Goal: Task Accomplishment & Management: Manage account settings

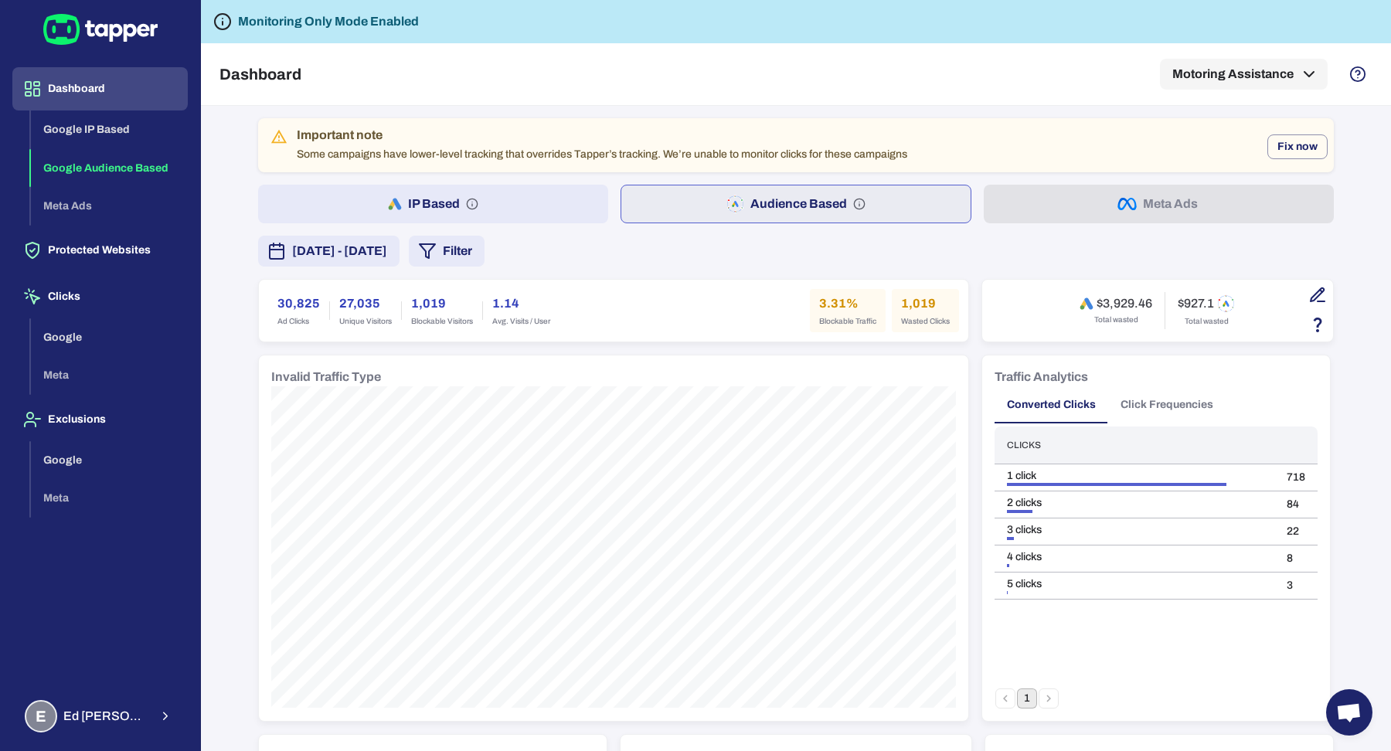
scroll to position [2, 0]
click at [353, 261] on button "[DATE] - [DATE]" at bounding box center [328, 251] width 141 height 31
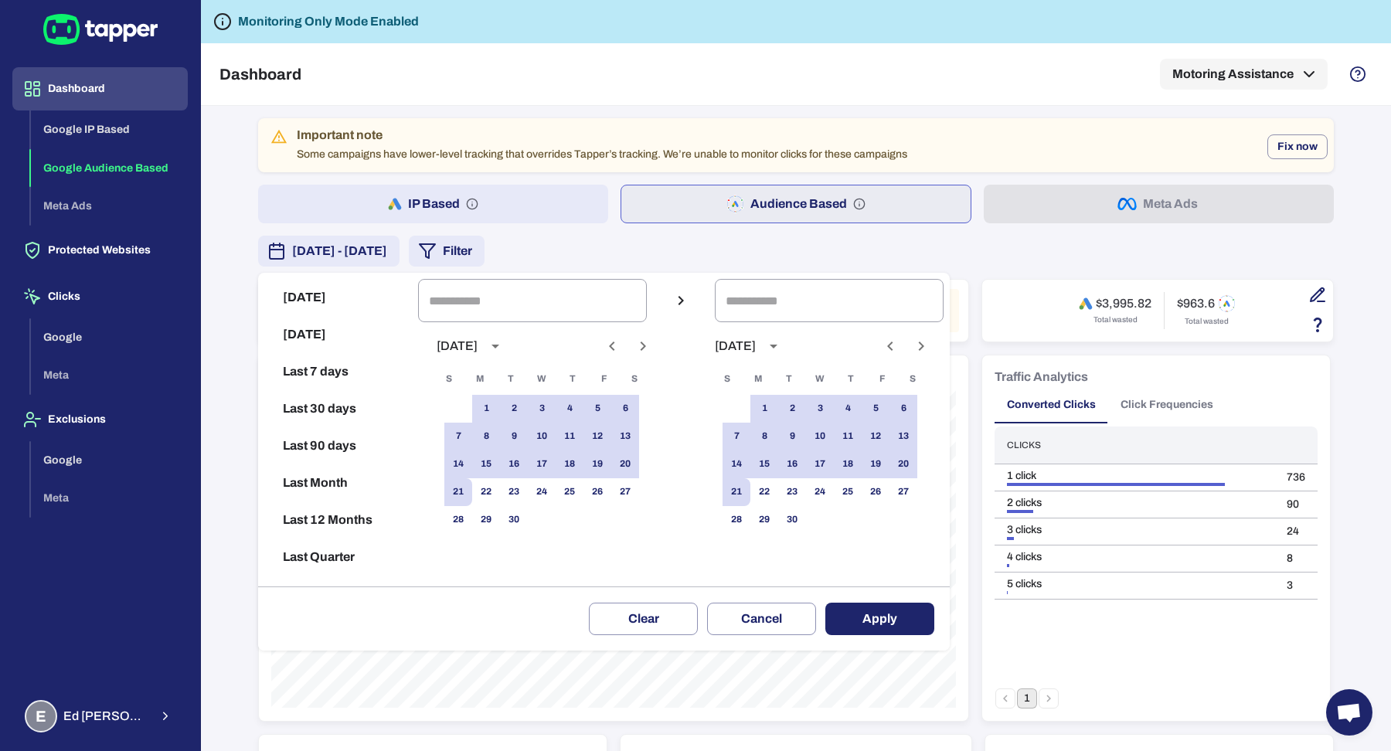
click at [360, 404] on button "Last 30 days" at bounding box center [338, 408] width 148 height 37
type input "**********"
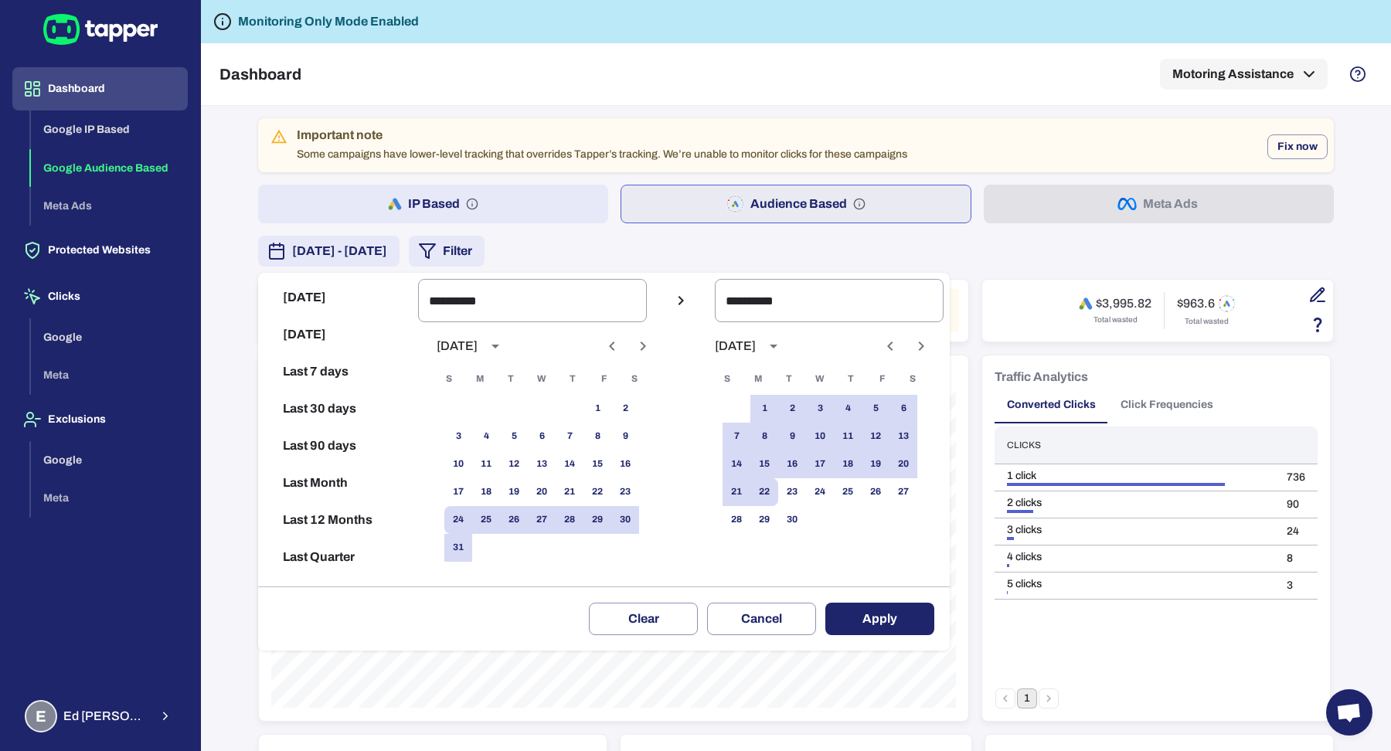
click at [853, 608] on button "Apply" at bounding box center [879, 619] width 109 height 32
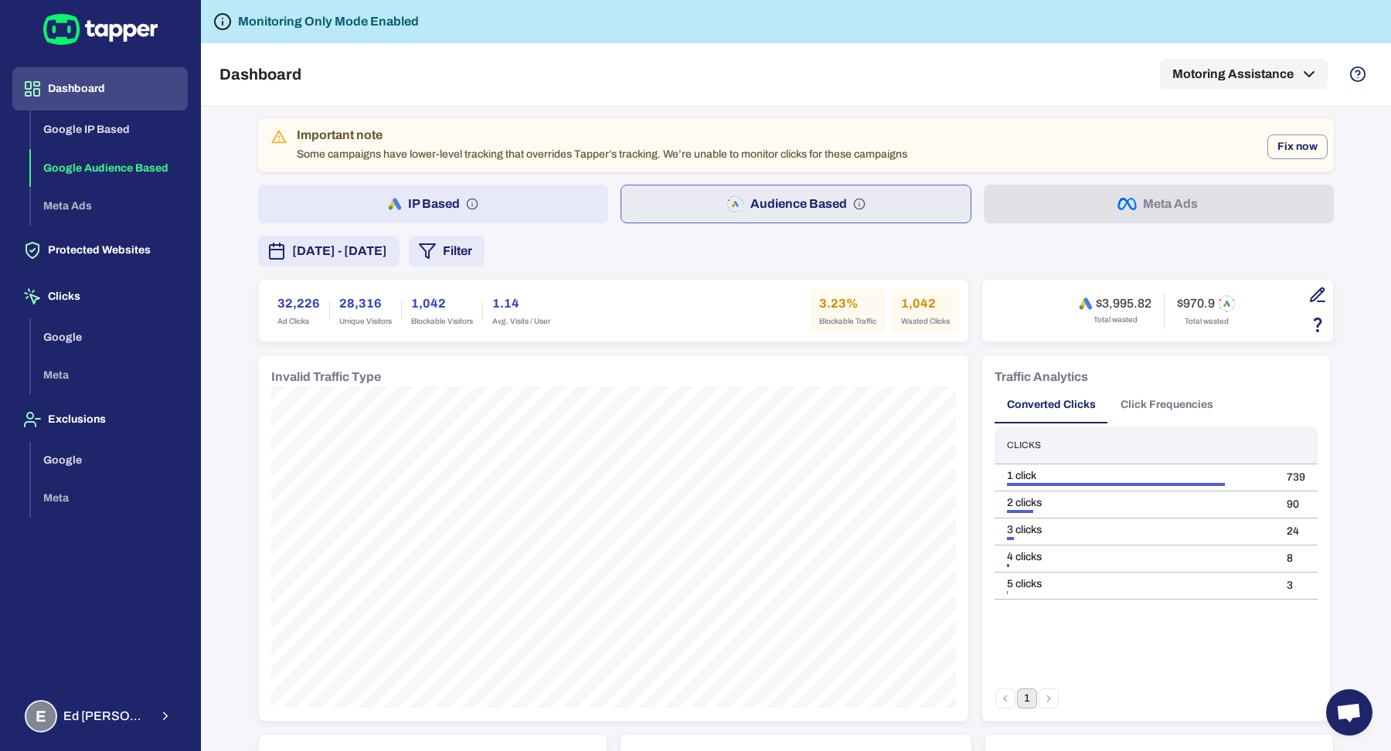
click at [462, 212] on button "IP Based" at bounding box center [433, 204] width 350 height 39
click at [399, 260] on button "[DATE] - [DATE]" at bounding box center [328, 251] width 141 height 31
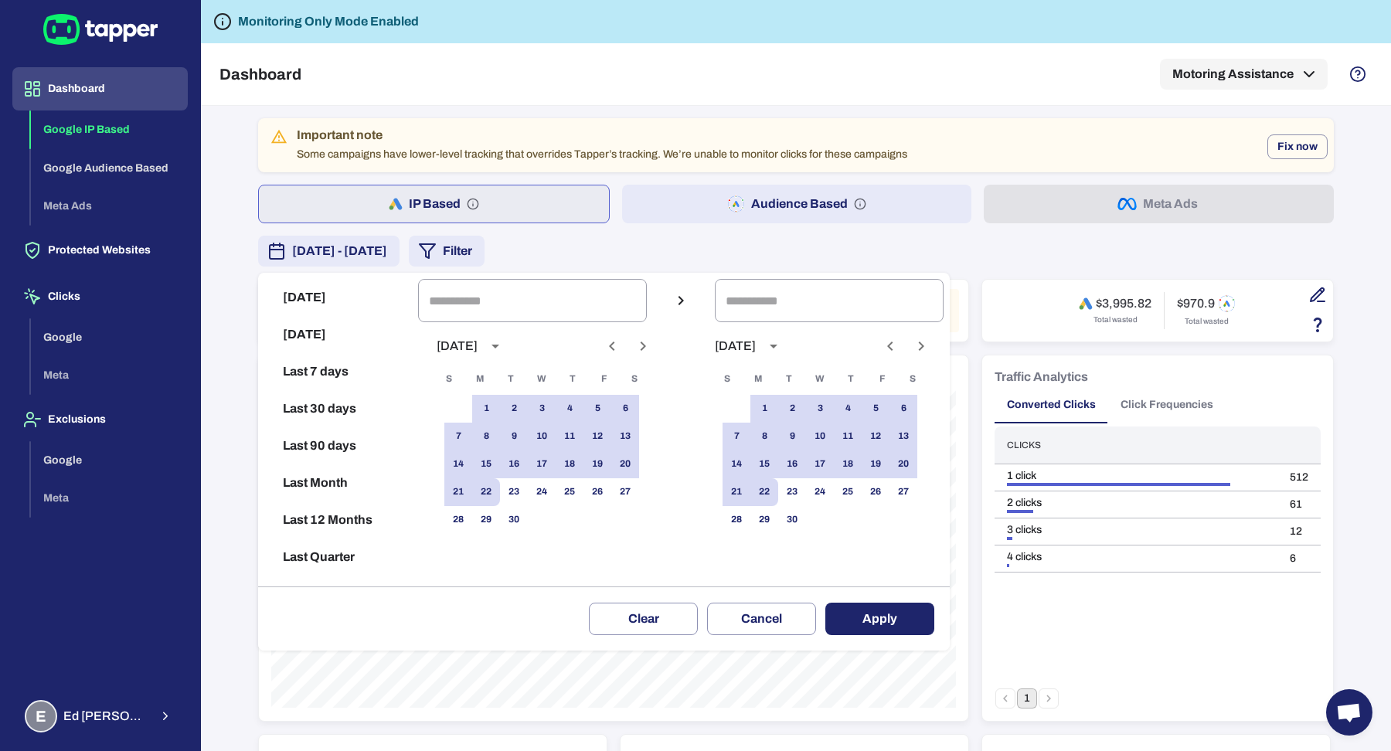
click at [314, 409] on button "Last 30 days" at bounding box center [338, 408] width 148 height 37
type input "**********"
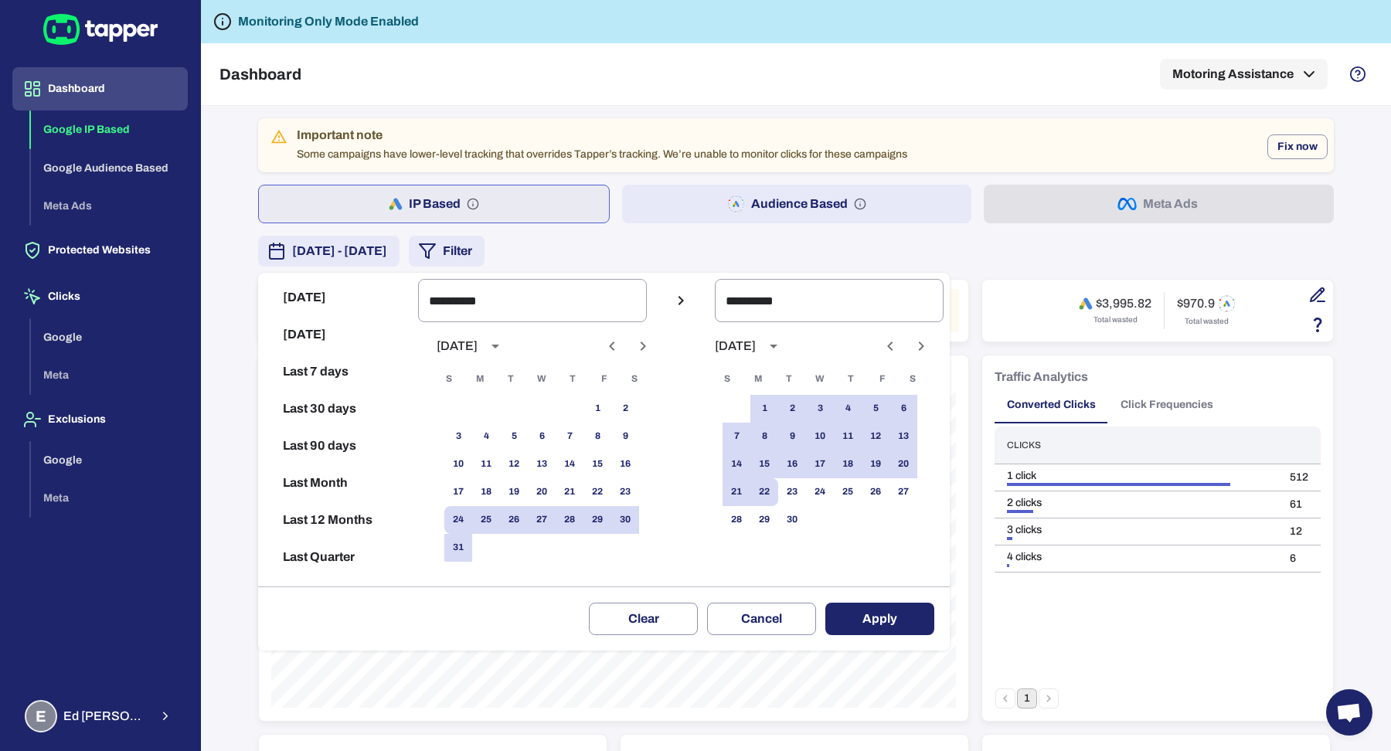
click at [884, 620] on button "Apply" at bounding box center [879, 619] width 109 height 32
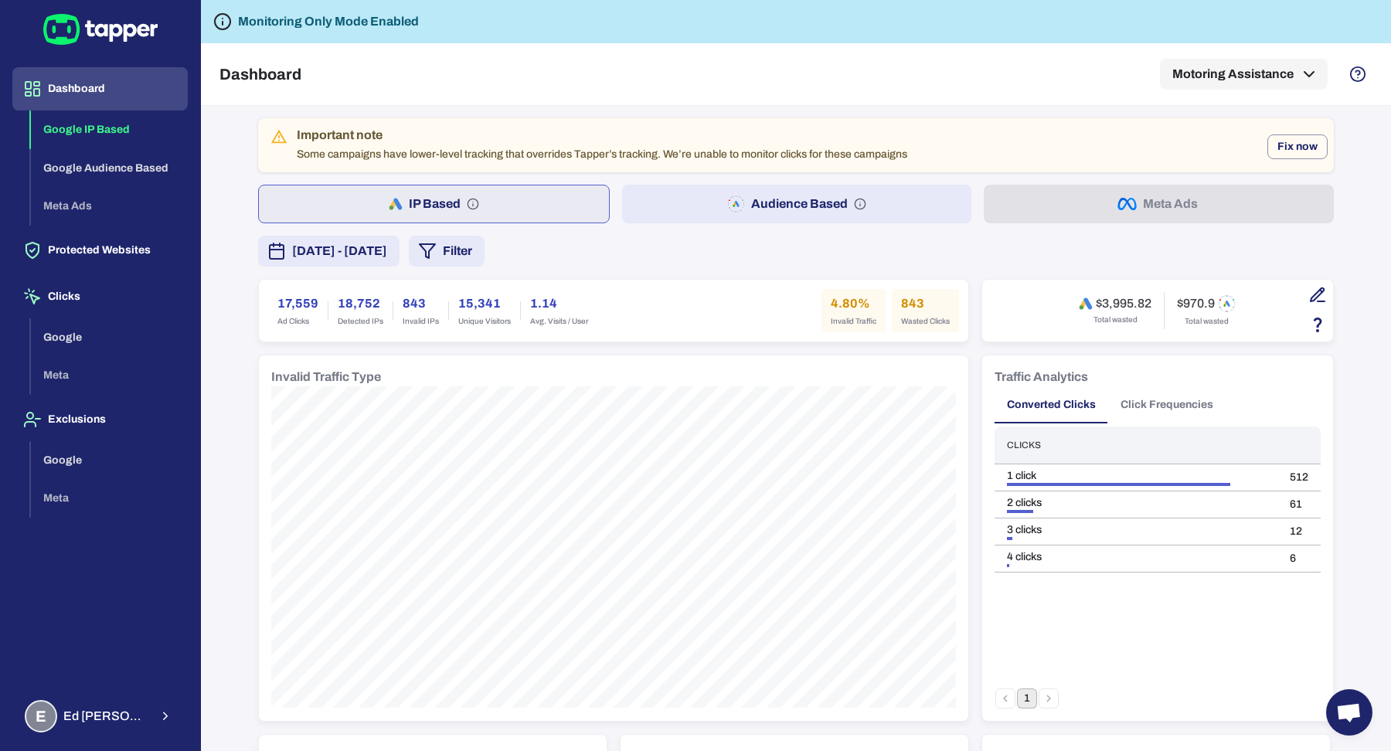
click at [768, 205] on button "Audience Based" at bounding box center [797, 204] width 350 height 39
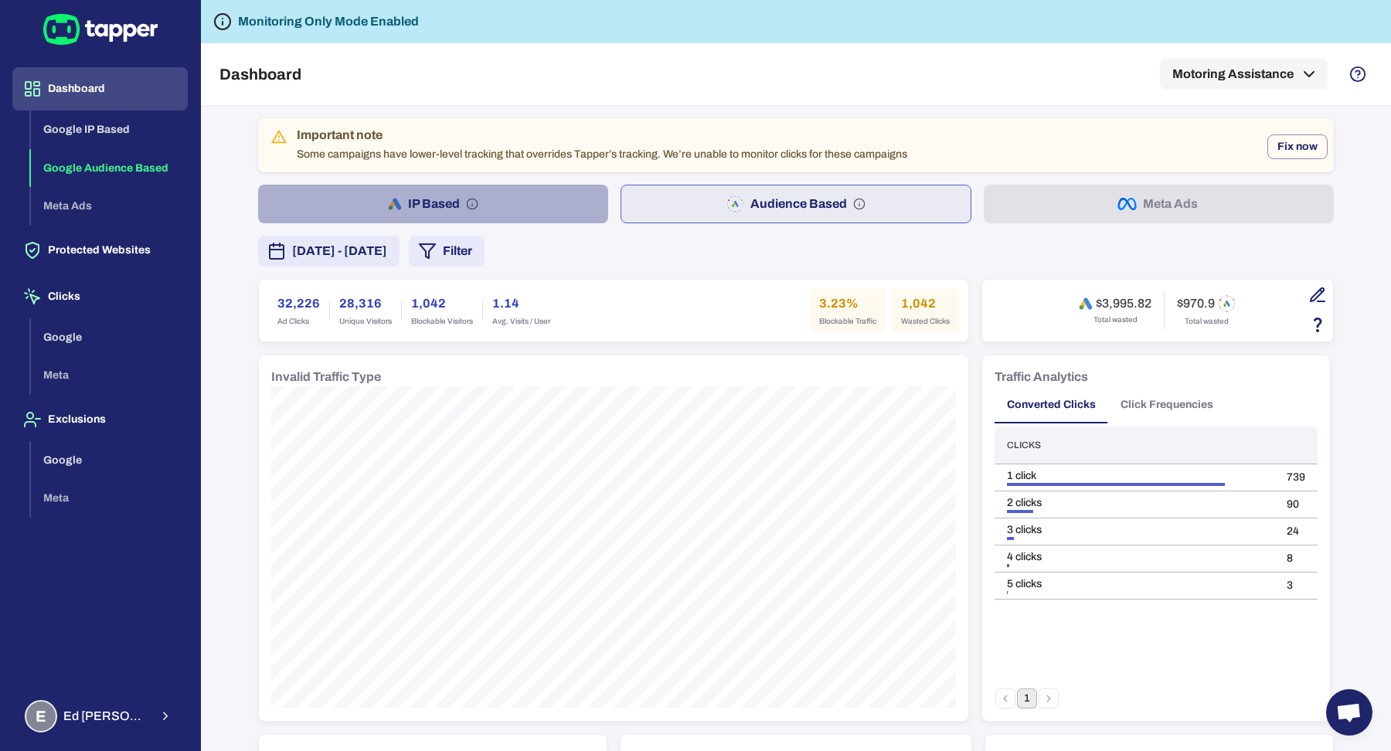
click at [537, 210] on button "IP Based" at bounding box center [433, 204] width 350 height 39
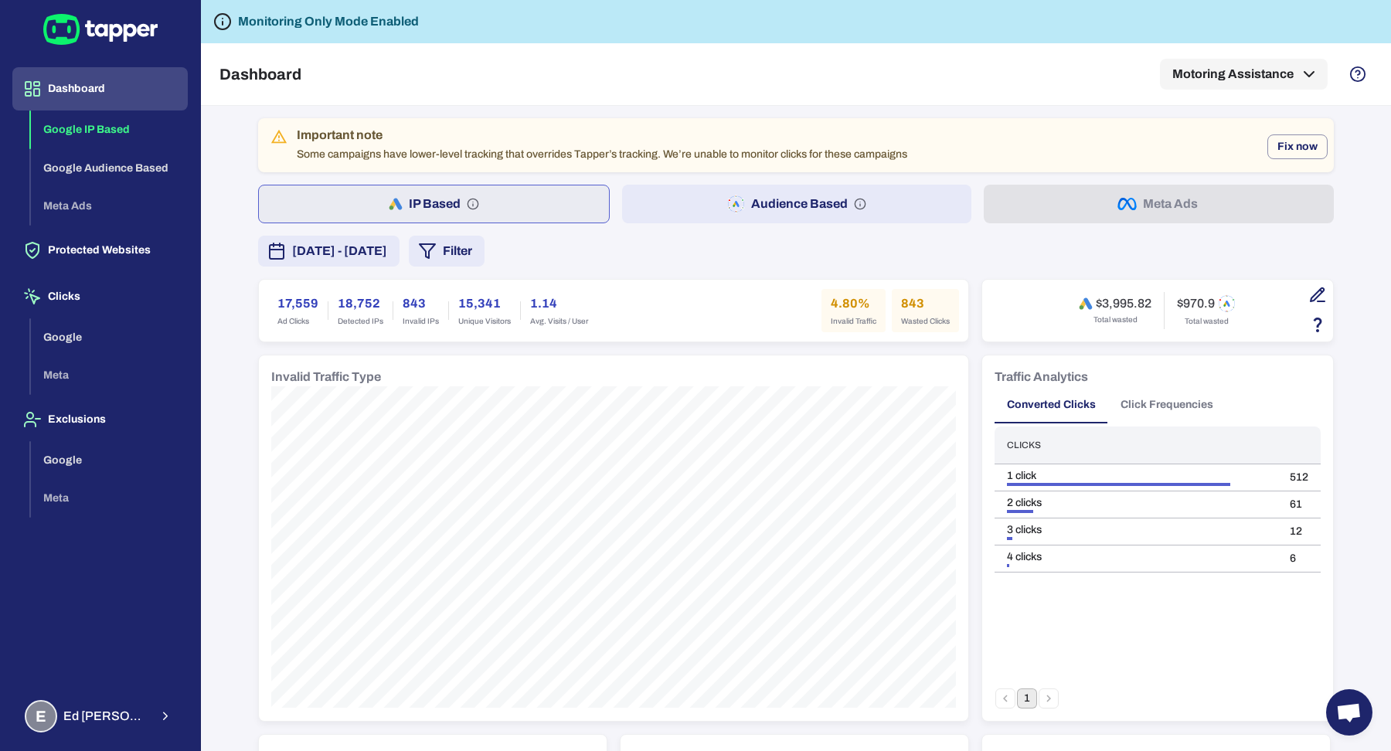
scroll to position [54, 0]
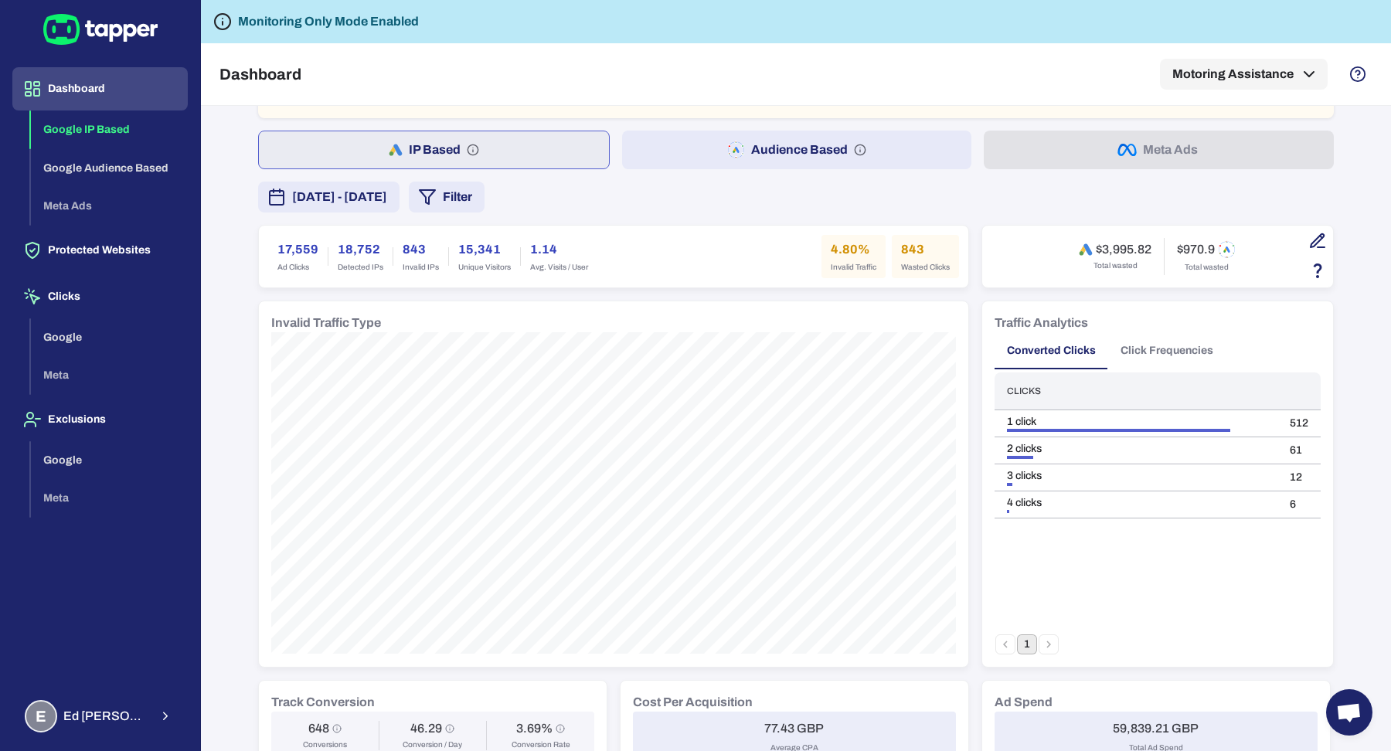
click at [359, 206] on button "August 24, 2025 - September 22, 2025" at bounding box center [328, 197] width 141 height 31
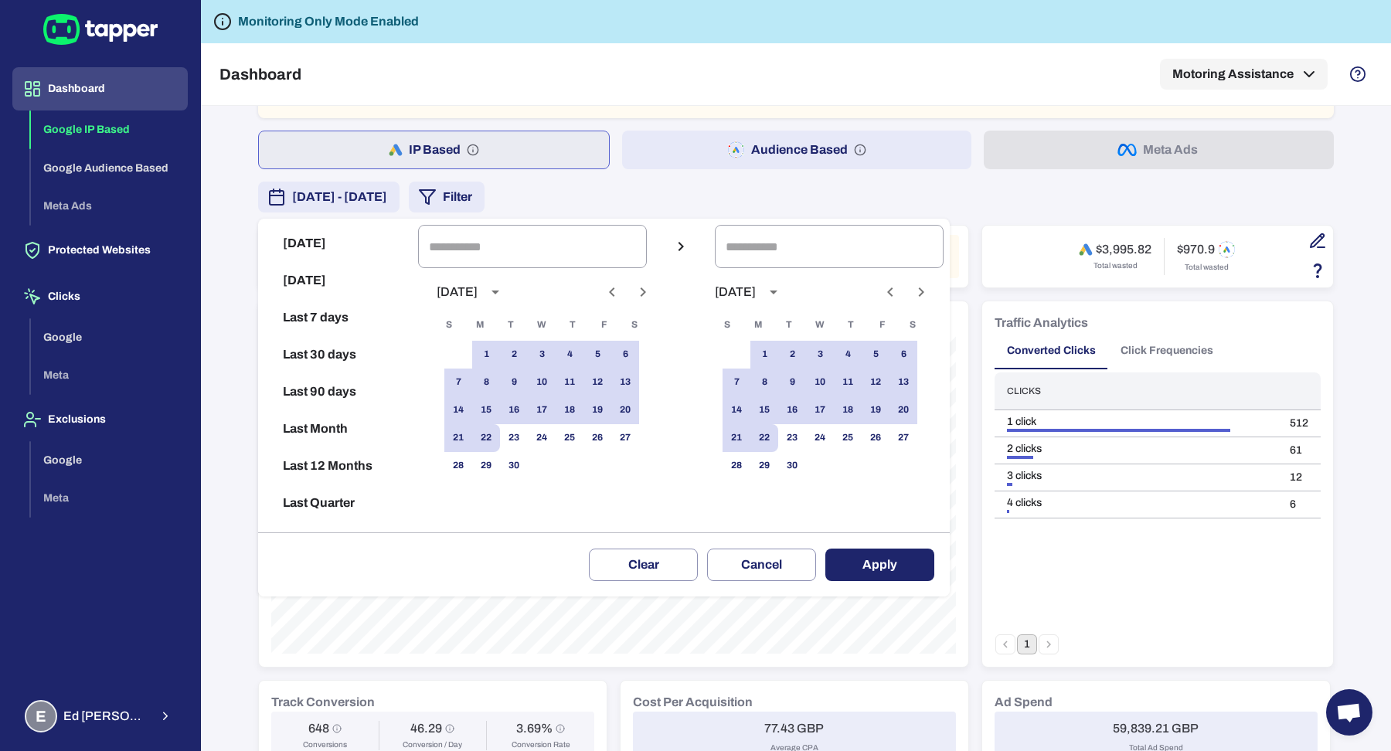
click at [302, 358] on button "Last 30 days" at bounding box center [338, 354] width 148 height 37
type input "**********"
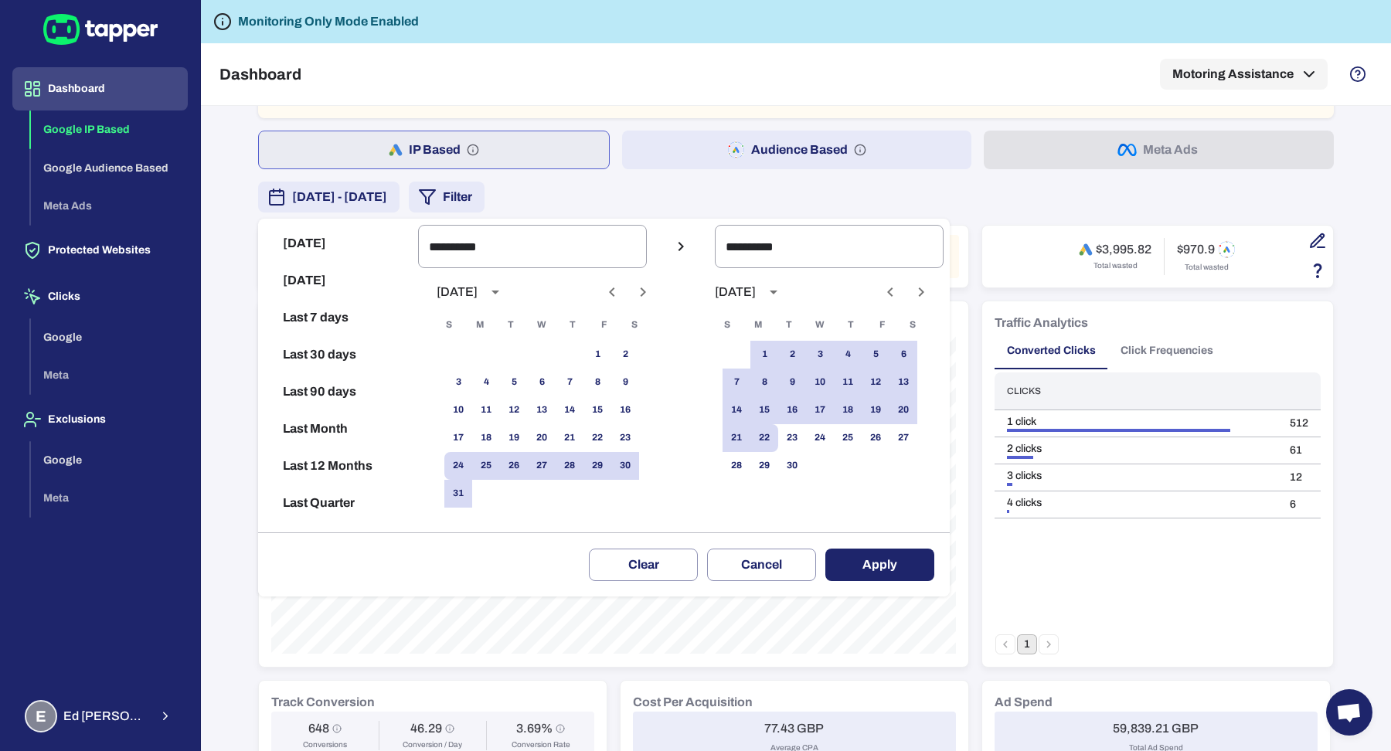
click at [240, 406] on div at bounding box center [695, 375] width 1391 height 751
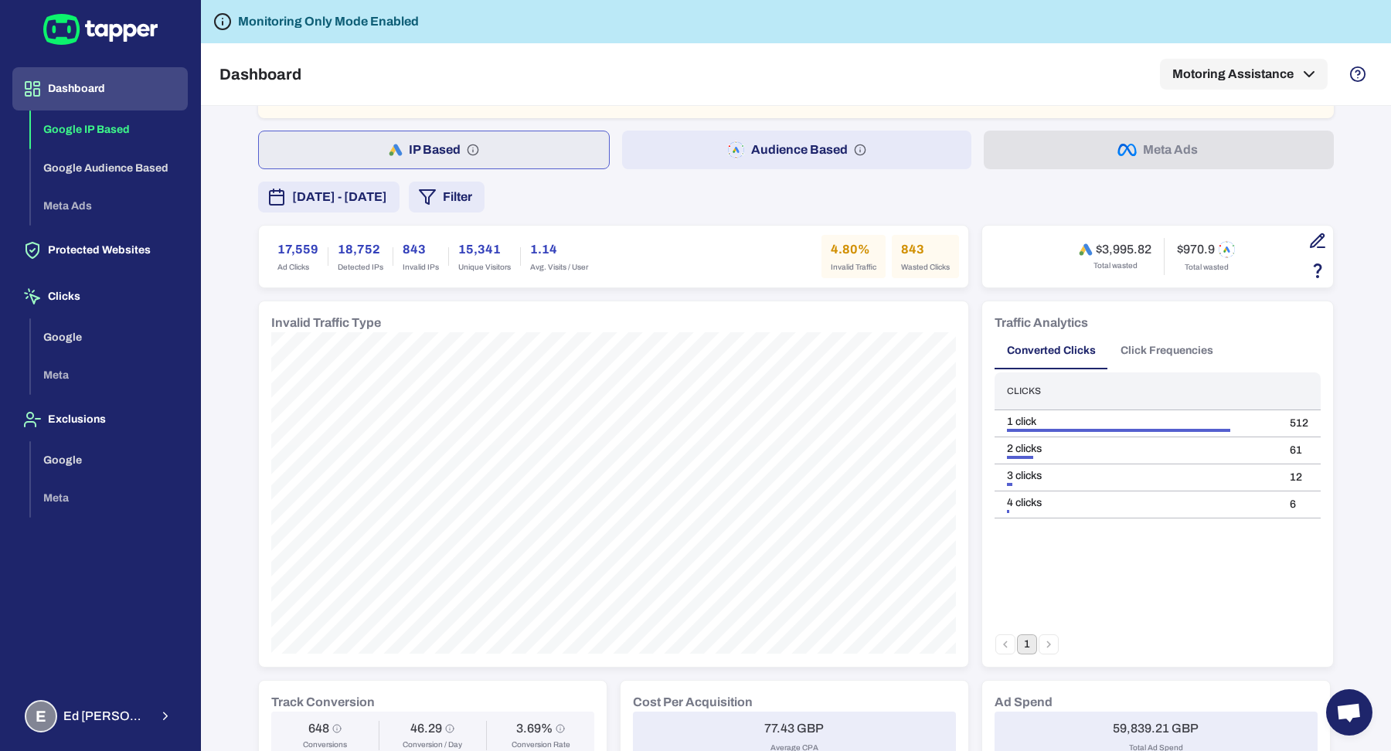
click at [240, 406] on div "**********" at bounding box center [695, 375] width 1391 height 751
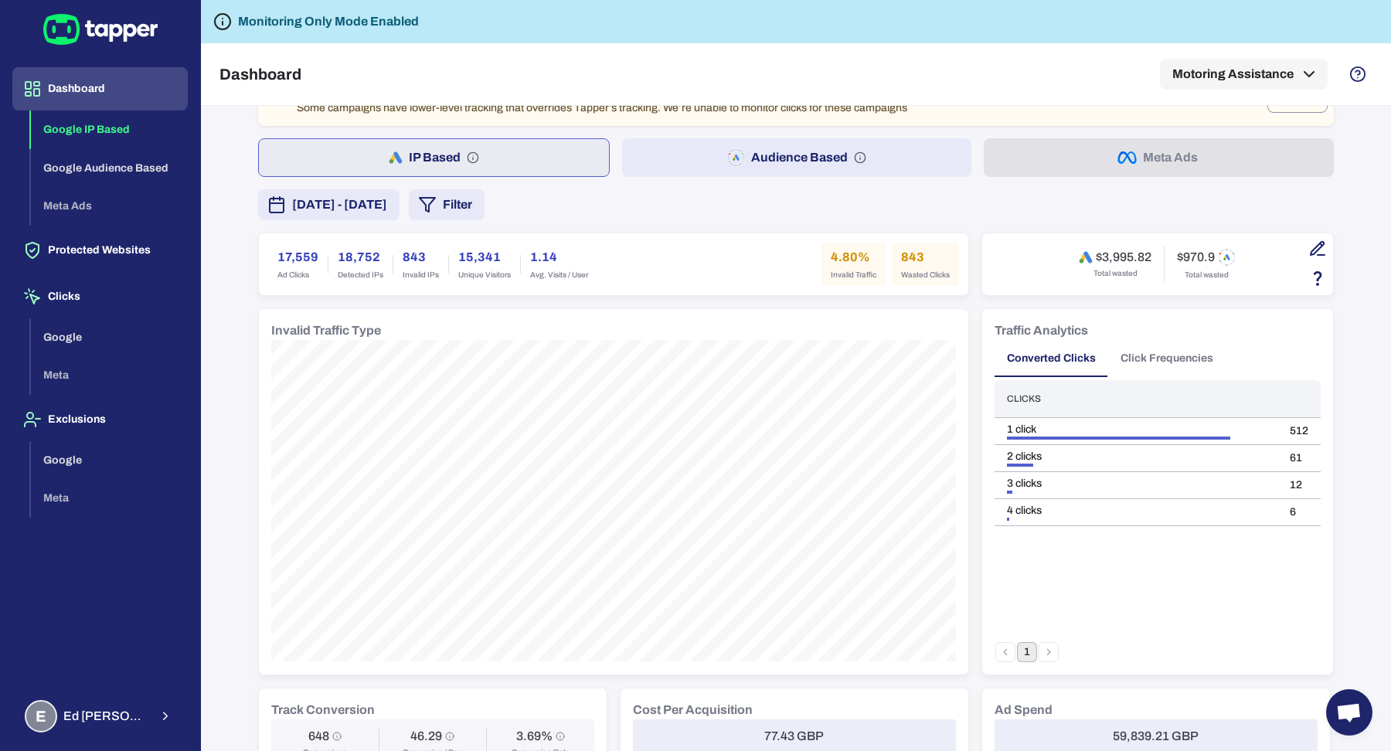
scroll to position [0, 0]
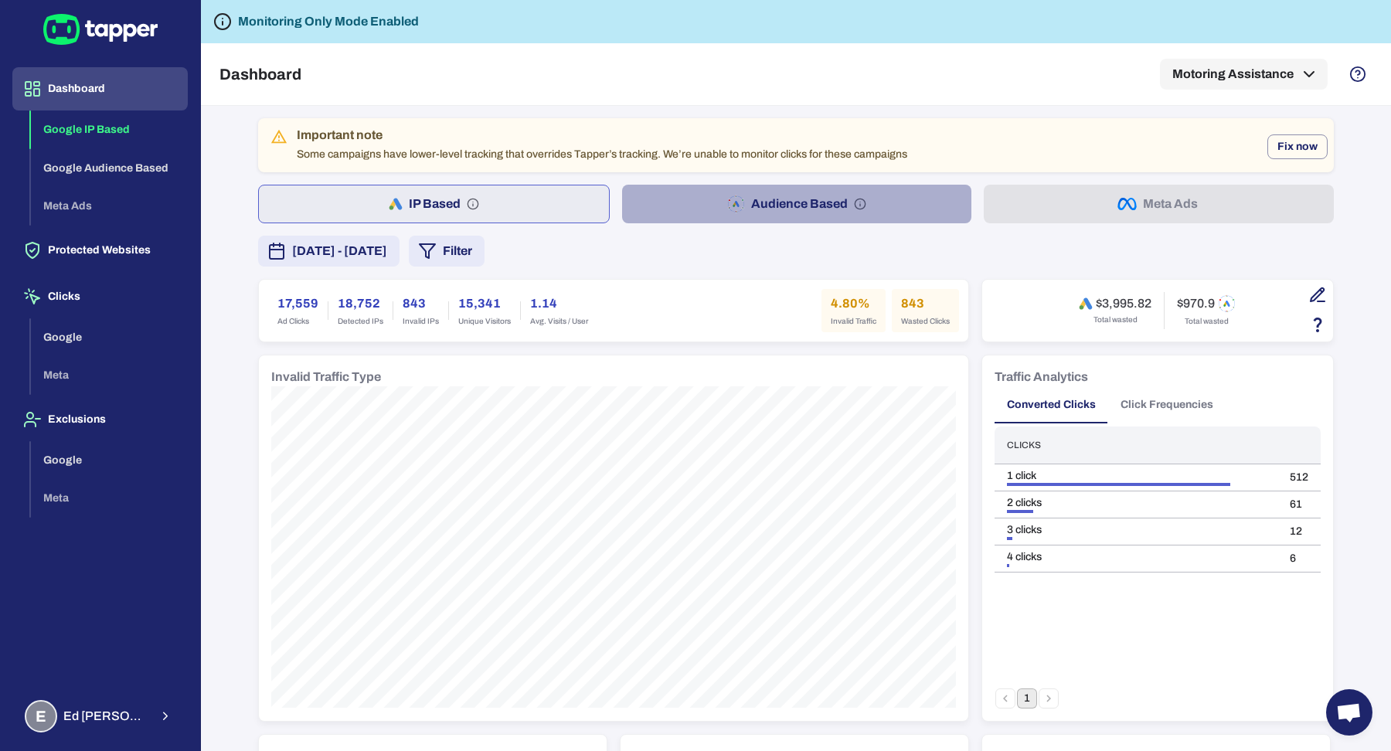
click at [755, 192] on button "Audience Based" at bounding box center [797, 204] width 350 height 39
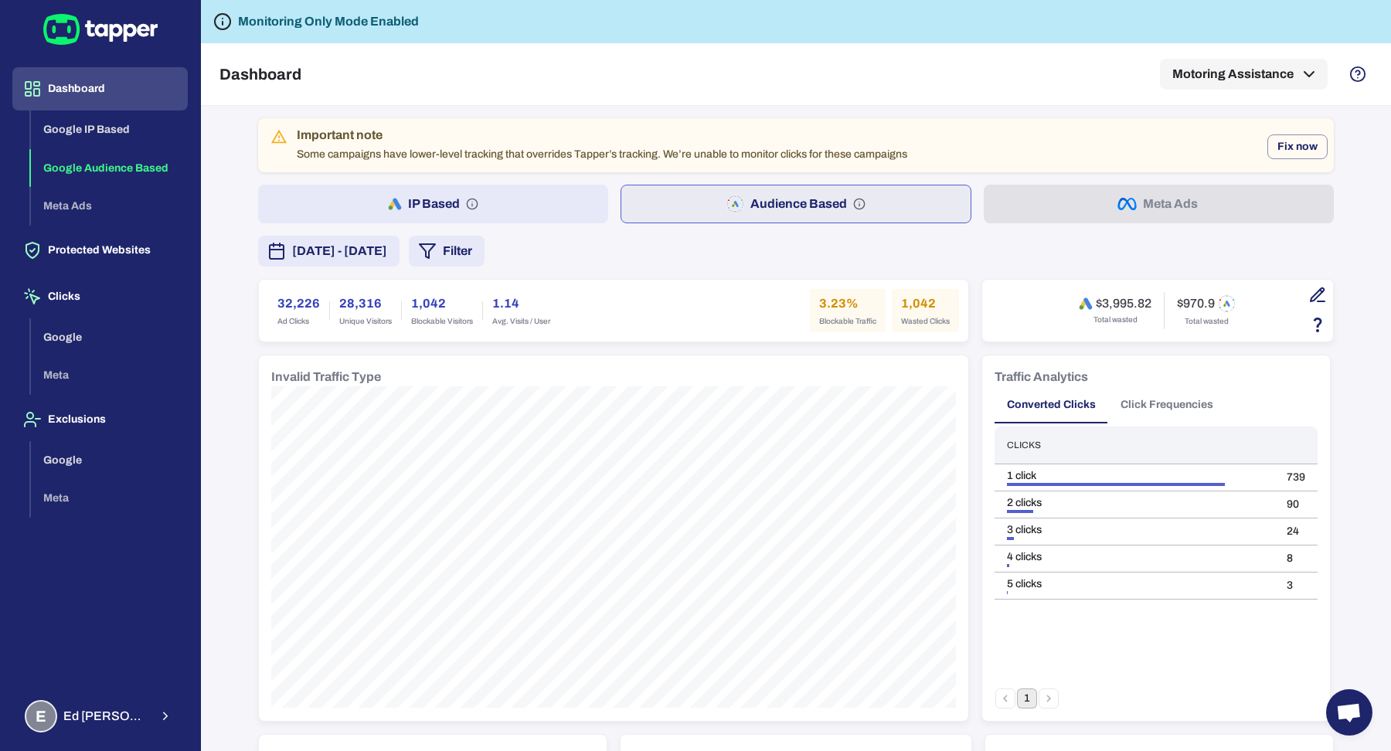
click at [368, 205] on button "IP Based" at bounding box center [433, 204] width 350 height 39
click at [689, 218] on button "Audience Based" at bounding box center [797, 204] width 350 height 39
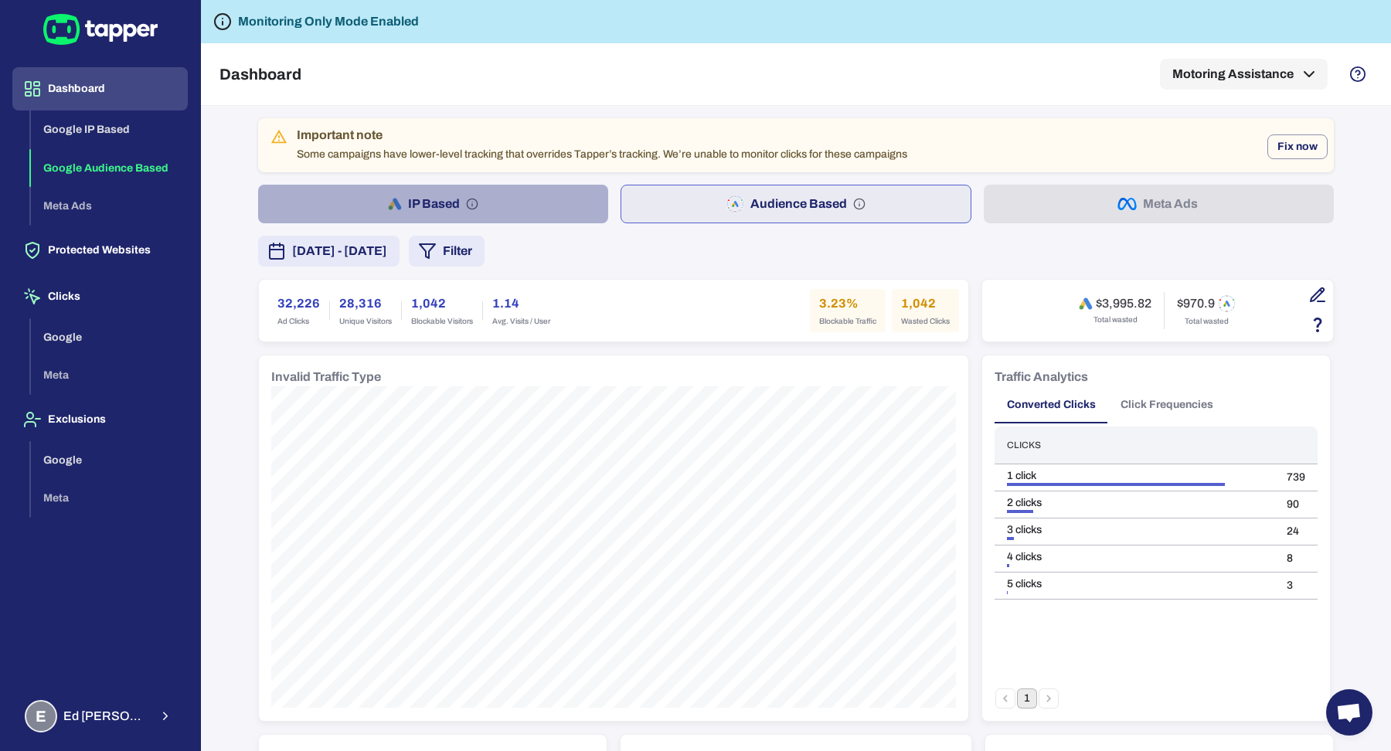
click at [599, 210] on button "IP Based" at bounding box center [433, 204] width 350 height 39
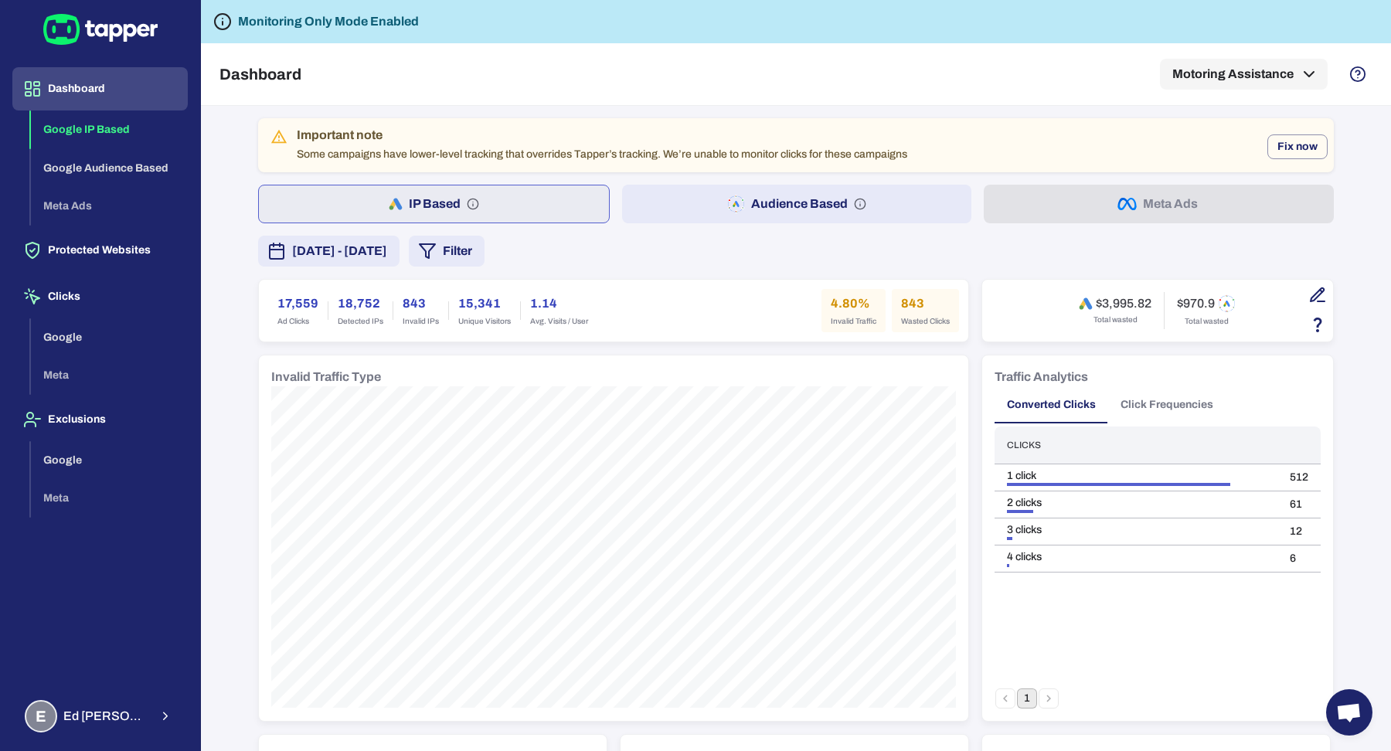
click at [714, 202] on button "Audience Based" at bounding box center [797, 204] width 350 height 39
click at [472, 214] on button "IP Based" at bounding box center [433, 204] width 350 height 39
click at [711, 199] on button "Audience Based" at bounding box center [797, 204] width 350 height 39
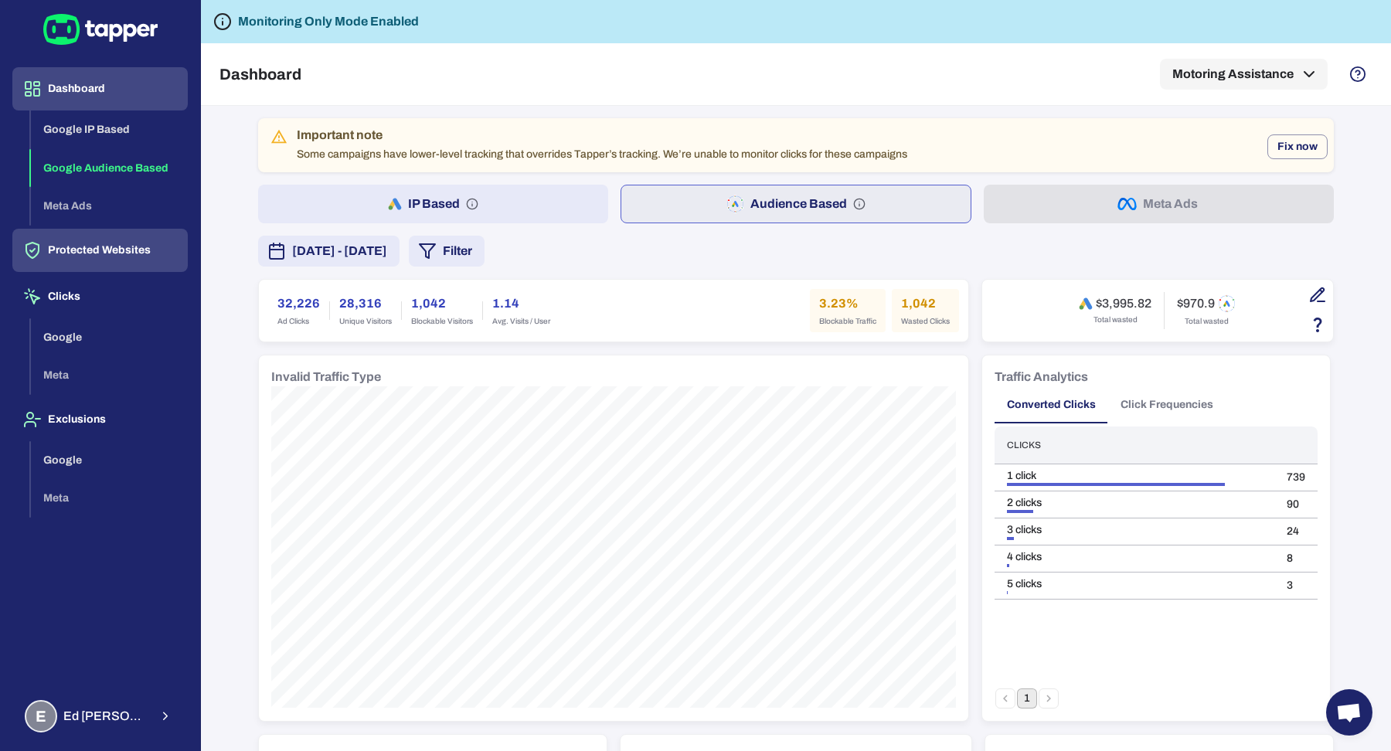
click at [134, 243] on button "Protected Websites" at bounding box center [99, 250] width 175 height 43
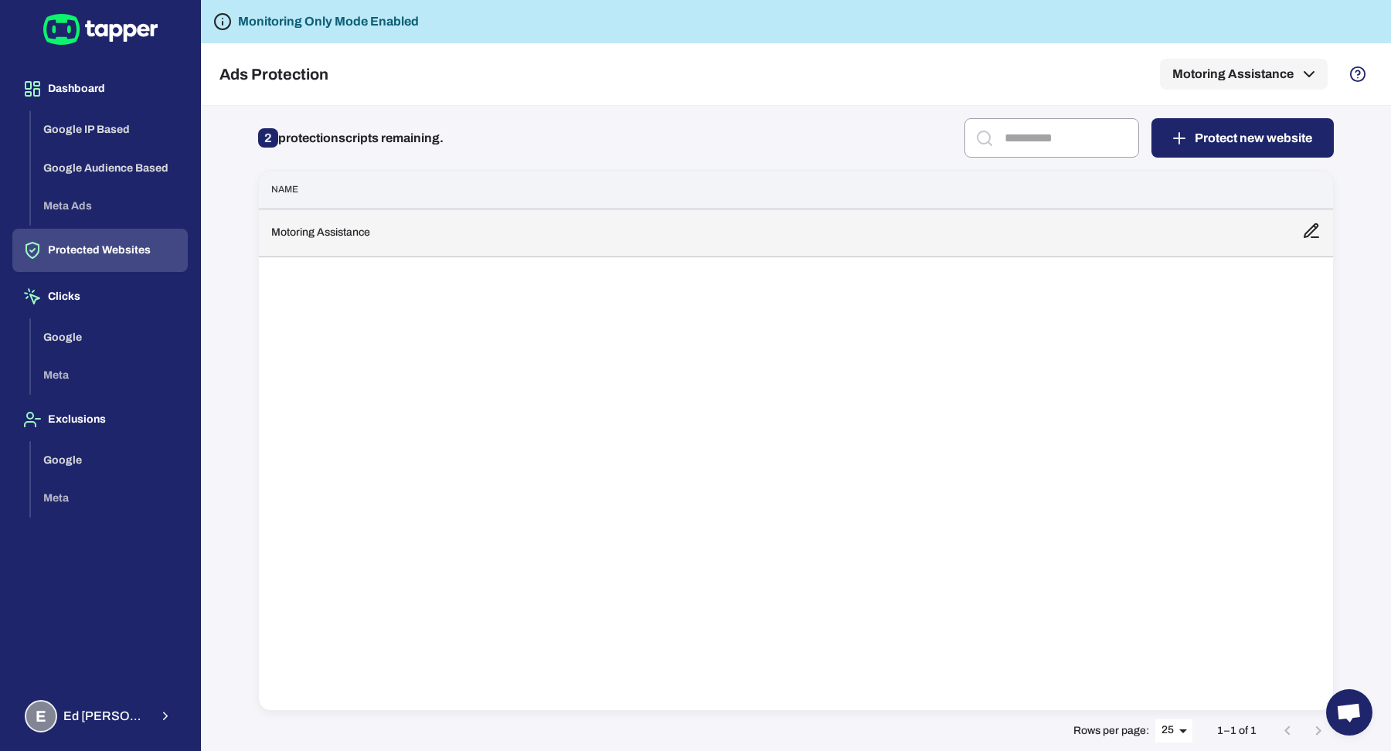
click at [395, 249] on td "Motoring Assistance" at bounding box center [774, 233] width 1031 height 48
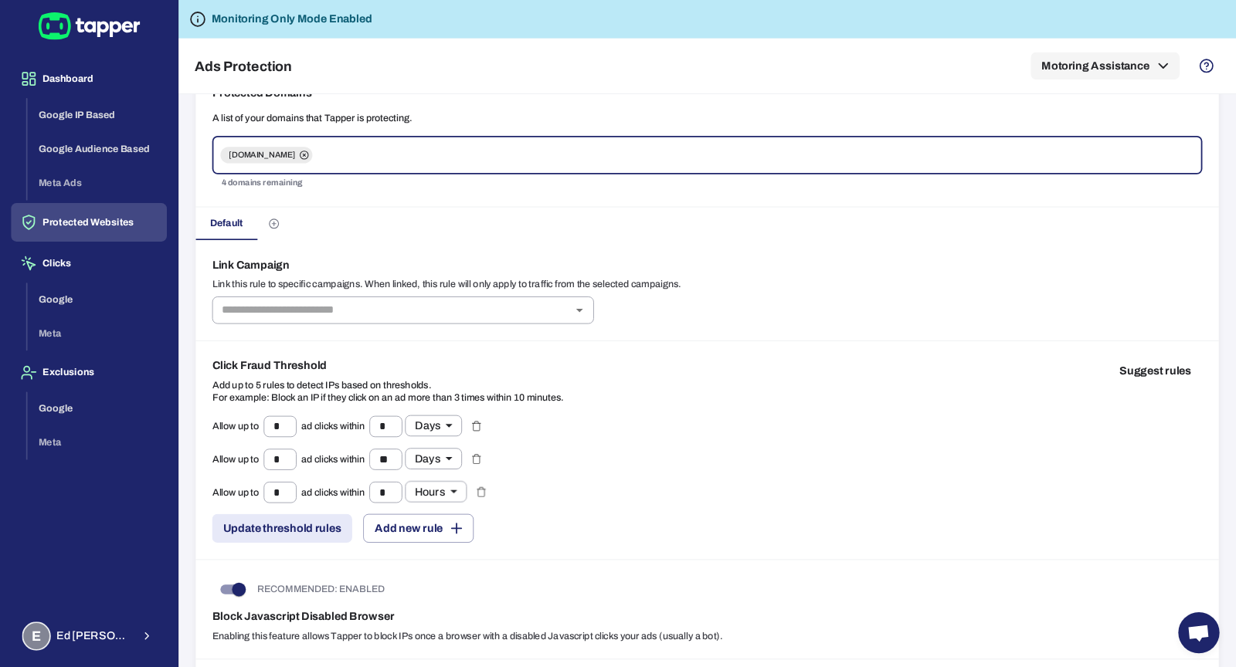
scroll to position [174, 0]
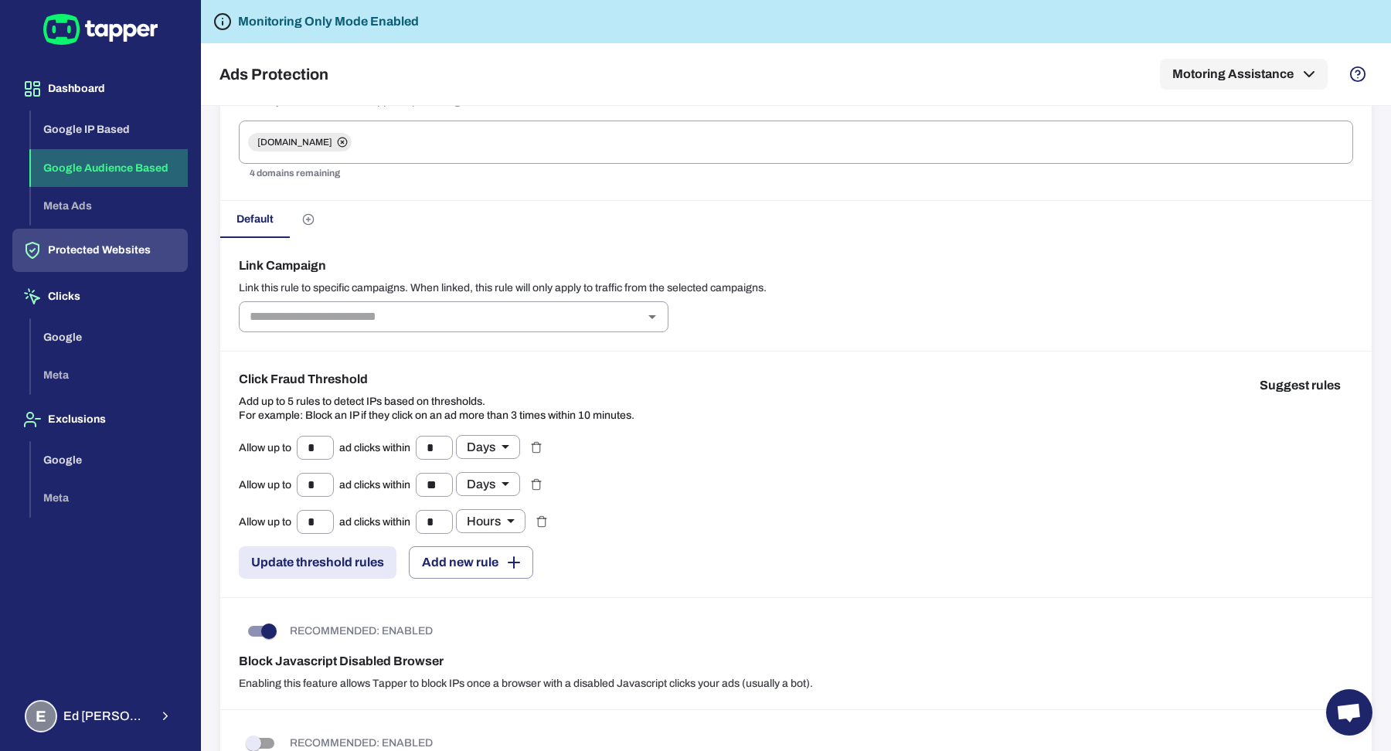
click at [58, 164] on button "Google Audience Based" at bounding box center [109, 168] width 157 height 39
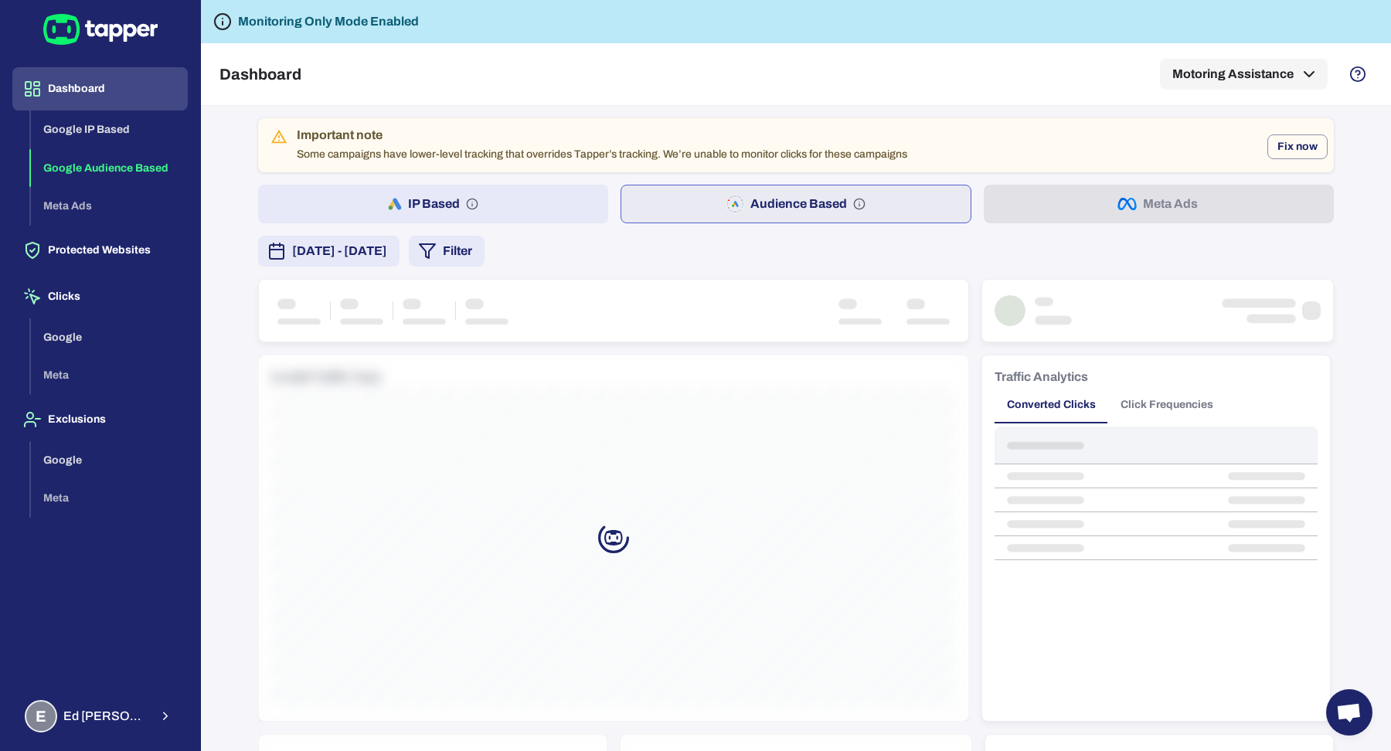
click at [387, 250] on span "September 16, 2025 - September 22, 2025" at bounding box center [339, 251] width 95 height 19
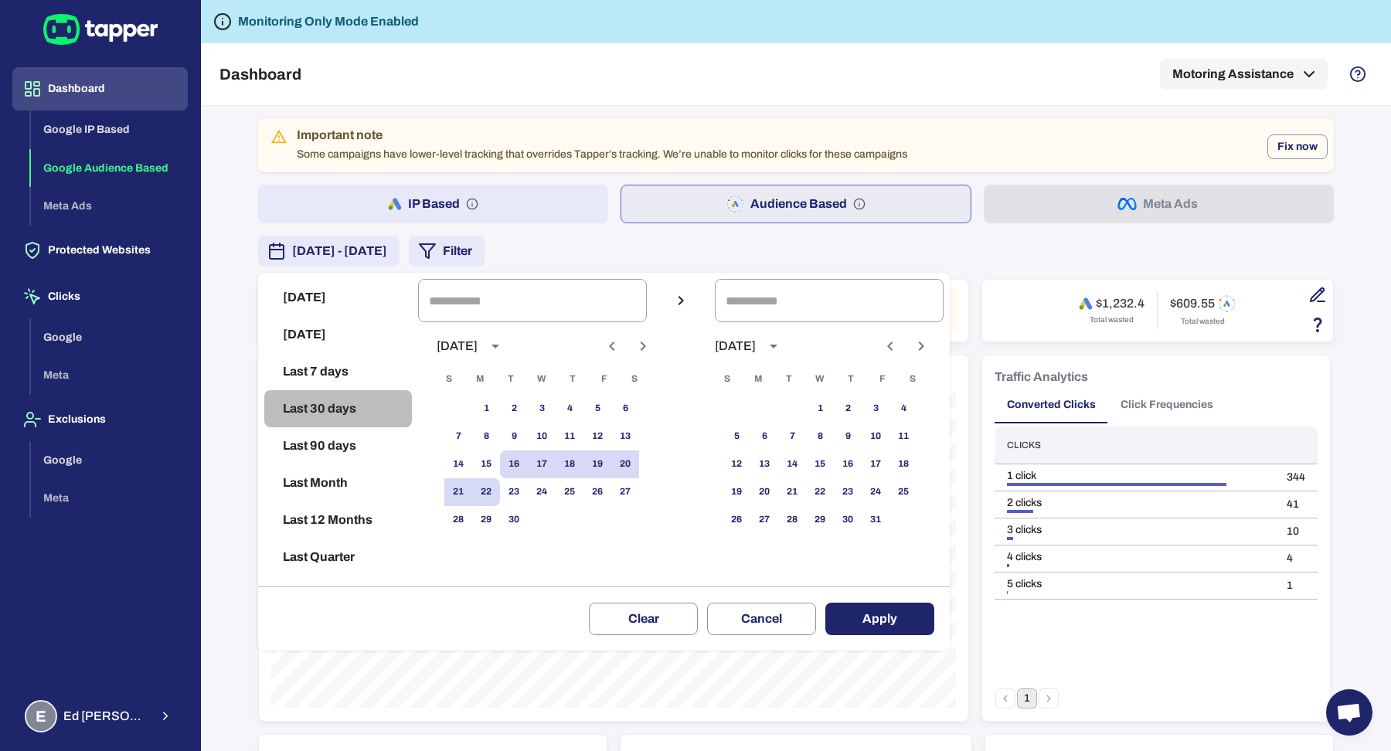
click at [320, 405] on button "Last 30 days" at bounding box center [338, 408] width 148 height 37
type input "**********"
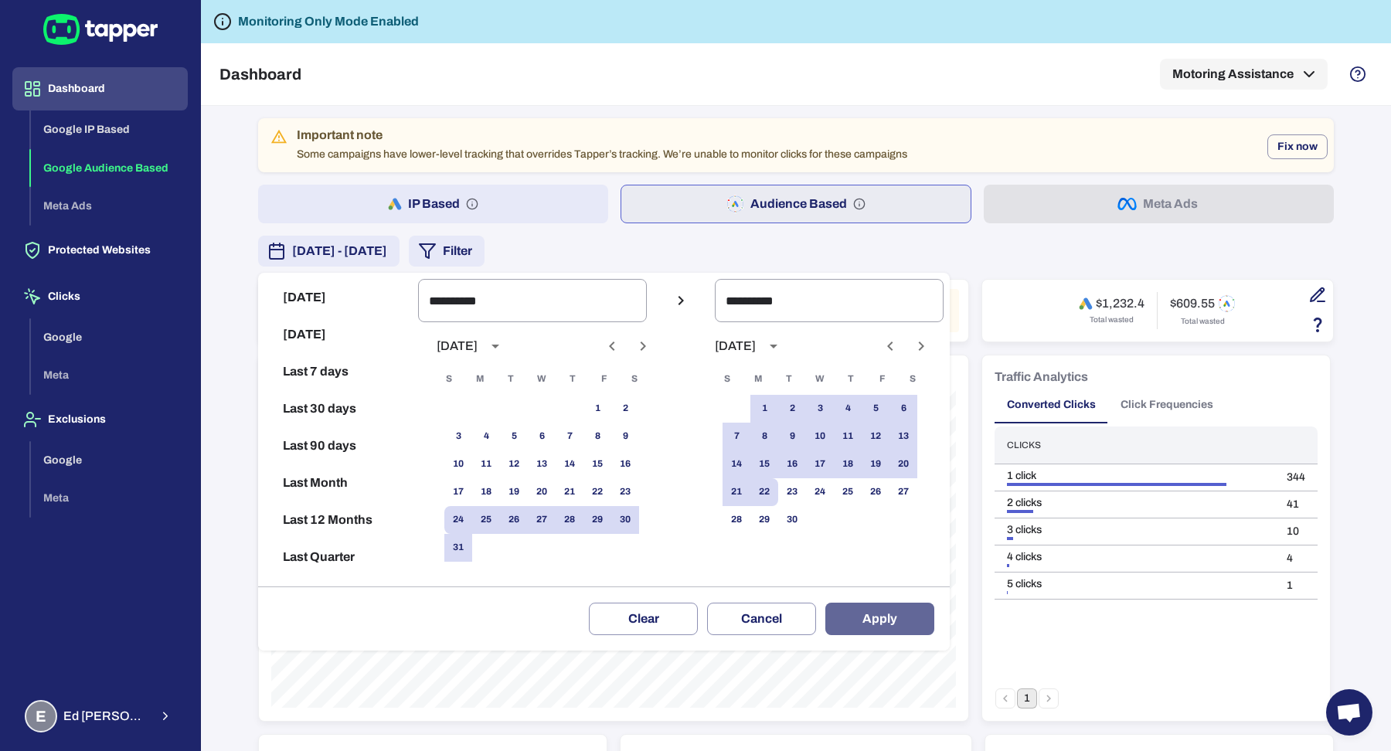
click at [908, 620] on button "Apply" at bounding box center [879, 619] width 109 height 32
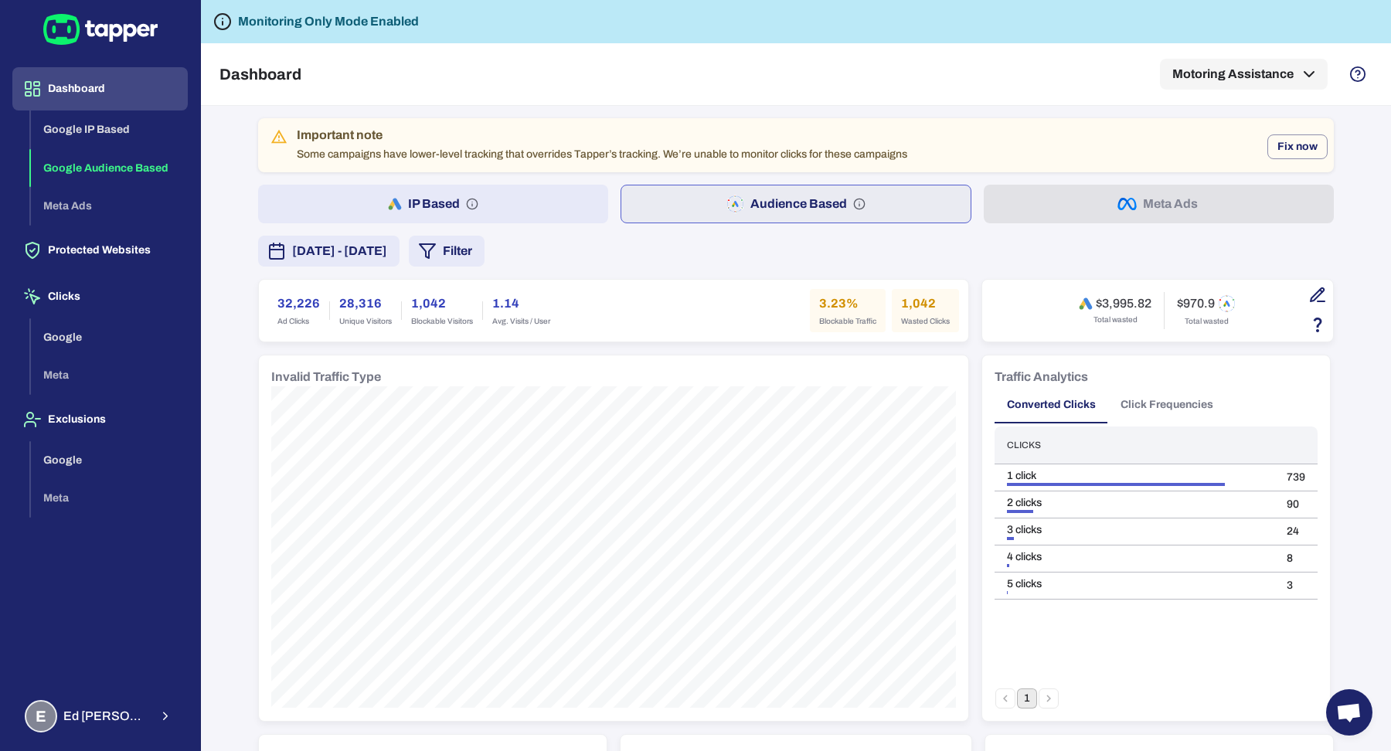
click at [1145, 399] on button "Click Frequencies" at bounding box center [1166, 404] width 117 height 37
click at [1057, 693] on button "2" at bounding box center [1048, 698] width 20 height 20
click at [1020, 697] on button "1" at bounding box center [1027, 698] width 20 height 20
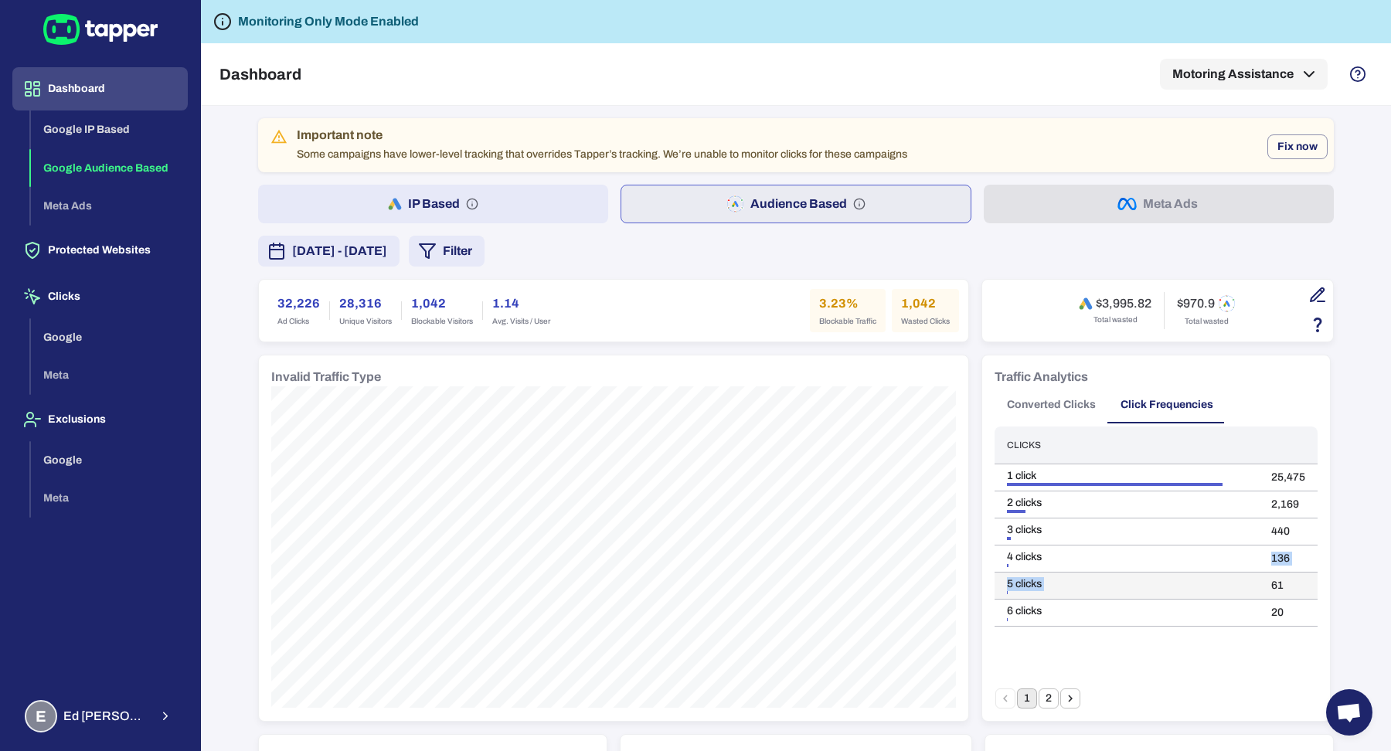
drag, startPoint x: 1266, startPoint y: 560, endPoint x: 1306, endPoint y: 569, distance: 40.3
click at [1306, 569] on tbody "1 click 25,475 2 clicks 2,169 3 clicks 440 4 clicks 136 5 clicks 61 6 clicks 20" at bounding box center [1155, 545] width 323 height 162
drag, startPoint x: 1268, startPoint y: 586, endPoint x: 1304, endPoint y: 586, distance: 36.3
click at [1304, 586] on td "61" at bounding box center [1287, 585] width 59 height 27
click at [1276, 613] on td "20" at bounding box center [1287, 612] width 59 height 27
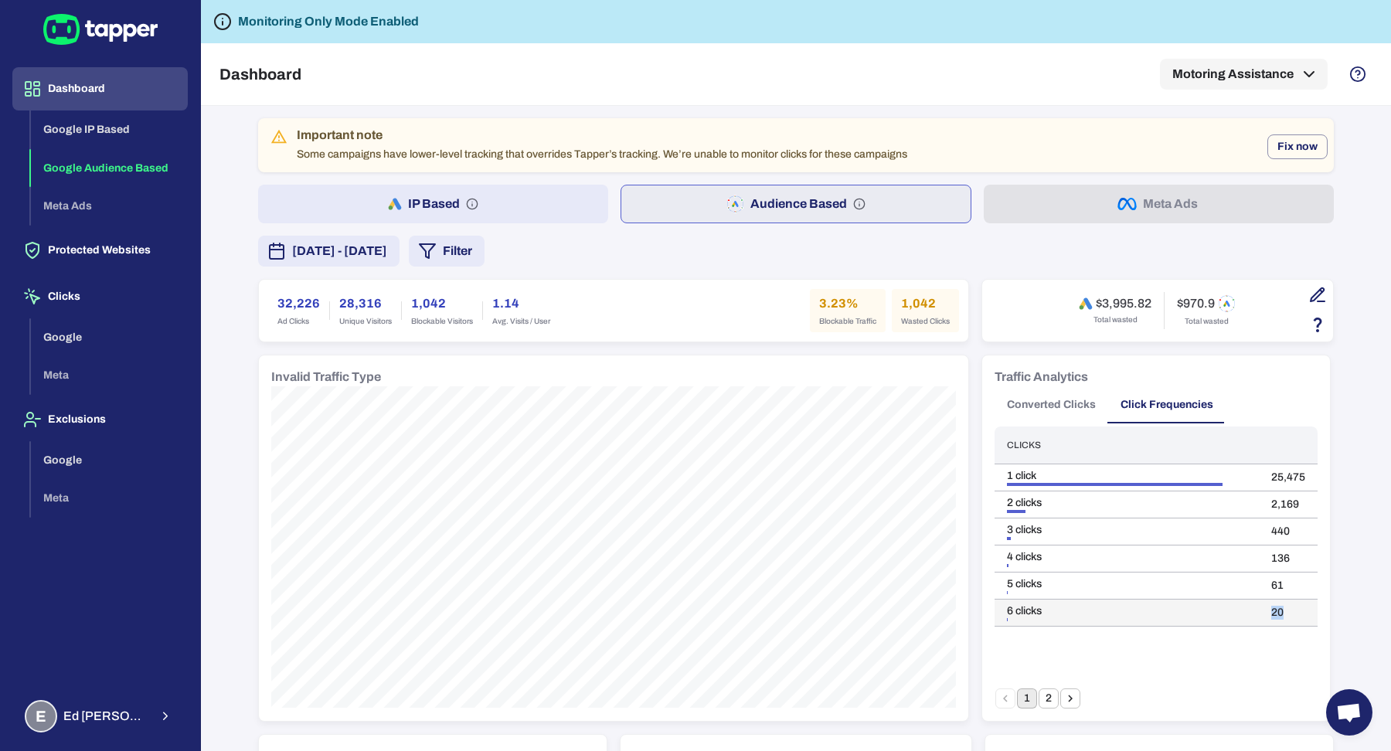
drag, startPoint x: 1268, startPoint y: 609, endPoint x: 1299, endPoint y: 609, distance: 30.9
click at [1298, 609] on td "20" at bounding box center [1287, 612] width 59 height 27
drag, startPoint x: 1265, startPoint y: 559, endPoint x: 1310, endPoint y: 613, distance: 70.7
click at [1310, 613] on tbody "1 click 25,475 2 clicks 2,169 3 clicks 440 4 clicks 136 5 clicks 61 6 clicks 20" at bounding box center [1155, 545] width 323 height 162
click at [1132, 580] on div "5 clicks" at bounding box center [1126, 584] width 239 height 14
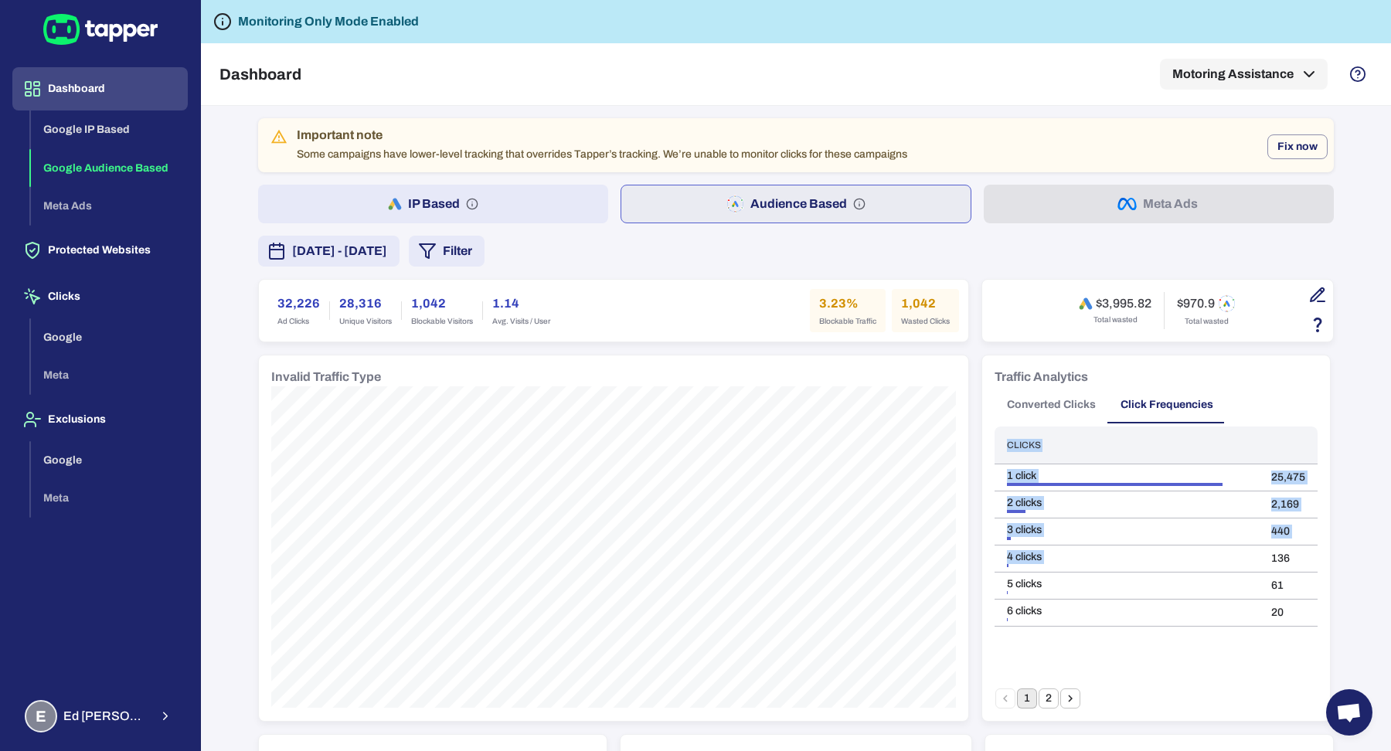
drag, startPoint x: 1262, startPoint y: 556, endPoint x: 1312, endPoint y: 630, distance: 88.9
click at [1312, 630] on div "Clicks 1 click 25,475 2 clicks 2,169 3 clicks 440 4 clicks 136 5 clicks 61 6 cl…" at bounding box center [1155, 557] width 323 height 262
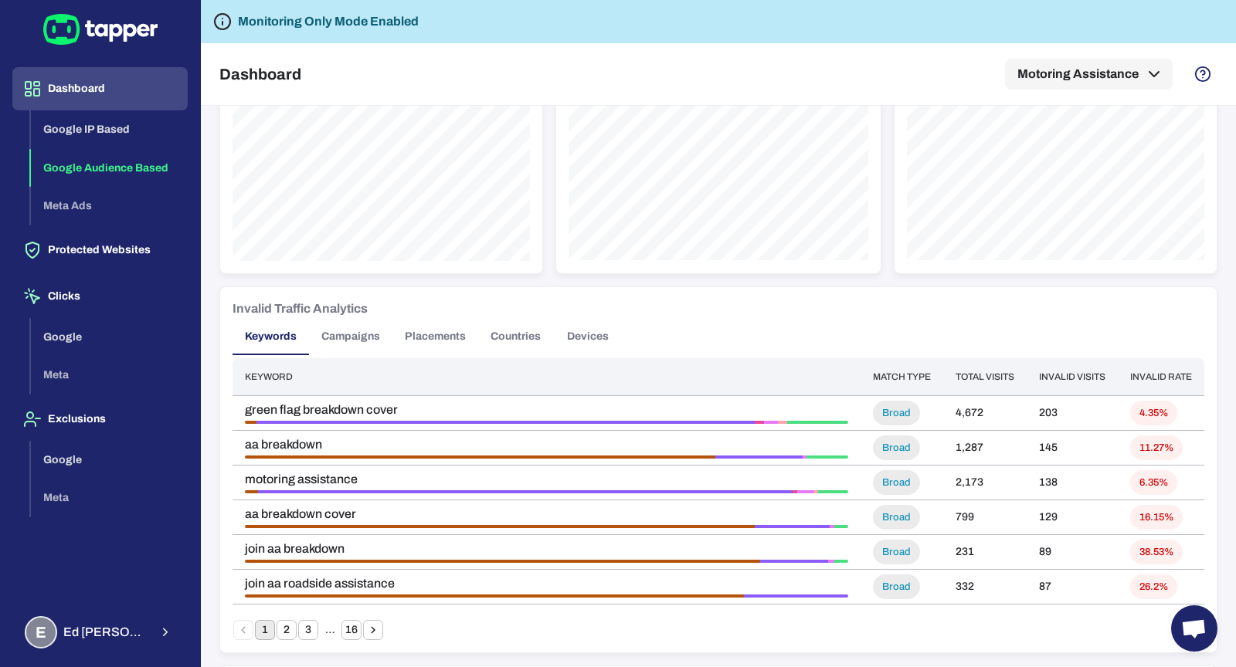
scroll to position [851, 0]
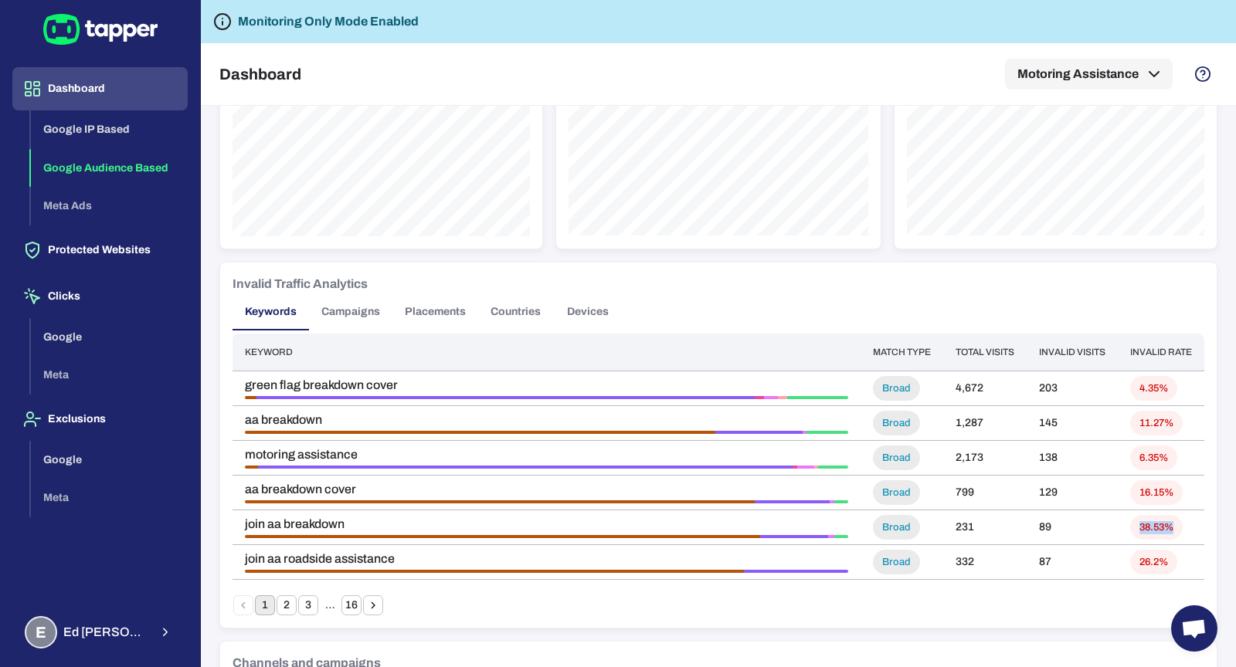
drag, startPoint x: 1126, startPoint y: 518, endPoint x: 1235, endPoint y: 528, distance: 110.2
click at [1235, 528] on div "Important note Some campaigns have lower-level tracking that overrides Tapper’s…" at bounding box center [718, 138] width 1035 height 1766
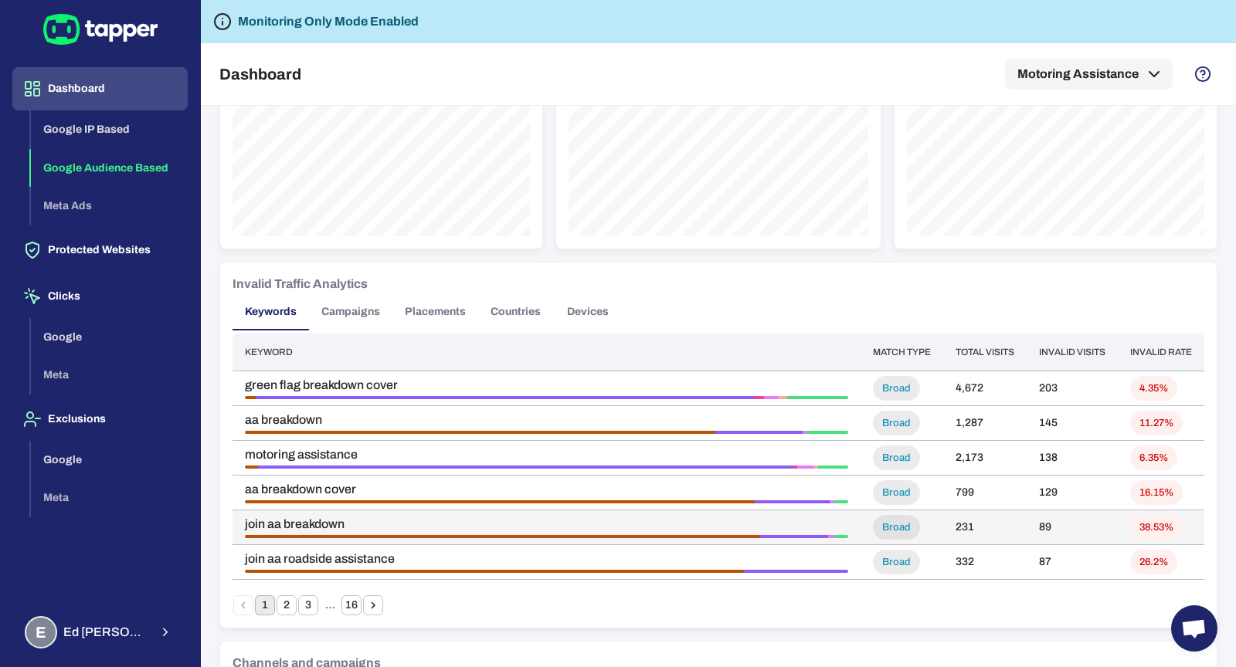
click at [1118, 531] on td "38.53%" at bounding box center [1161, 528] width 87 height 35
drag, startPoint x: 1142, startPoint y: 529, endPoint x: 1187, endPoint y: 528, distance: 44.8
click at [1187, 528] on td "38.53%" at bounding box center [1161, 528] width 87 height 35
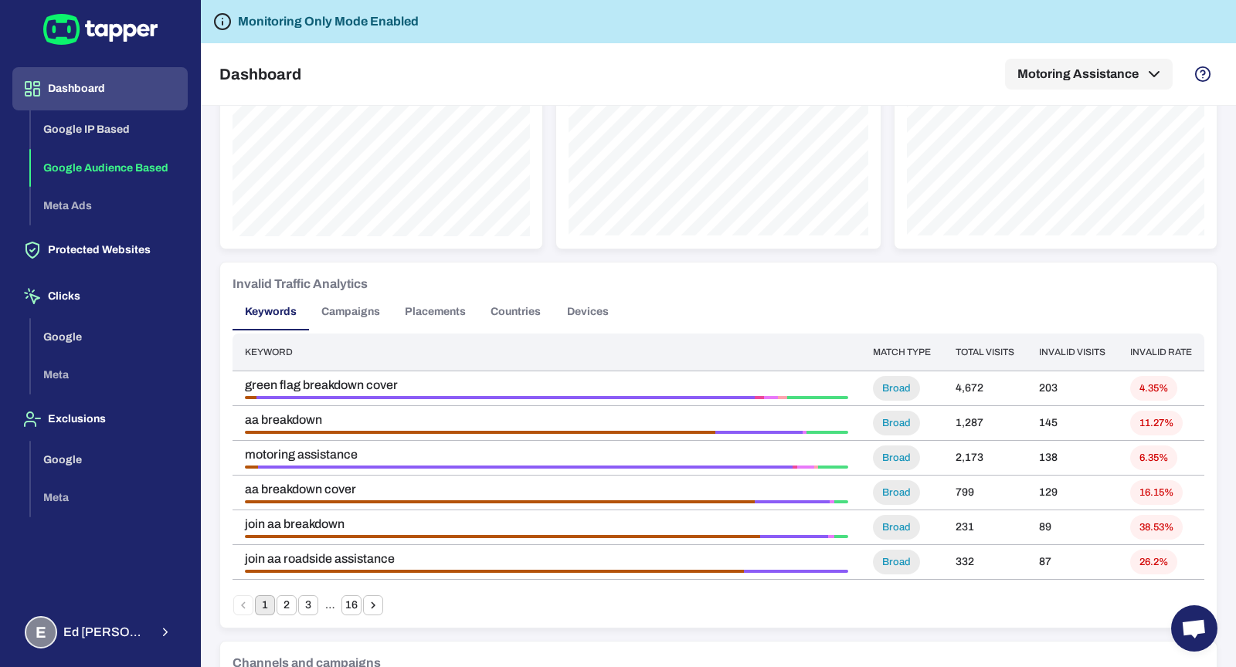
click at [353, 304] on button "Campaigns" at bounding box center [350, 312] width 83 height 37
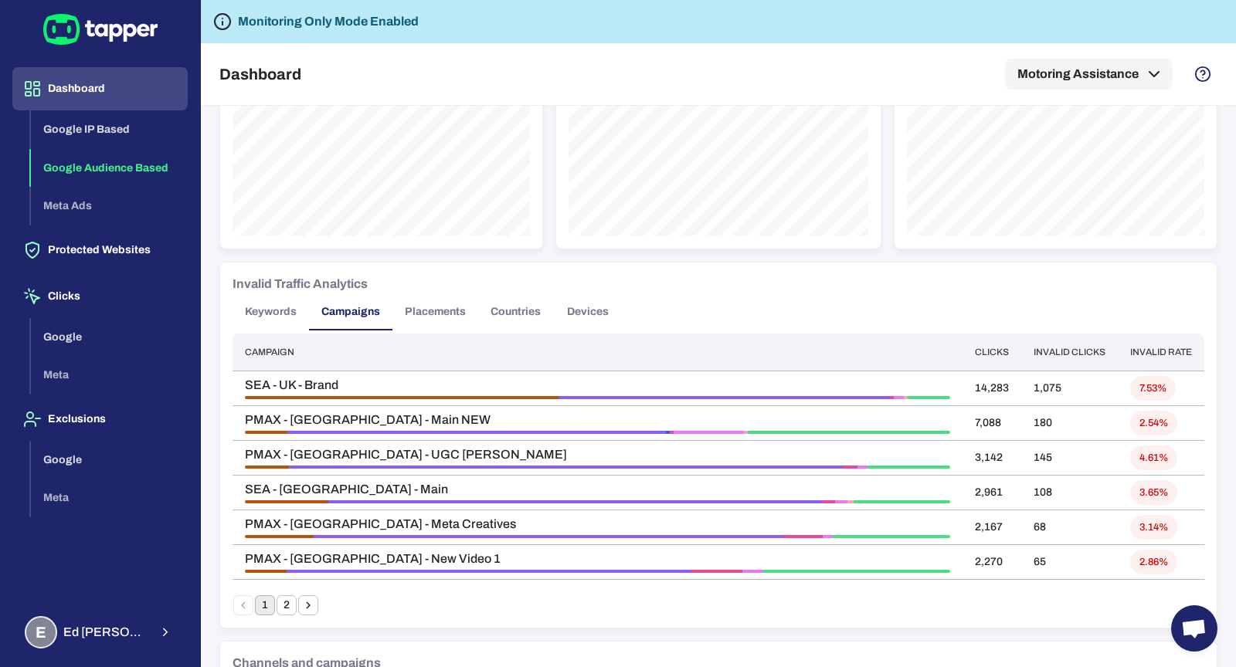
click at [424, 314] on button "Placements" at bounding box center [435, 312] width 86 height 37
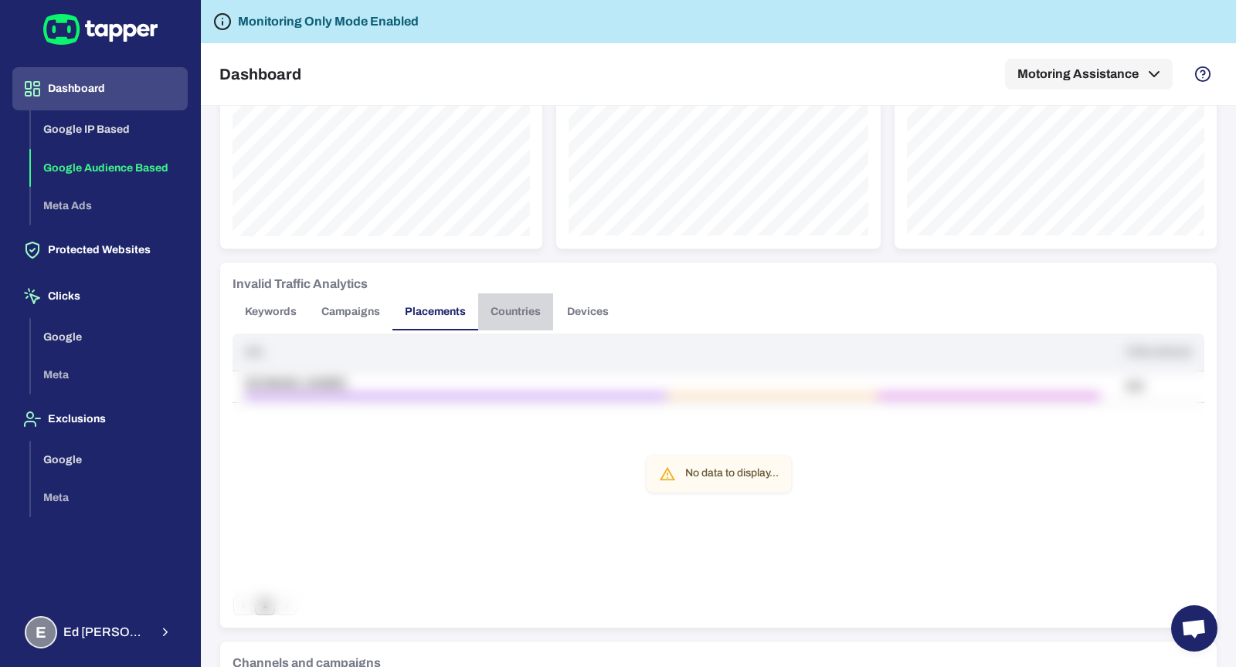
click at [501, 321] on button "Countries" at bounding box center [515, 312] width 75 height 37
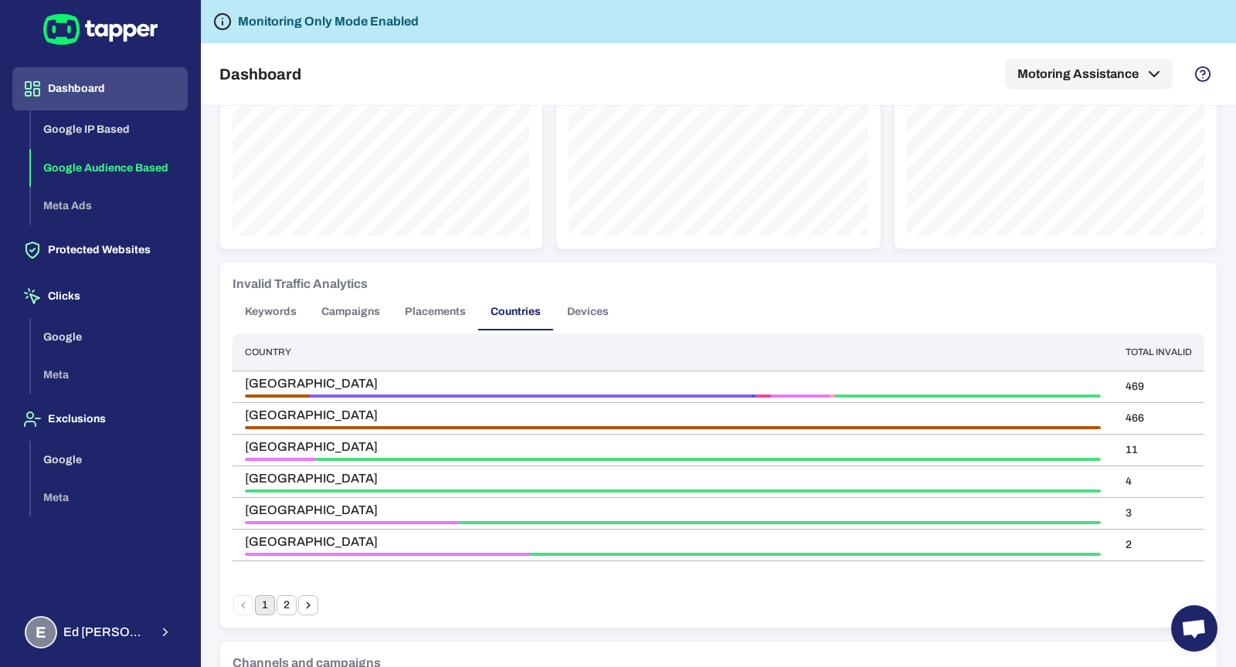
click at [588, 311] on button "Devices" at bounding box center [588, 312] width 70 height 37
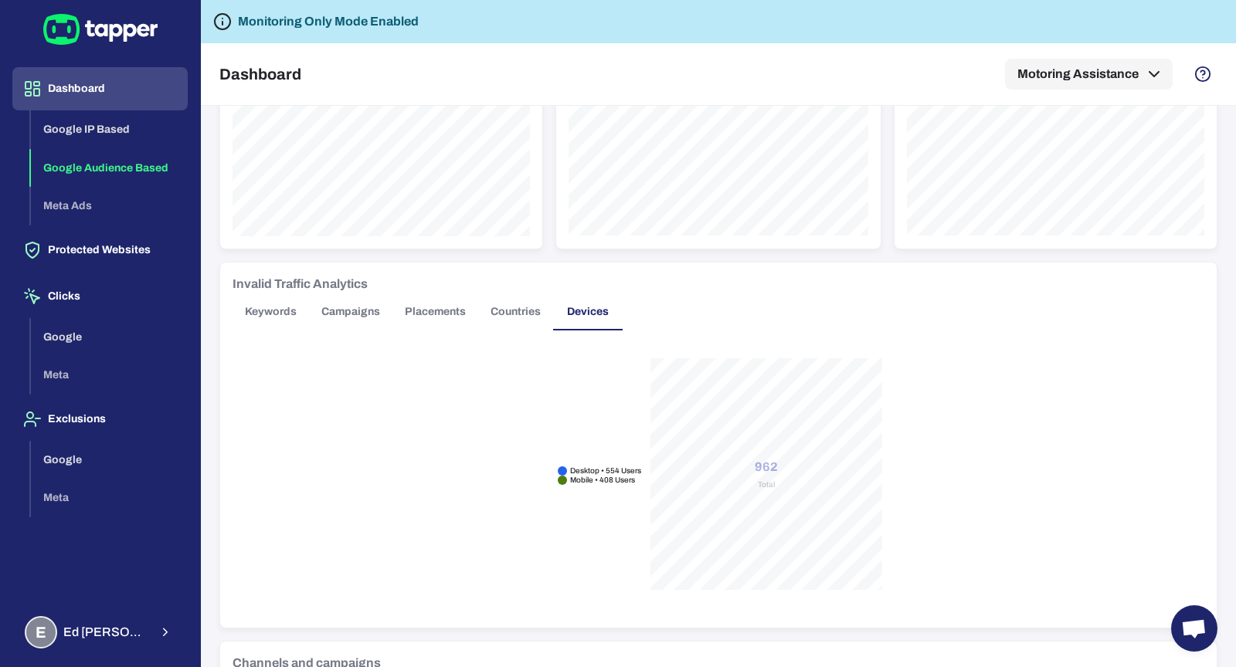
click at [256, 310] on button "Keywords" at bounding box center [271, 312] width 76 height 37
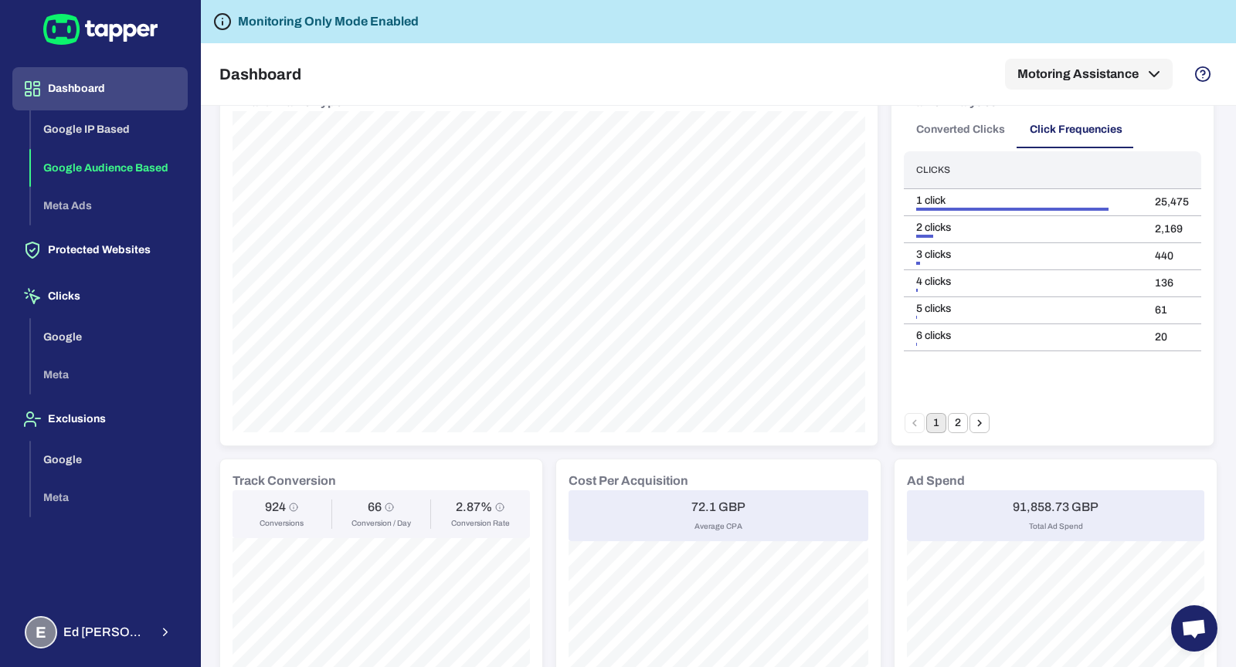
scroll to position [88, 0]
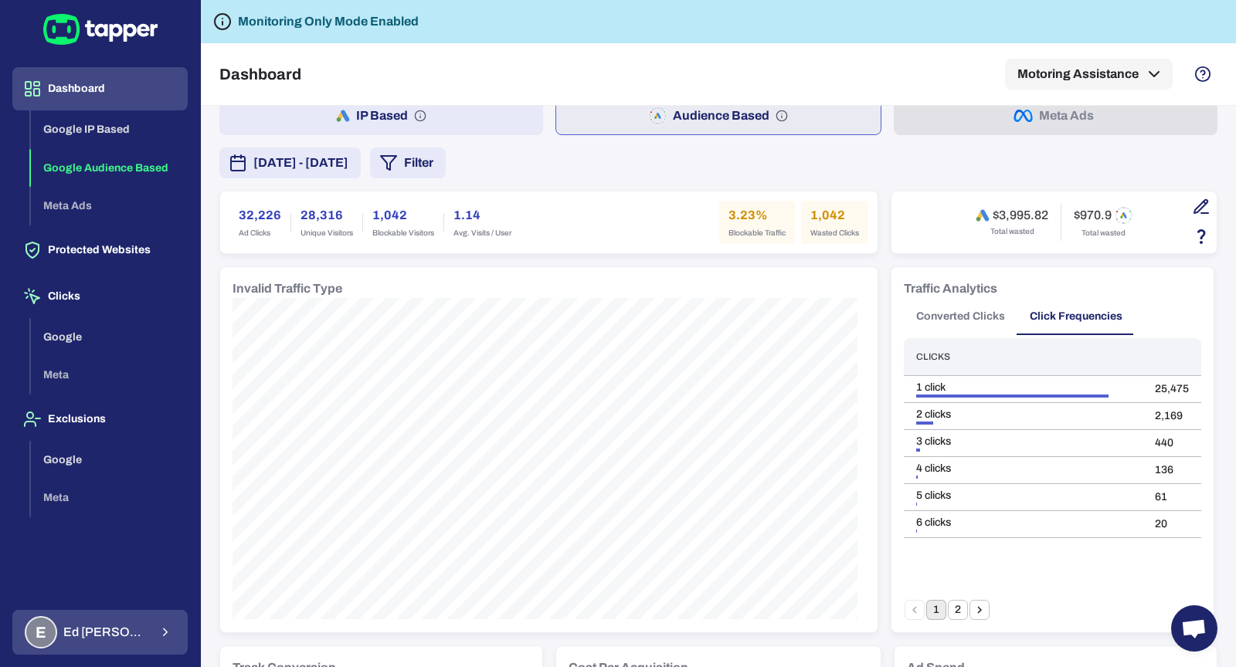
click at [141, 635] on button "E Ed Crawford" at bounding box center [99, 632] width 175 height 45
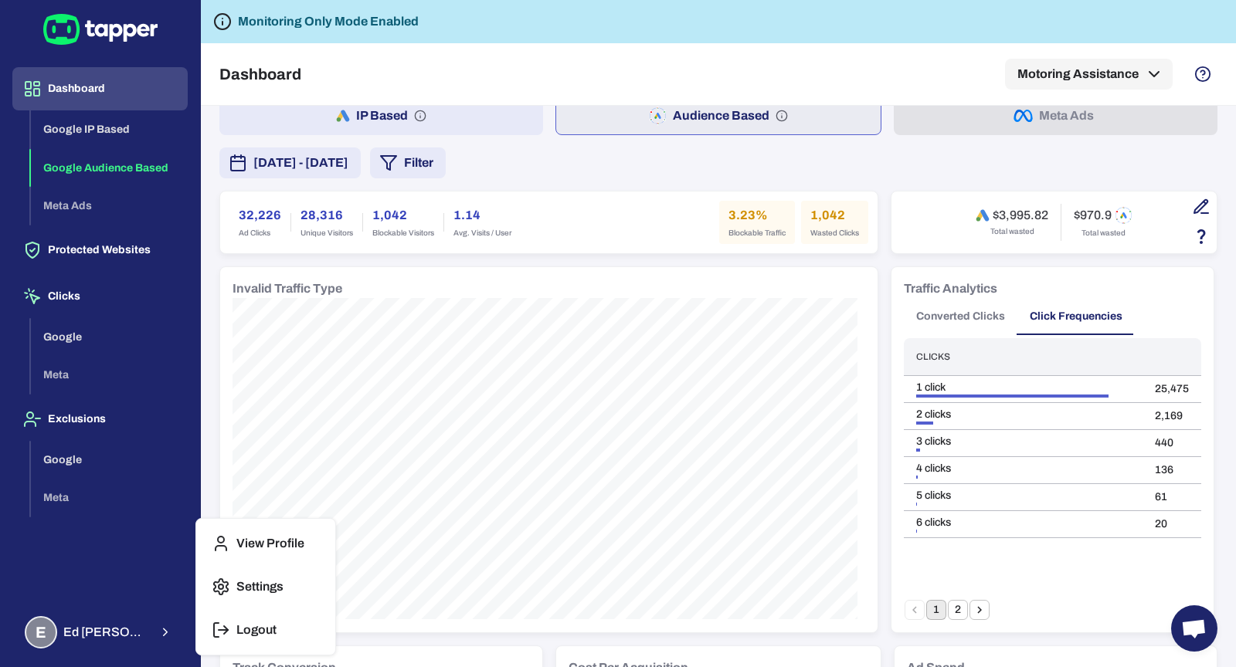
click at [214, 627] on icon "button" at bounding box center [216, 630] width 5 height 14
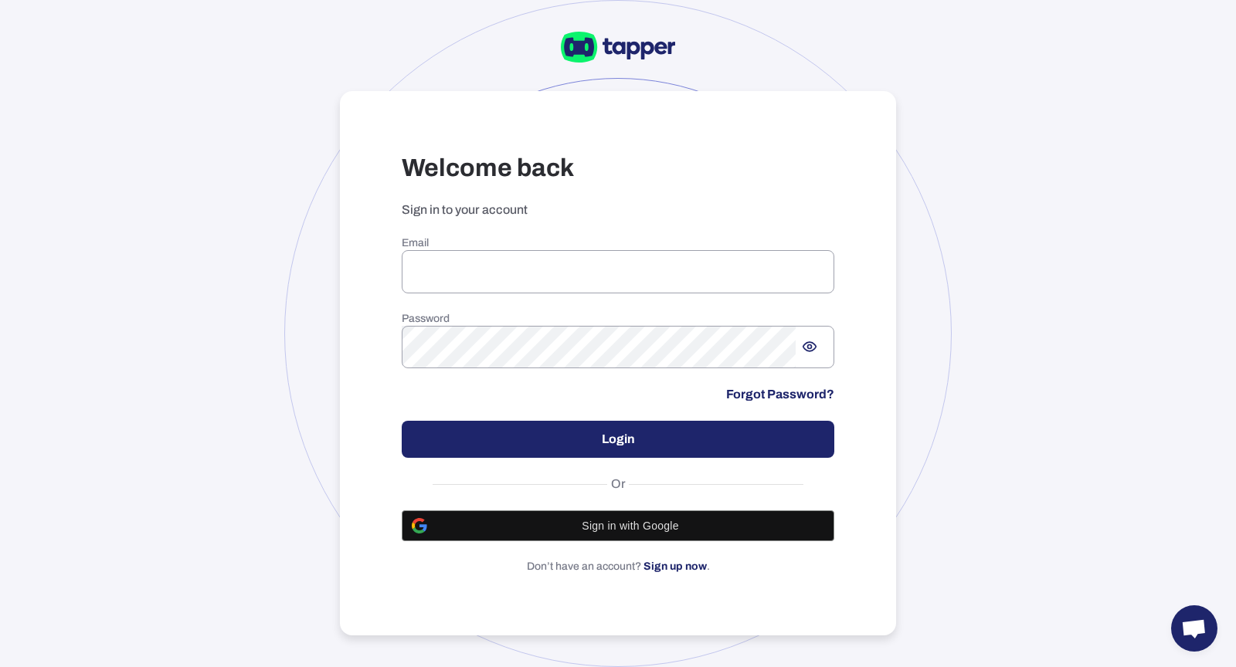
type input "**********"
click at [320, 238] on div at bounding box center [617, 333] width 667 height 667
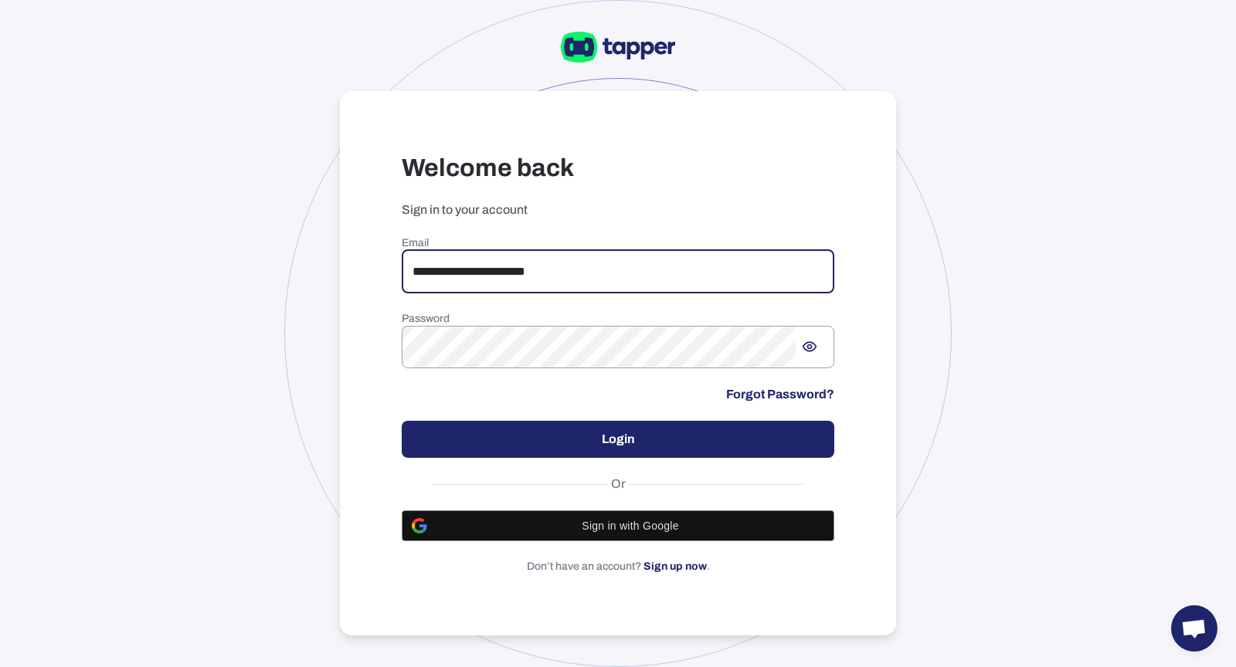
click at [514, 263] on input "**********" at bounding box center [618, 271] width 433 height 43
click at [575, 284] on input "**********" at bounding box center [618, 271] width 433 height 43
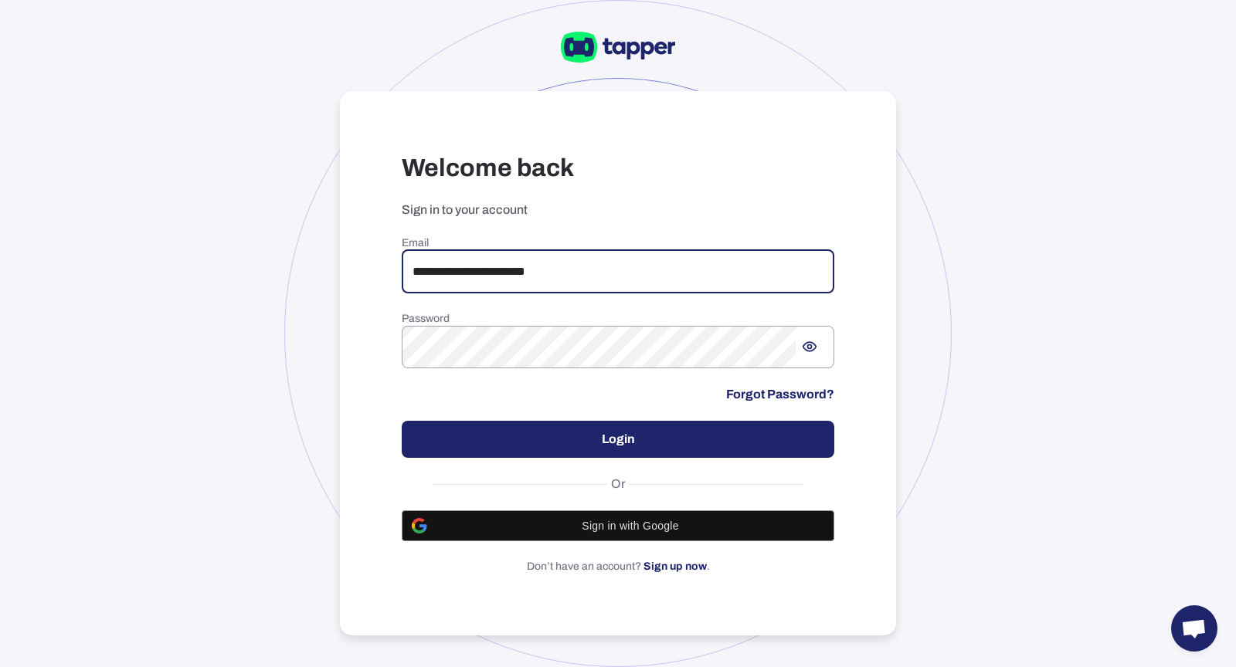
click at [575, 273] on input "**********" at bounding box center [618, 271] width 433 height 43
drag, startPoint x: 575, startPoint y: 273, endPoint x: 416, endPoint y: 263, distance: 159.5
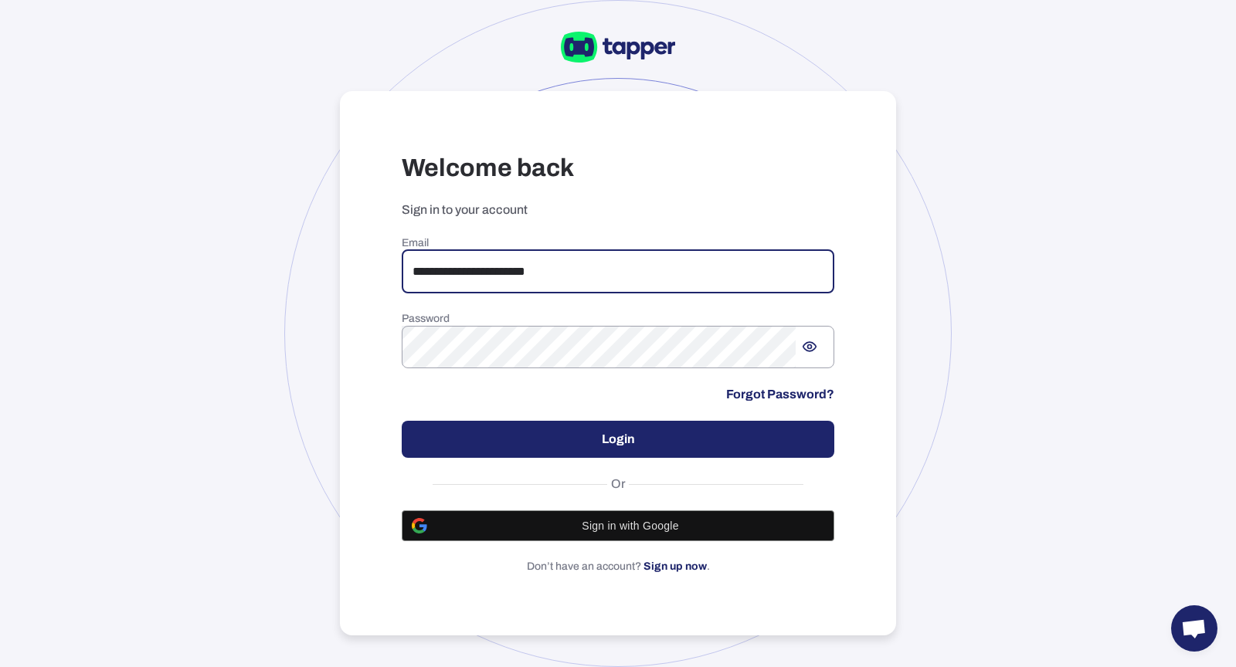
click at [416, 263] on input "**********" at bounding box center [618, 271] width 433 height 43
click at [464, 304] on div "Email * ​ Password ​ Forgot Password? Login Or Sign in with Google Don’t have a…" at bounding box center [618, 405] width 433 height 338
click at [449, 263] on input "*" at bounding box center [618, 271] width 433 height 43
type input "**********"
click at [508, 433] on button "Login" at bounding box center [618, 439] width 433 height 37
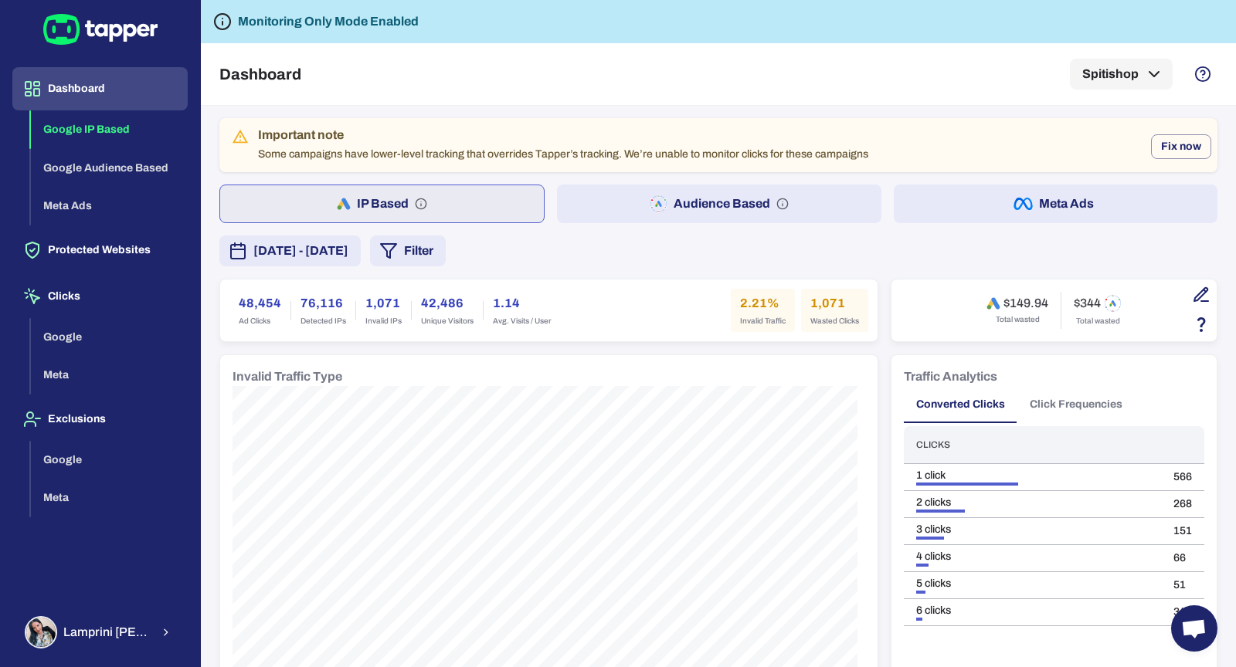
click at [674, 205] on button "Audience Based" at bounding box center [719, 204] width 324 height 39
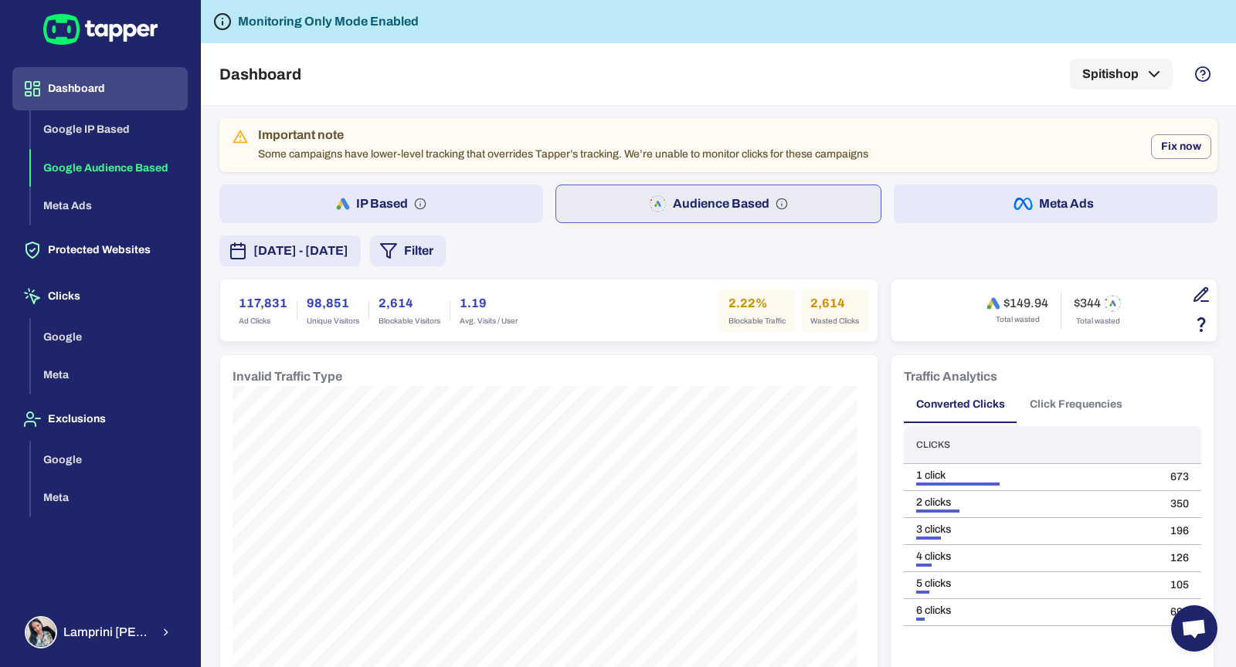
click at [447, 197] on button "IP Based" at bounding box center [381, 204] width 324 height 39
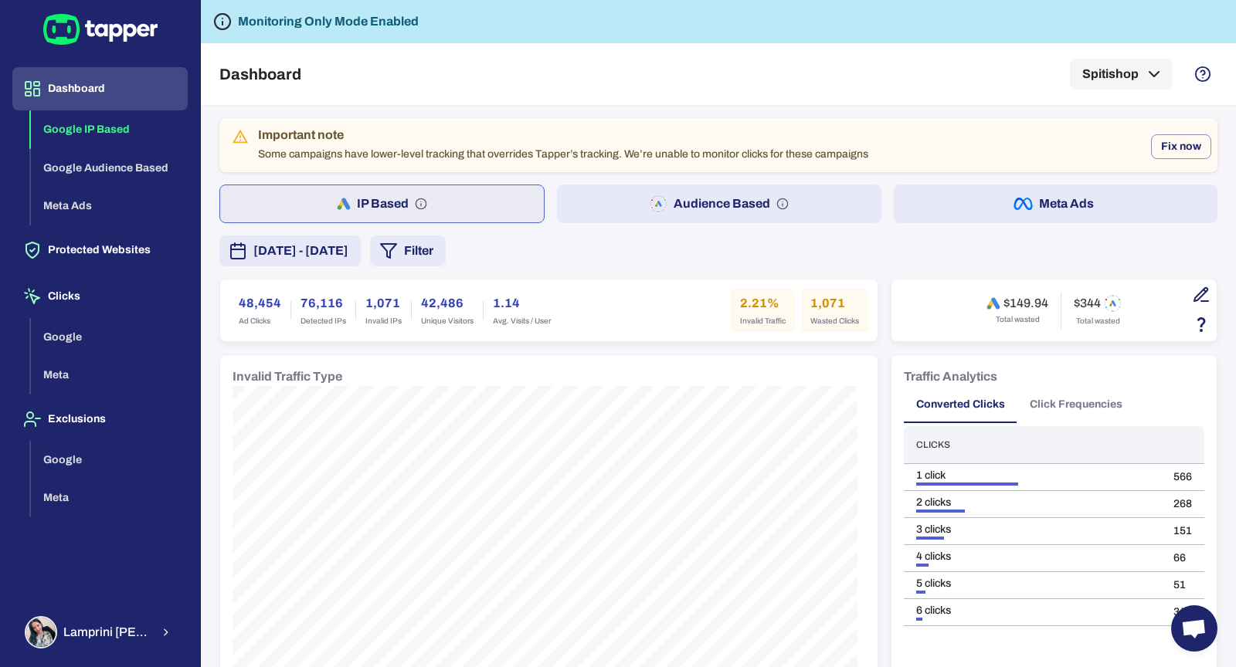
click at [650, 199] on rect "button" at bounding box center [651, 200] width 3 height 3
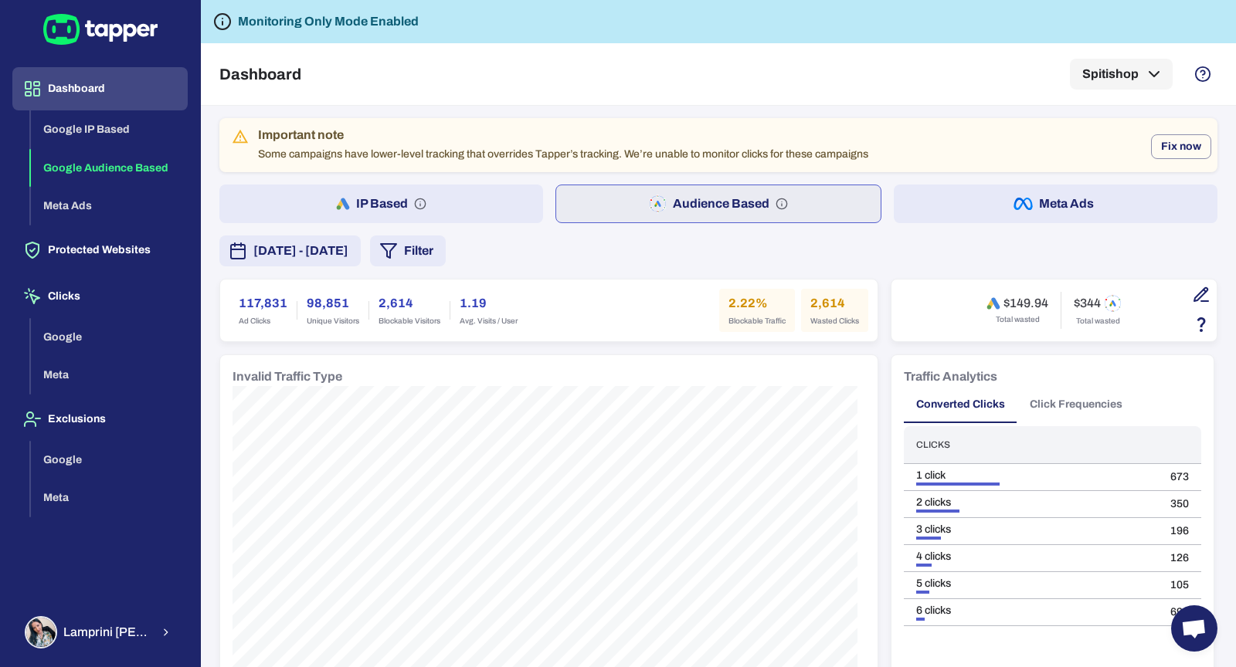
click at [959, 199] on button "Meta Ads" at bounding box center [1056, 204] width 324 height 39
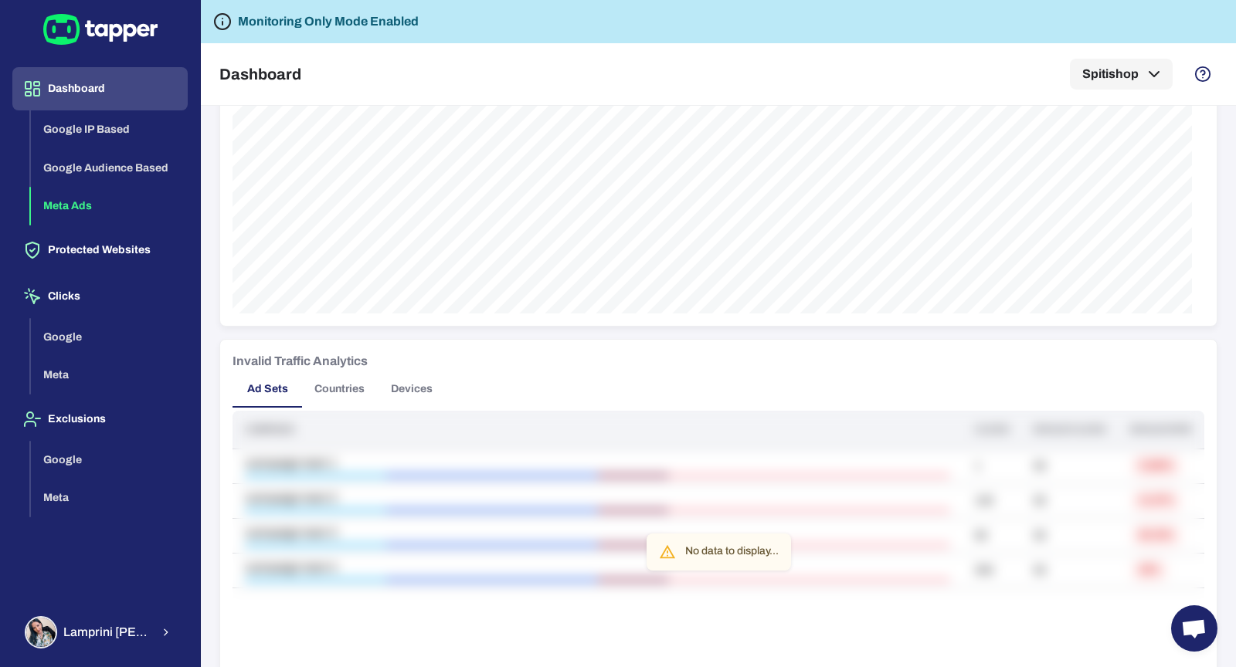
scroll to position [728, 0]
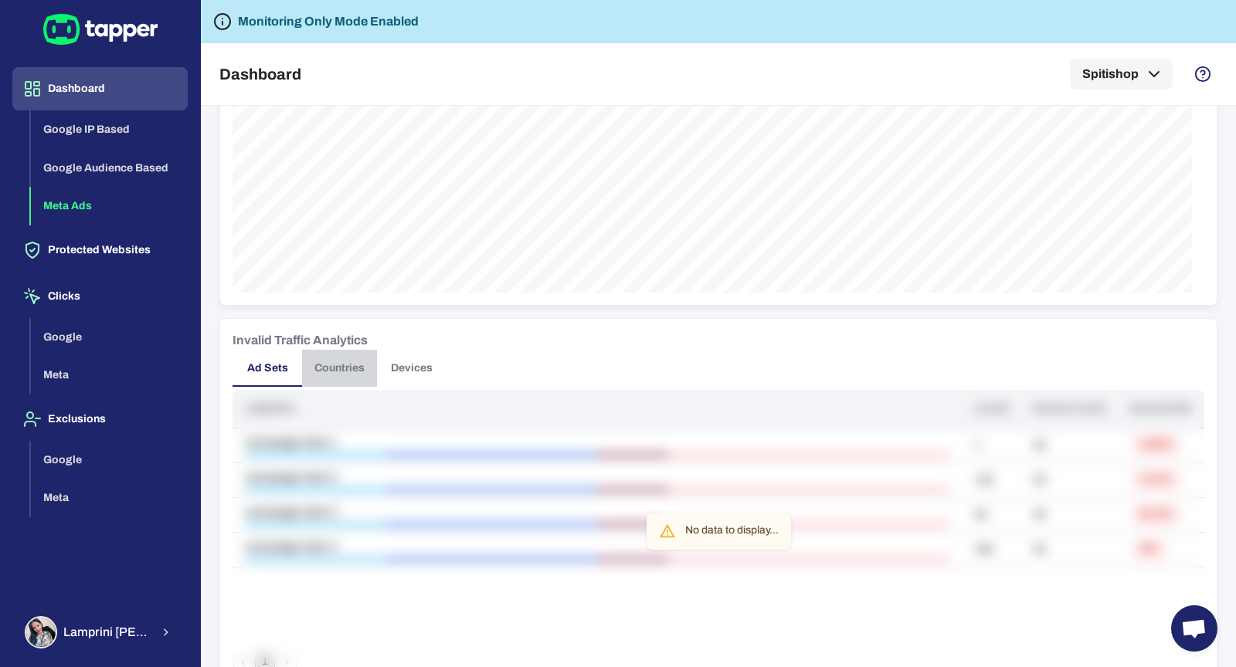
click at [333, 367] on button "Countries" at bounding box center [339, 368] width 75 height 37
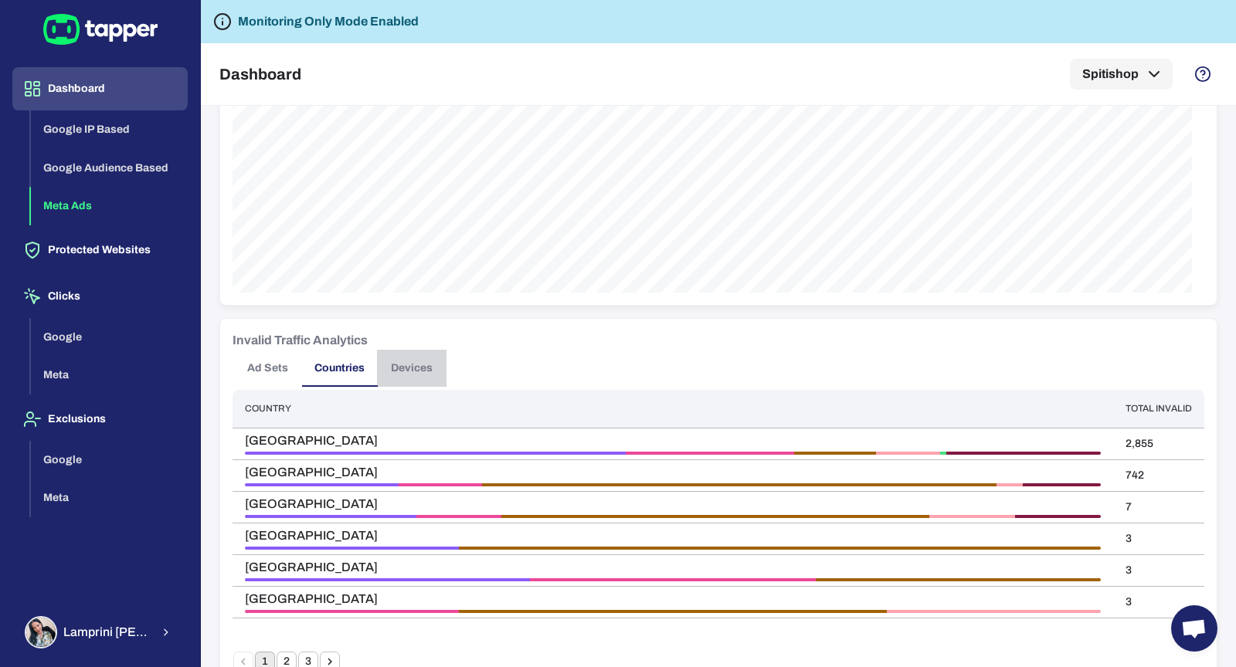
click at [402, 359] on button "Devices" at bounding box center [412, 368] width 70 height 37
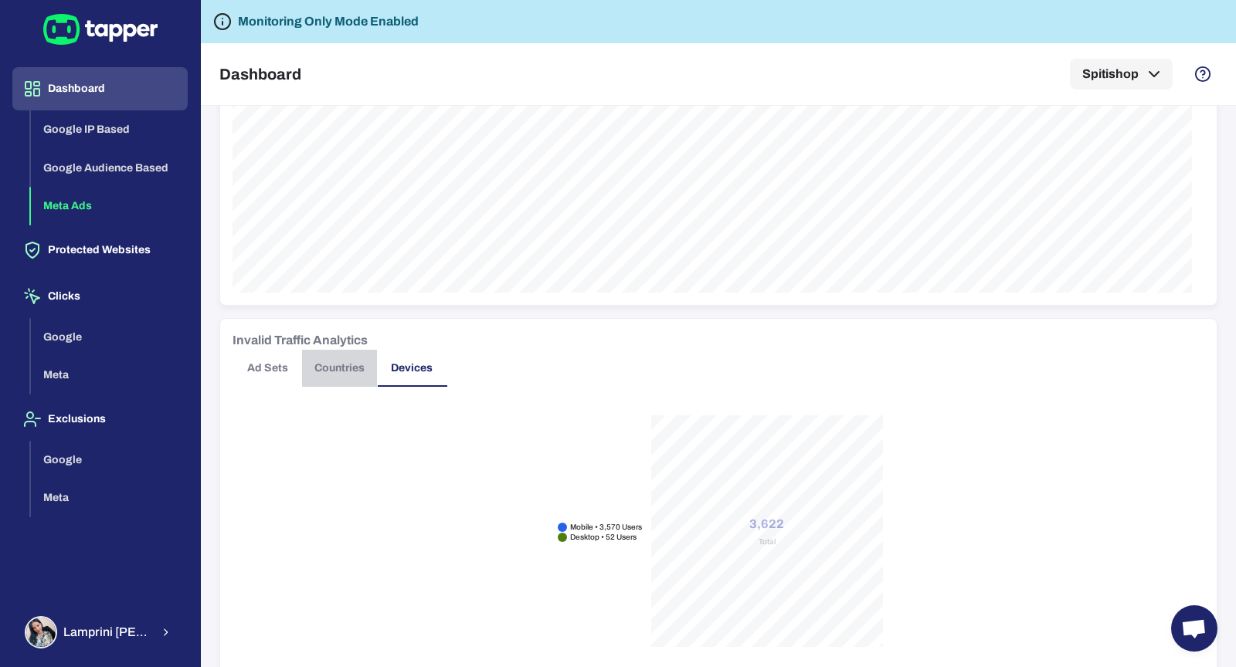
click at [312, 368] on button "Countries" at bounding box center [339, 368] width 75 height 37
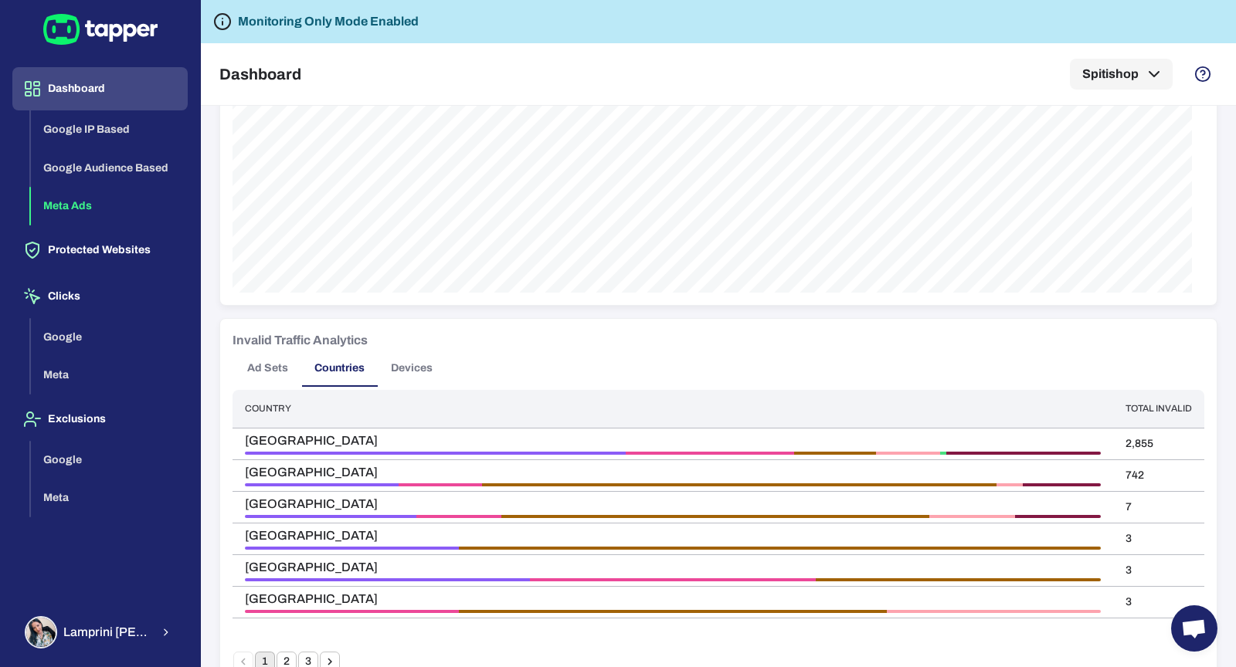
click at [266, 365] on button "Ad Sets" at bounding box center [268, 368] width 70 height 37
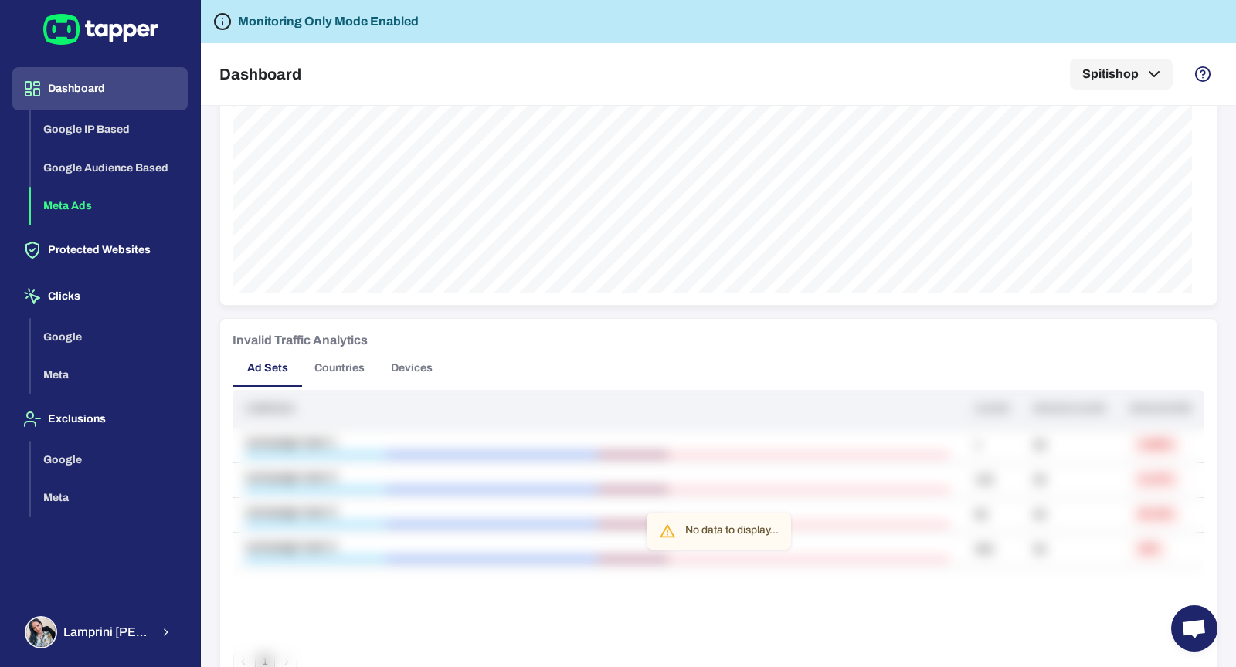
click at [325, 369] on button "Countries" at bounding box center [339, 368] width 75 height 37
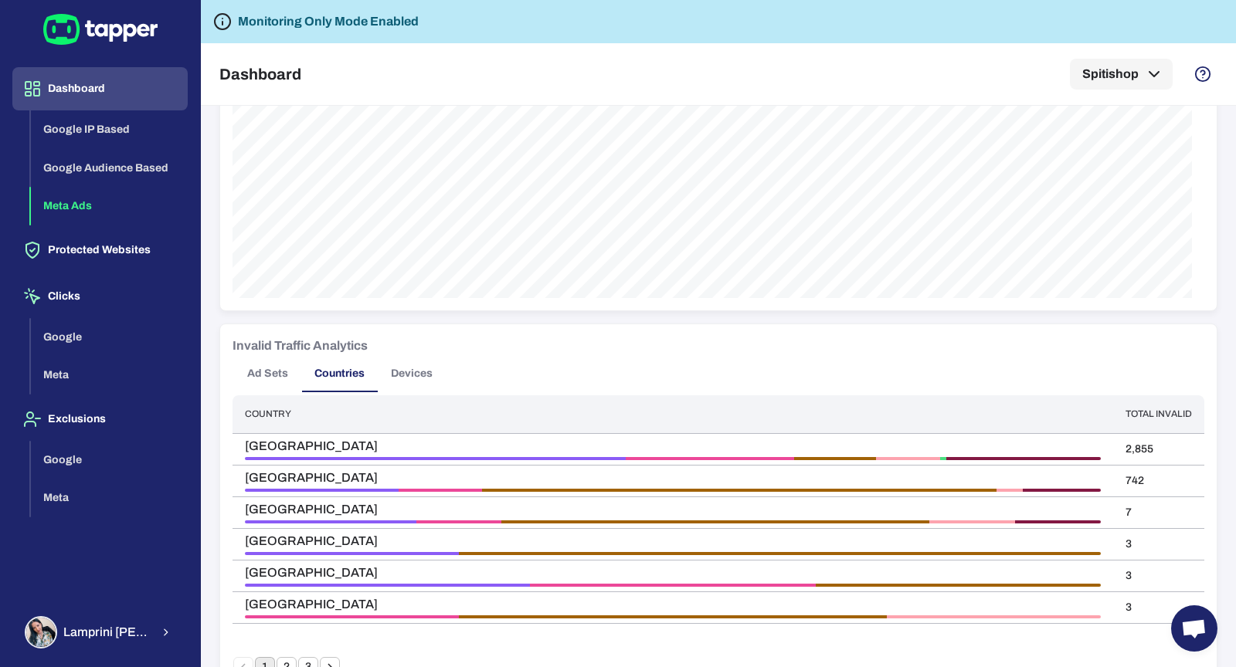
scroll to position [769, 0]
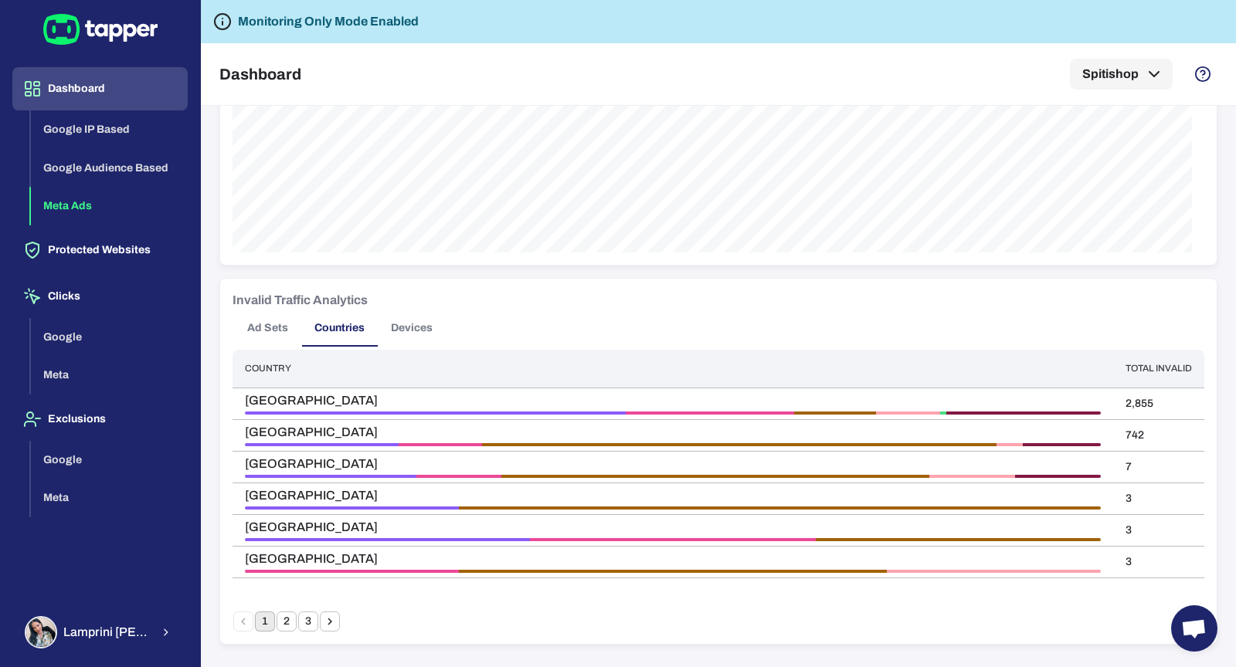
click at [404, 329] on button "Devices" at bounding box center [412, 328] width 70 height 37
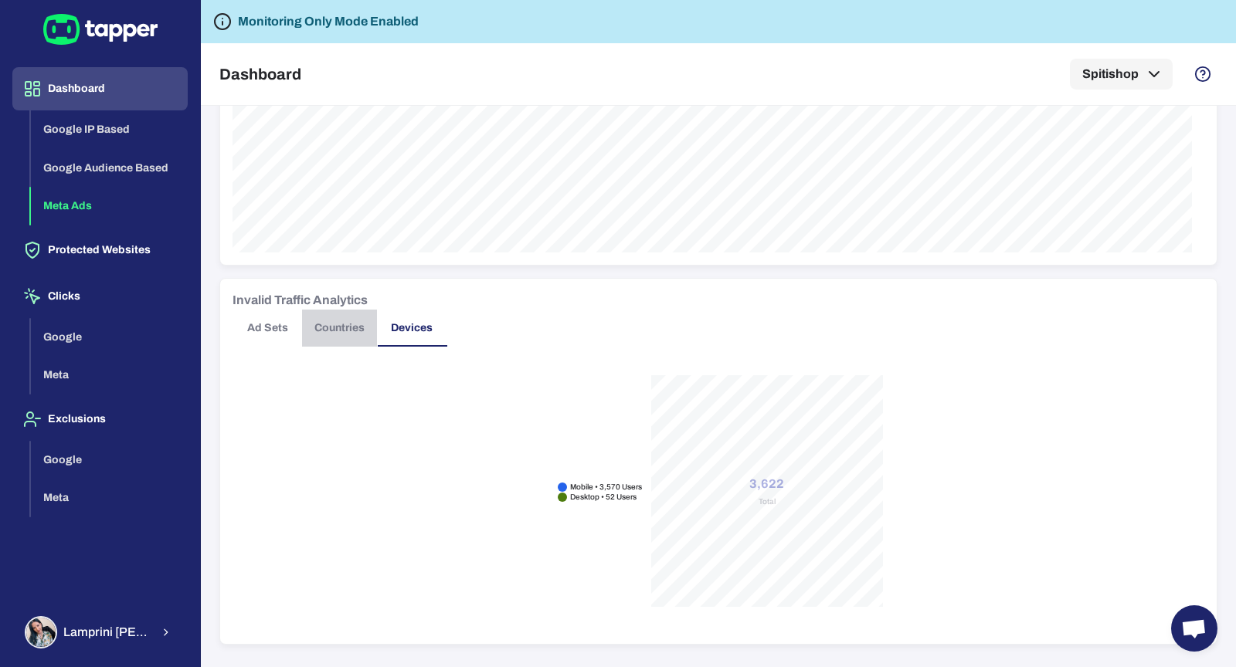
click at [356, 332] on button "Countries" at bounding box center [339, 328] width 75 height 37
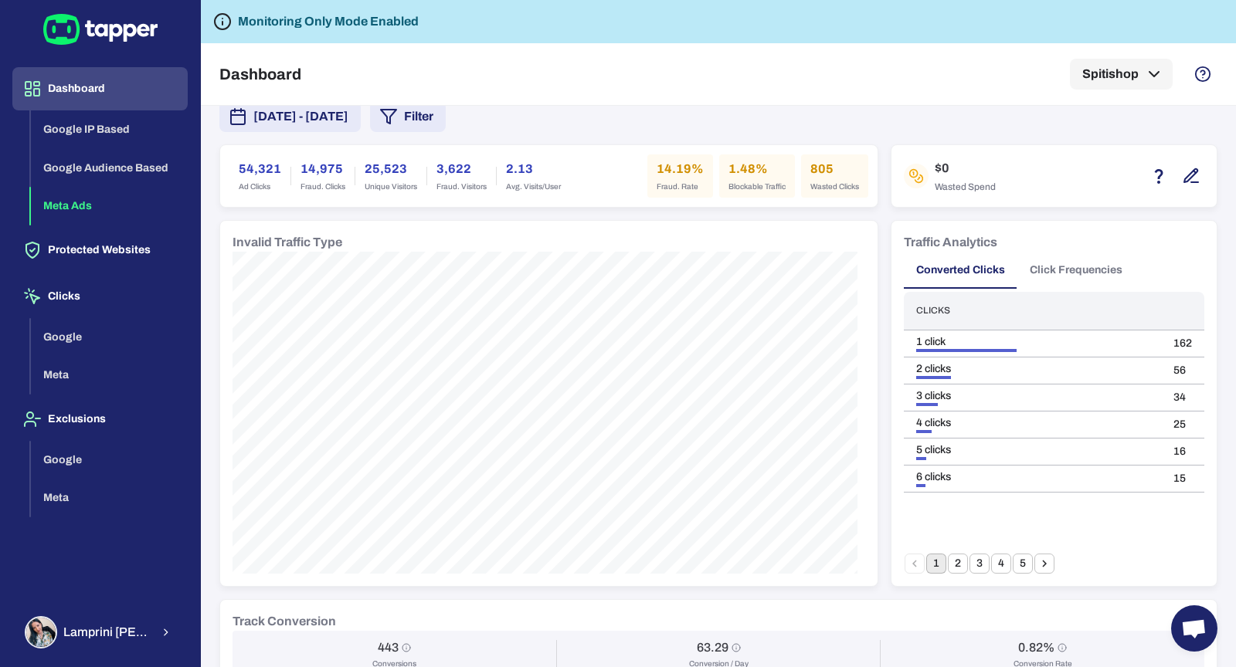
scroll to position [0, 0]
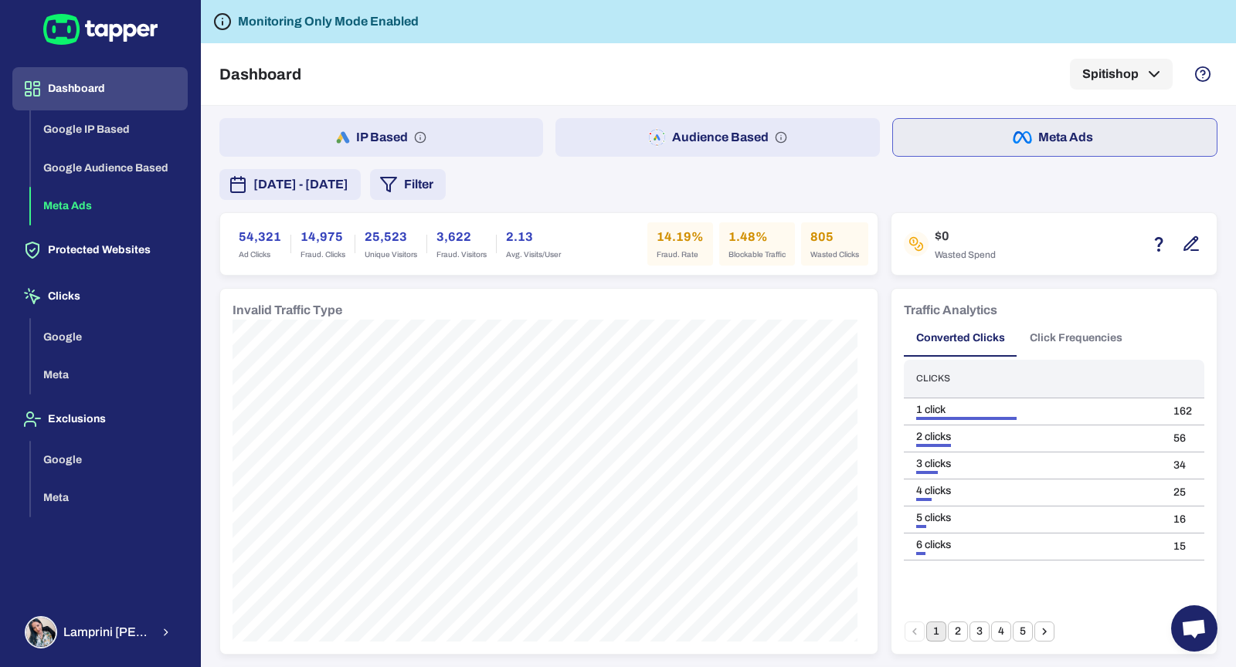
click at [633, 144] on button "Audience Based" at bounding box center [717, 137] width 324 height 39
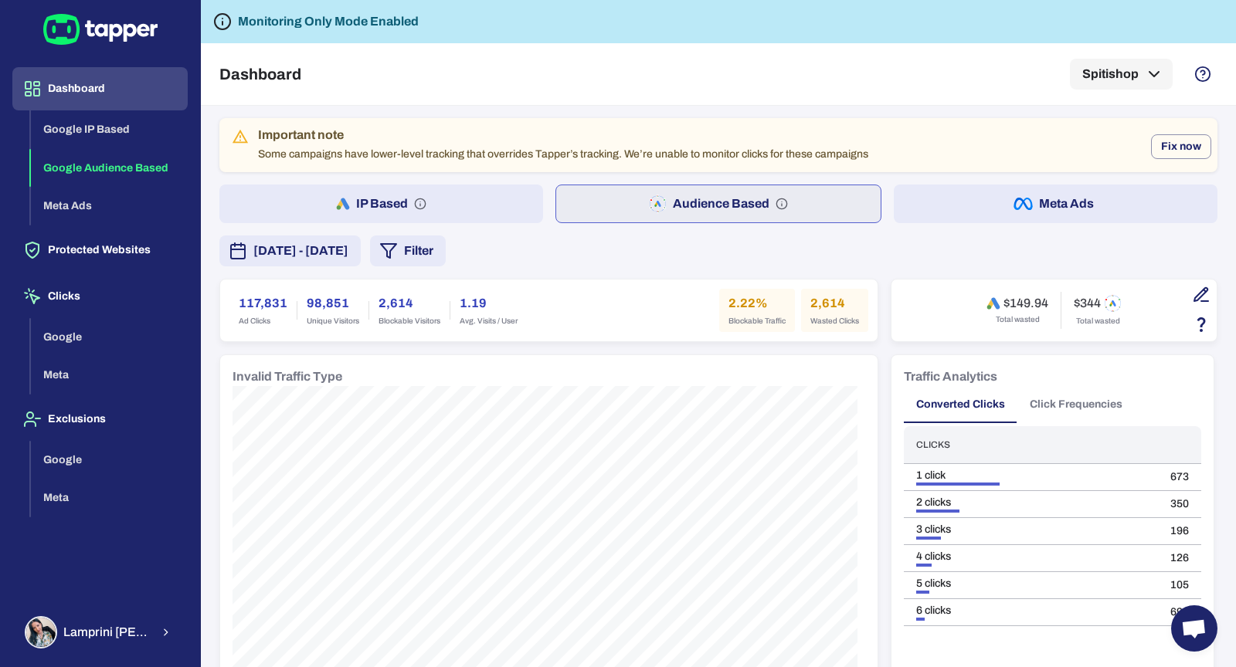
scroll to position [53, 0]
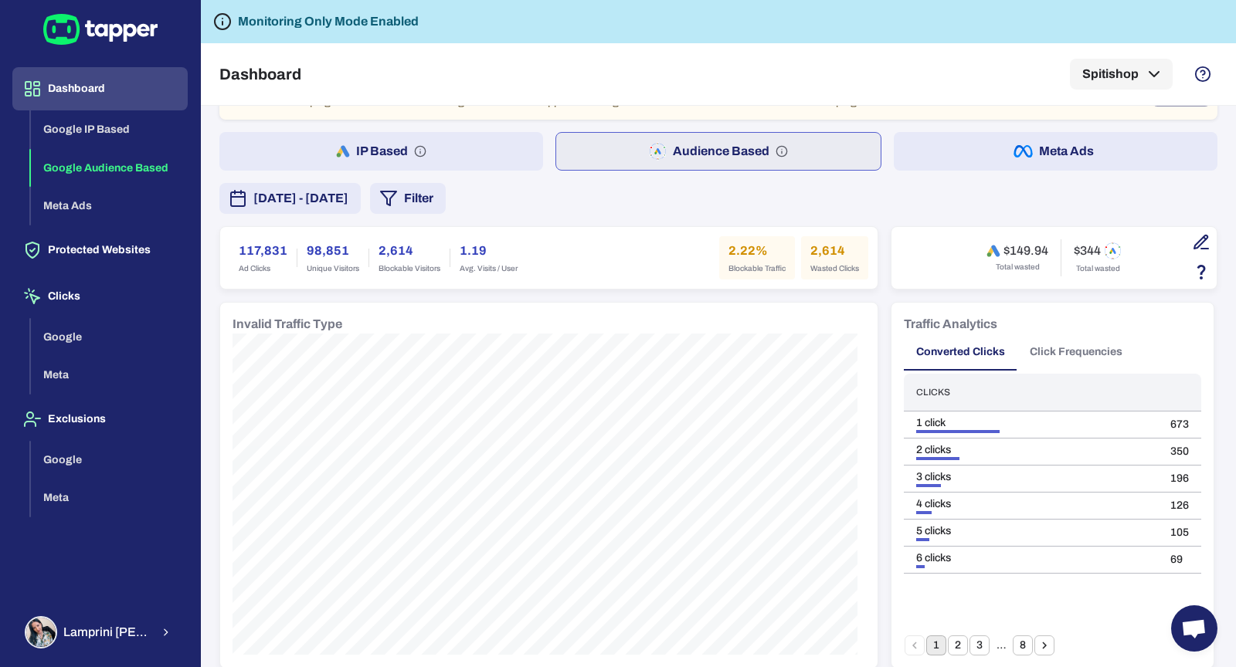
click at [498, 158] on button "IP Based" at bounding box center [381, 151] width 324 height 39
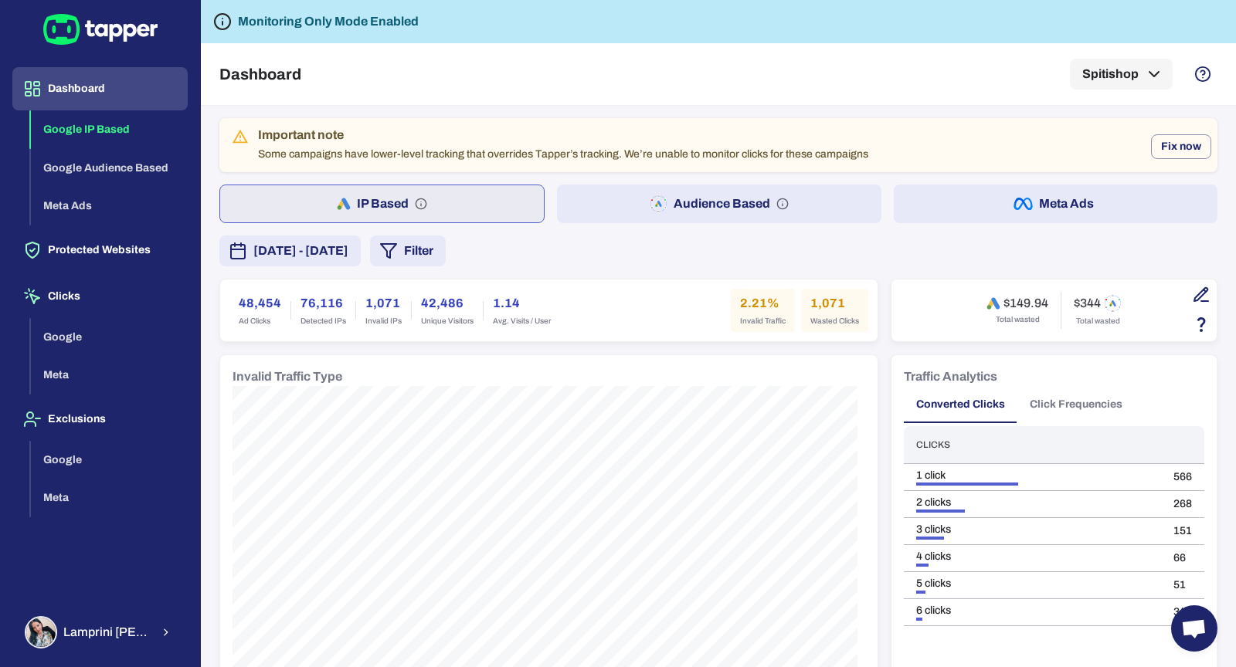
scroll to position [66, 0]
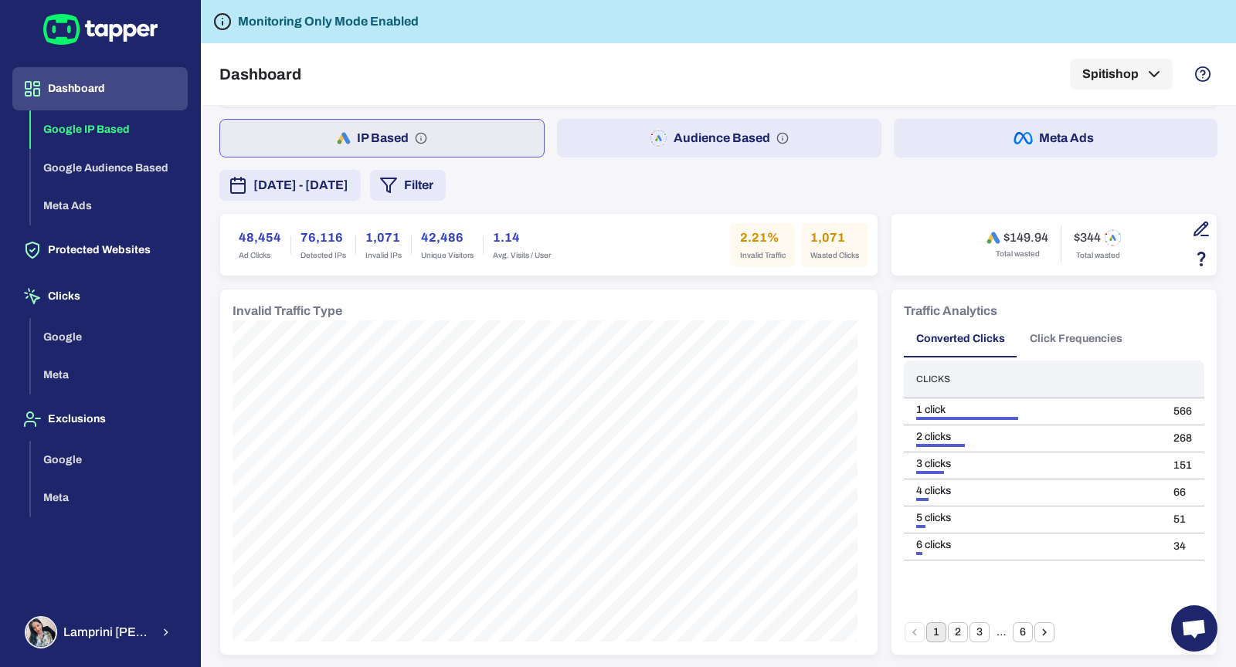
click at [619, 140] on button "Audience Based" at bounding box center [719, 138] width 324 height 39
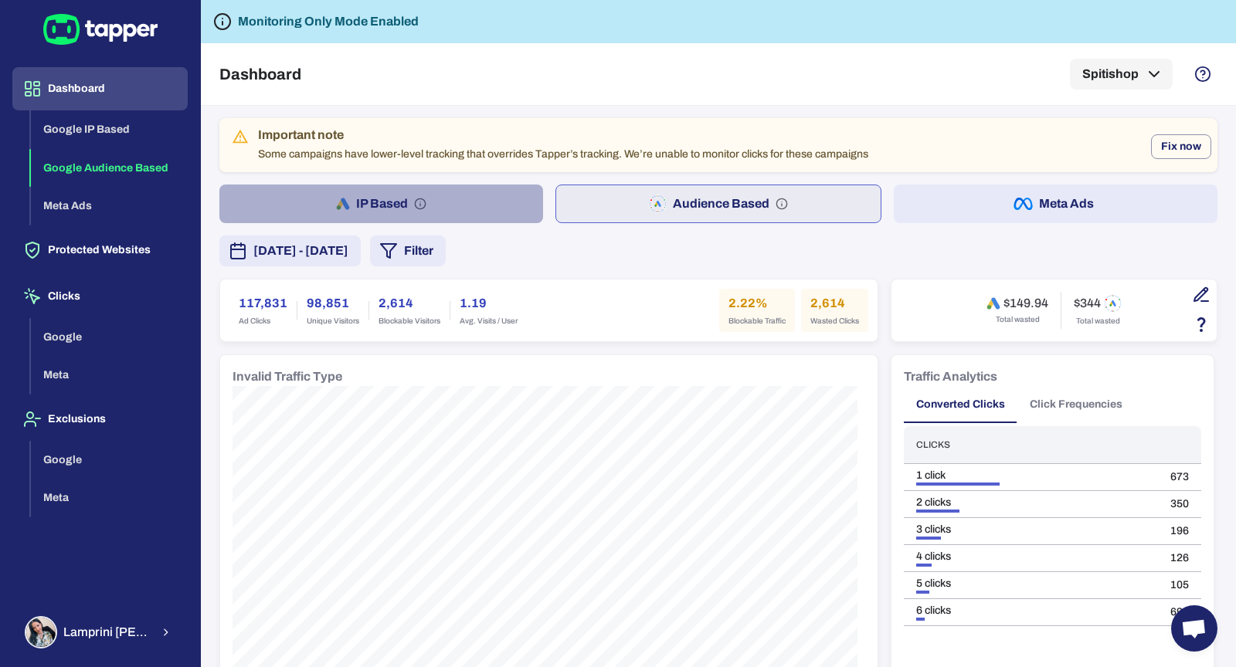
click at [399, 197] on button "IP Based" at bounding box center [381, 204] width 324 height 39
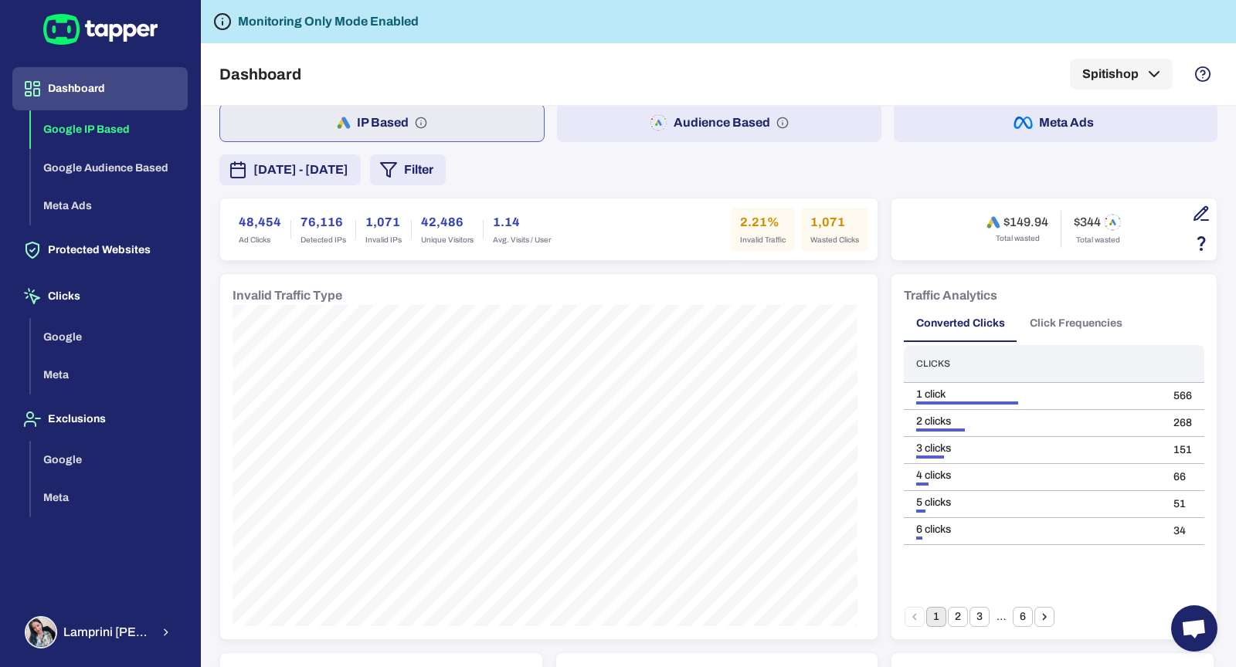
scroll to position [57, 0]
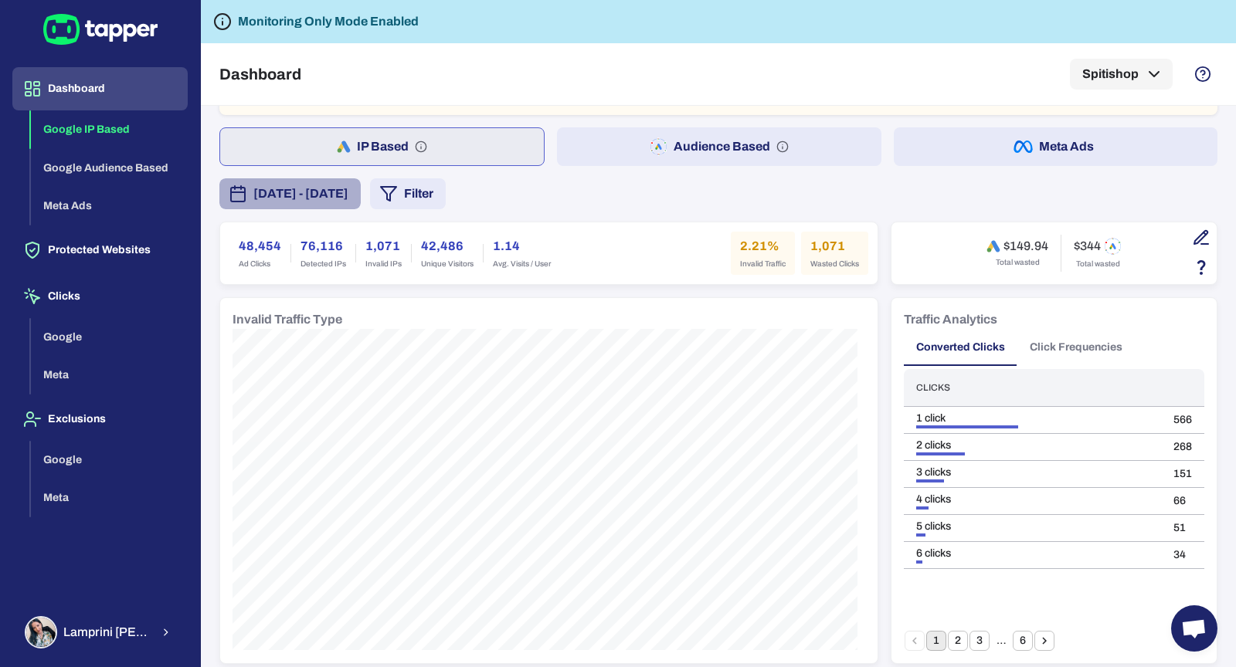
click at [348, 188] on span "September 16, 2025 - September 22, 2025" at bounding box center [300, 194] width 95 height 19
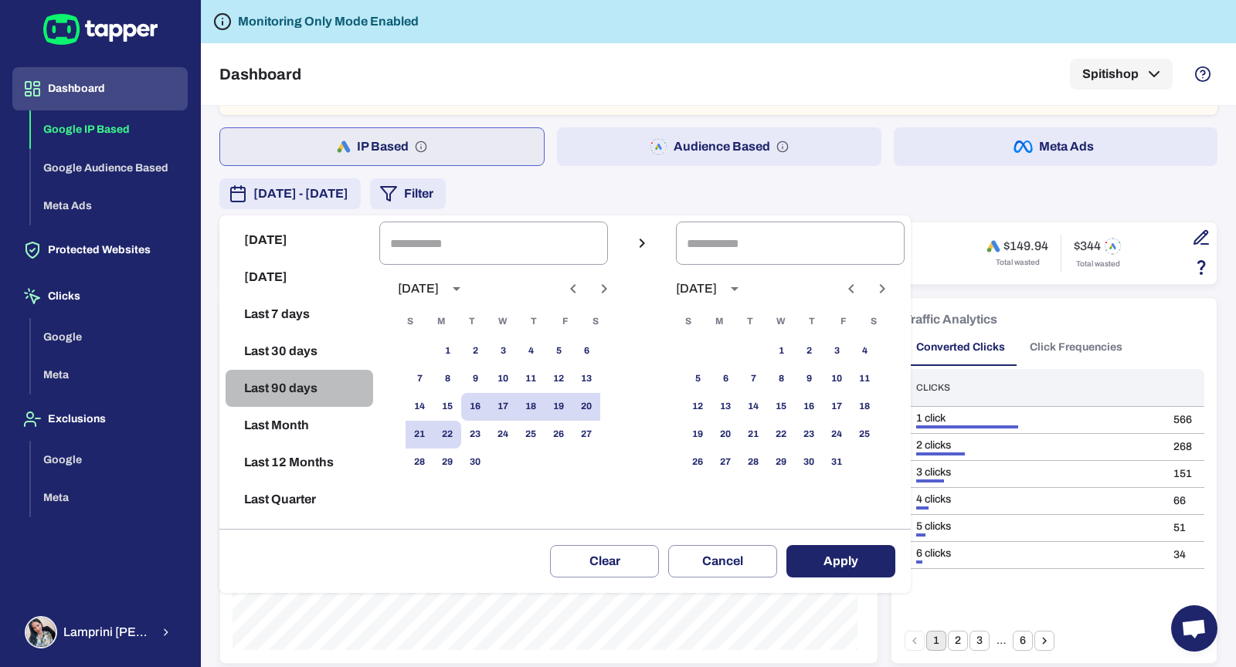
click at [271, 388] on button "Last 90 days" at bounding box center [300, 388] width 148 height 37
type input "**********"
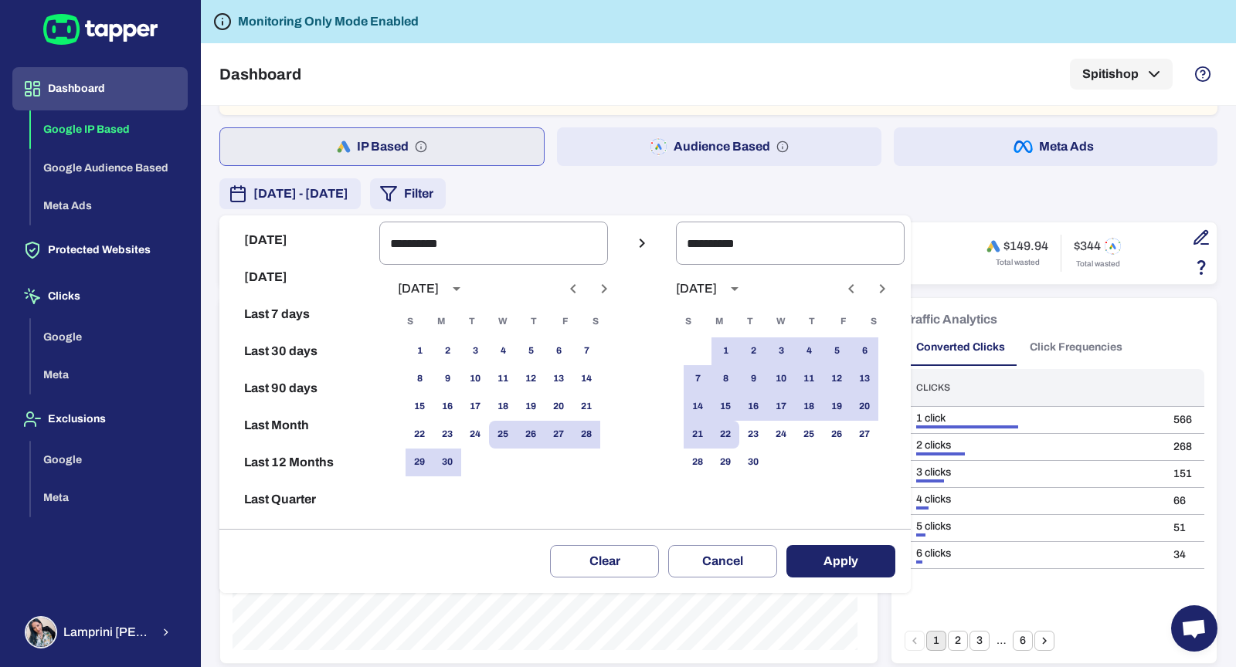
click at [826, 555] on button "Apply" at bounding box center [840, 561] width 109 height 32
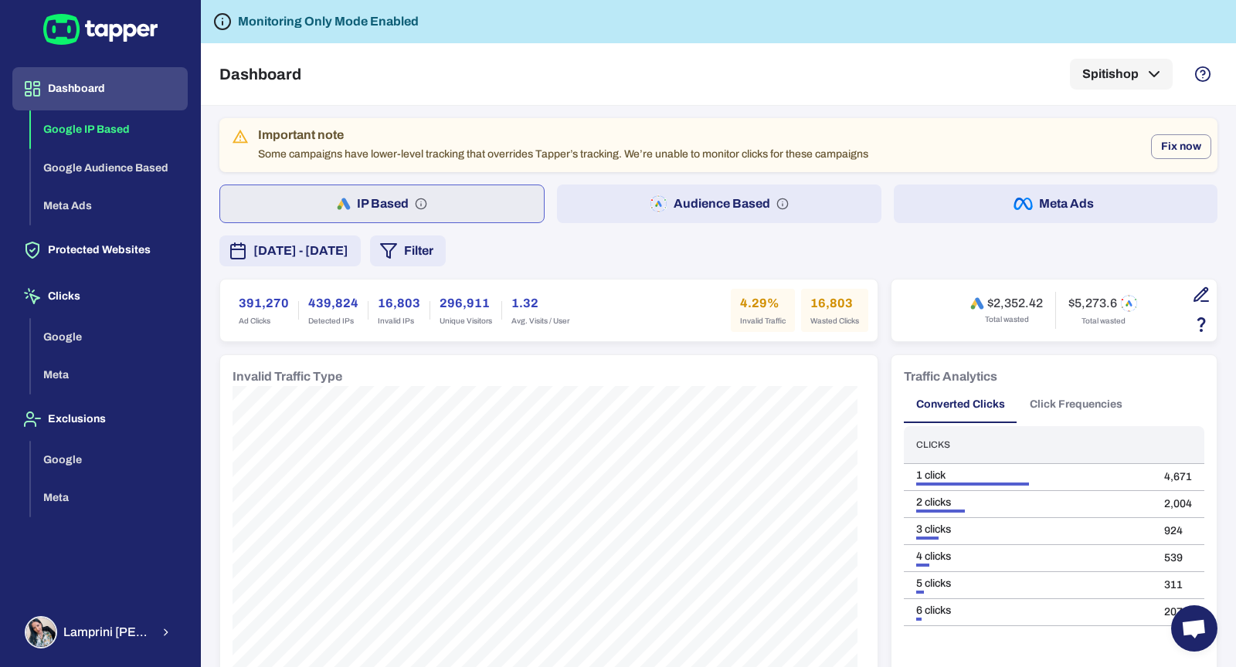
click at [707, 199] on button "Audience Based" at bounding box center [719, 204] width 324 height 39
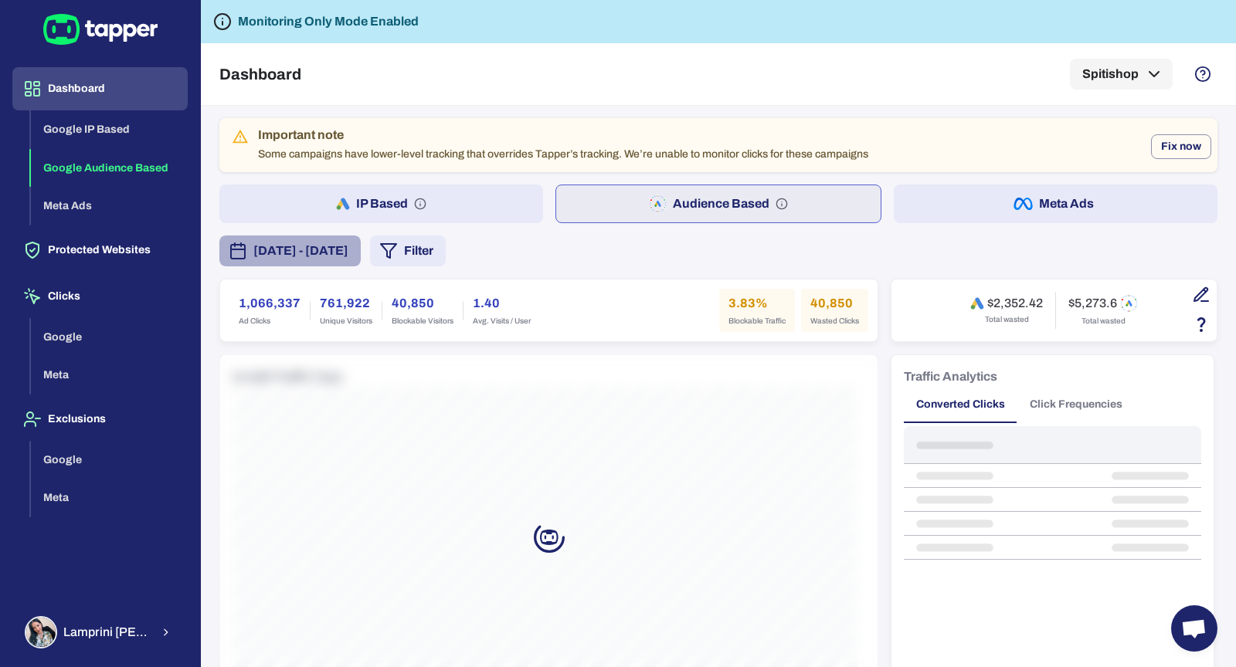
click at [348, 258] on span "June 25, 2025 - September 22, 2025" at bounding box center [300, 251] width 95 height 19
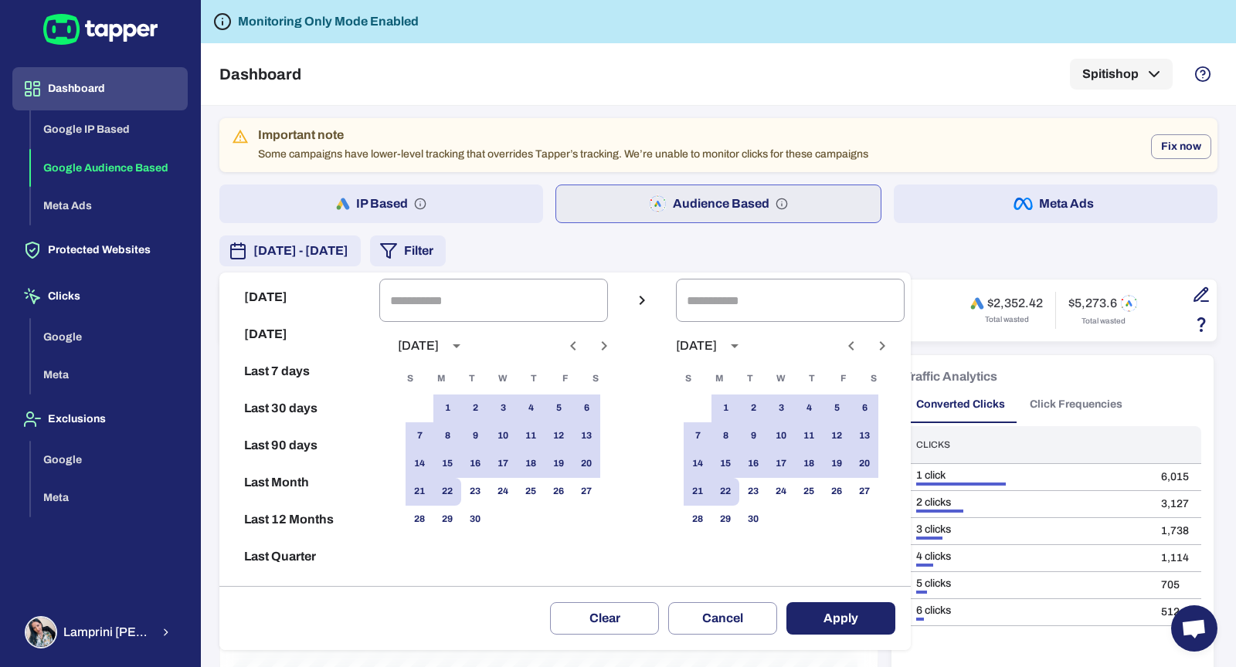
click at [275, 433] on button "Last 90 days" at bounding box center [300, 445] width 148 height 37
type input "**********"
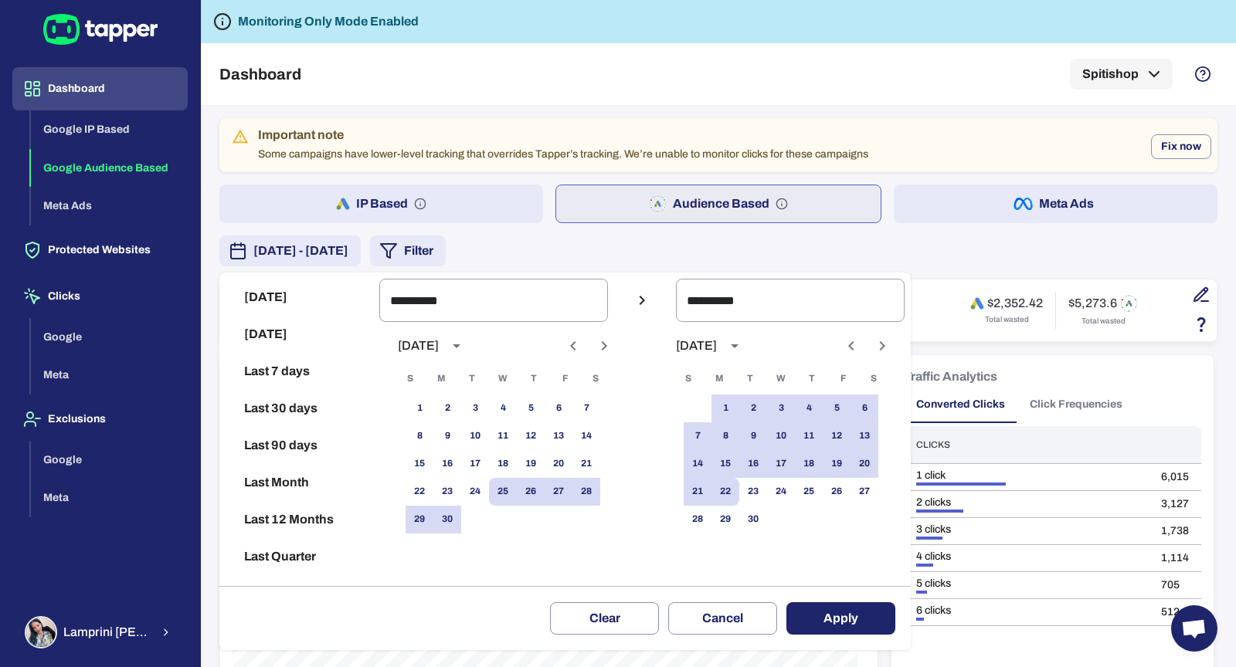
click at [830, 624] on button "Apply" at bounding box center [840, 619] width 109 height 32
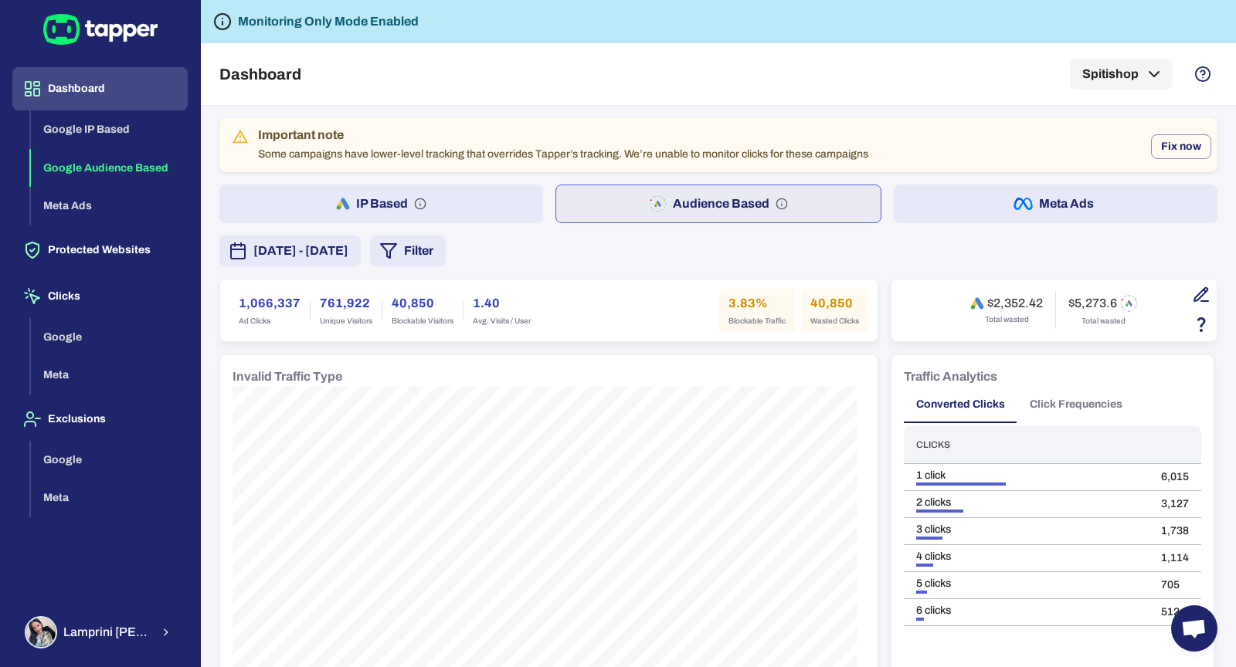
click at [1192, 298] on icon "button" at bounding box center [1201, 295] width 19 height 19
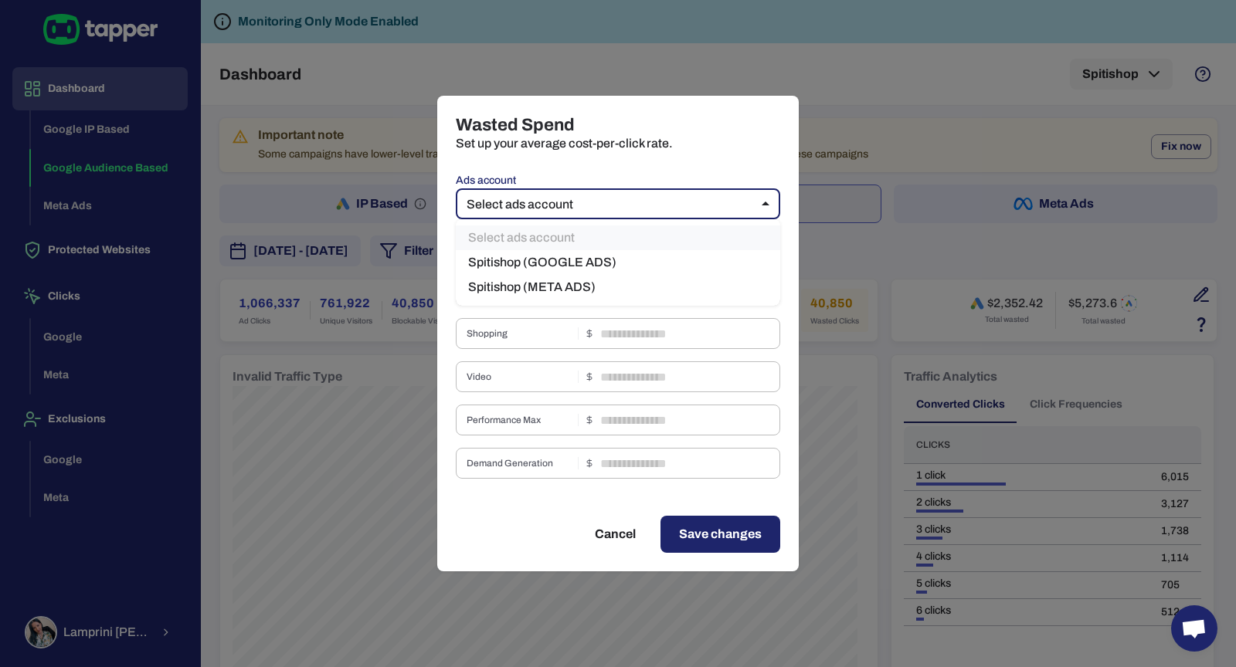
click at [745, 206] on body "Dashboard Google IP Based Google Audience Based Meta Ads Protected Websites Cli…" at bounding box center [618, 333] width 1236 height 667
click at [670, 258] on li "Spitishop (GOOGLE ADS)" at bounding box center [618, 262] width 324 height 25
type input "***"
type input "****"
type input "*"
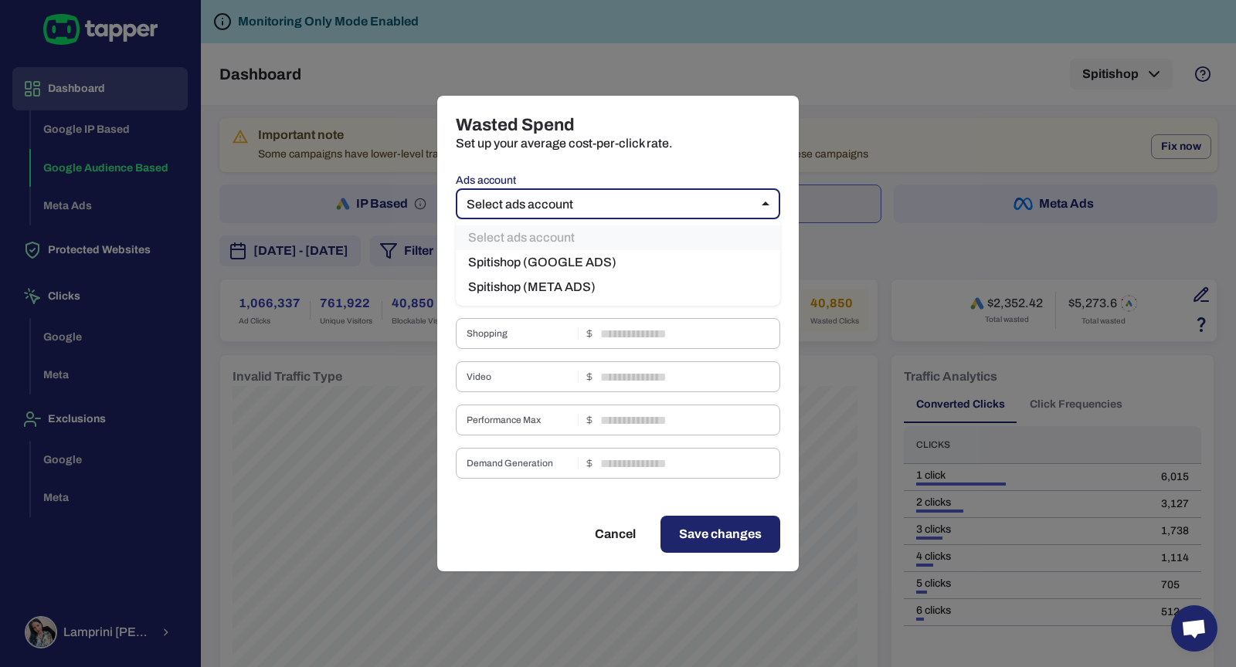
type input "*"
type input "***"
type input "*"
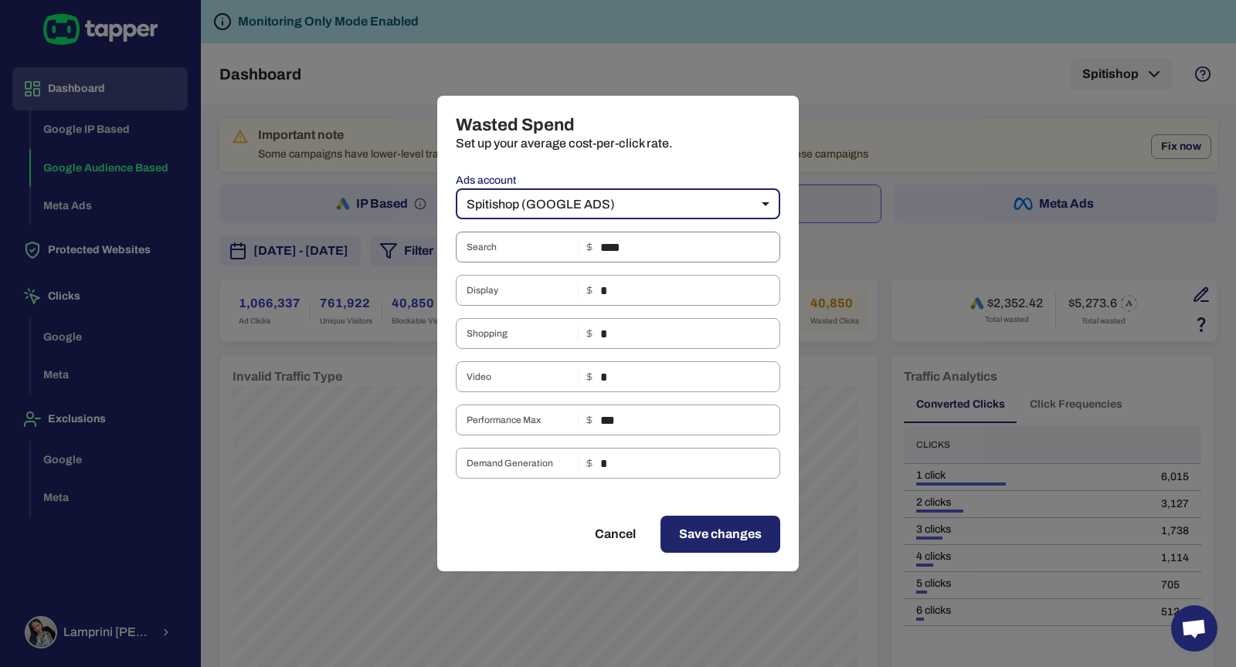
click at [647, 254] on input "****" at bounding box center [690, 247] width 180 height 31
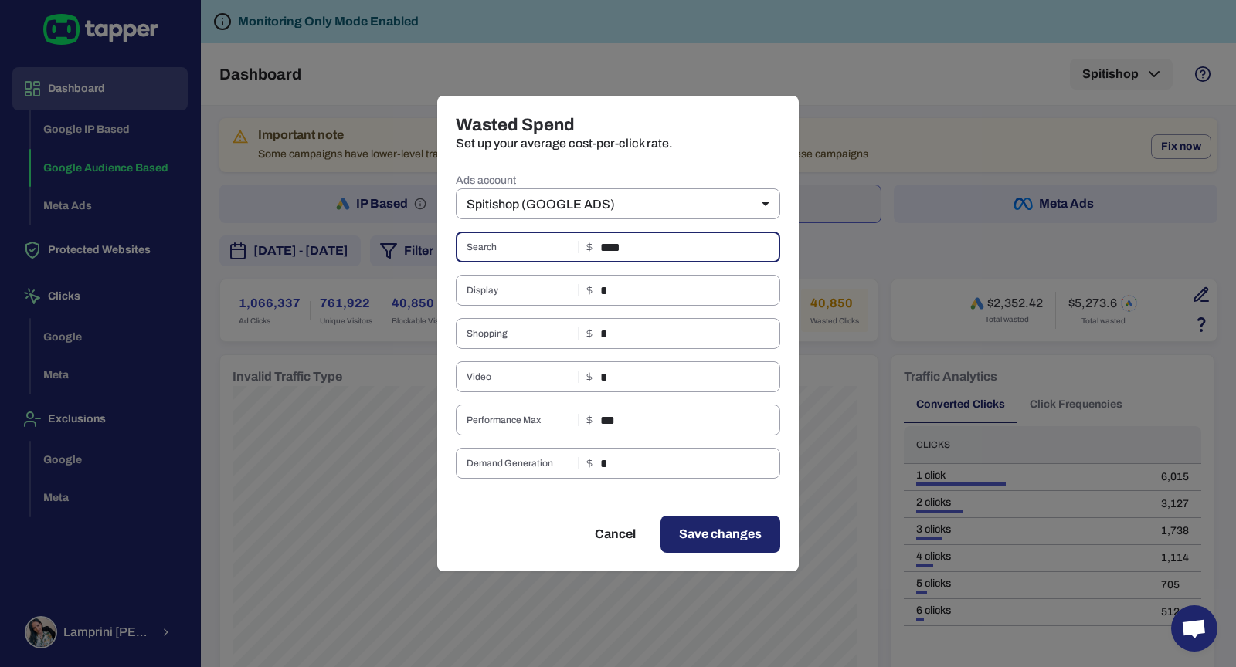
type input "****"
click at [649, 421] on input "***" at bounding box center [690, 420] width 180 height 31
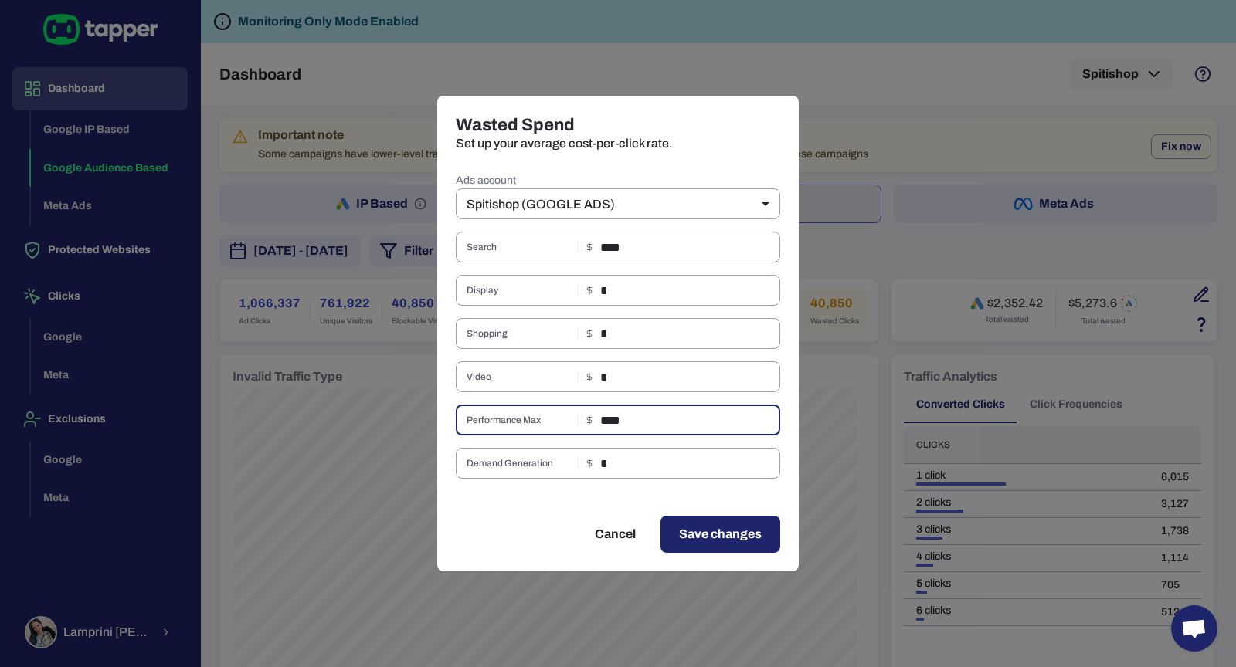
type input "****"
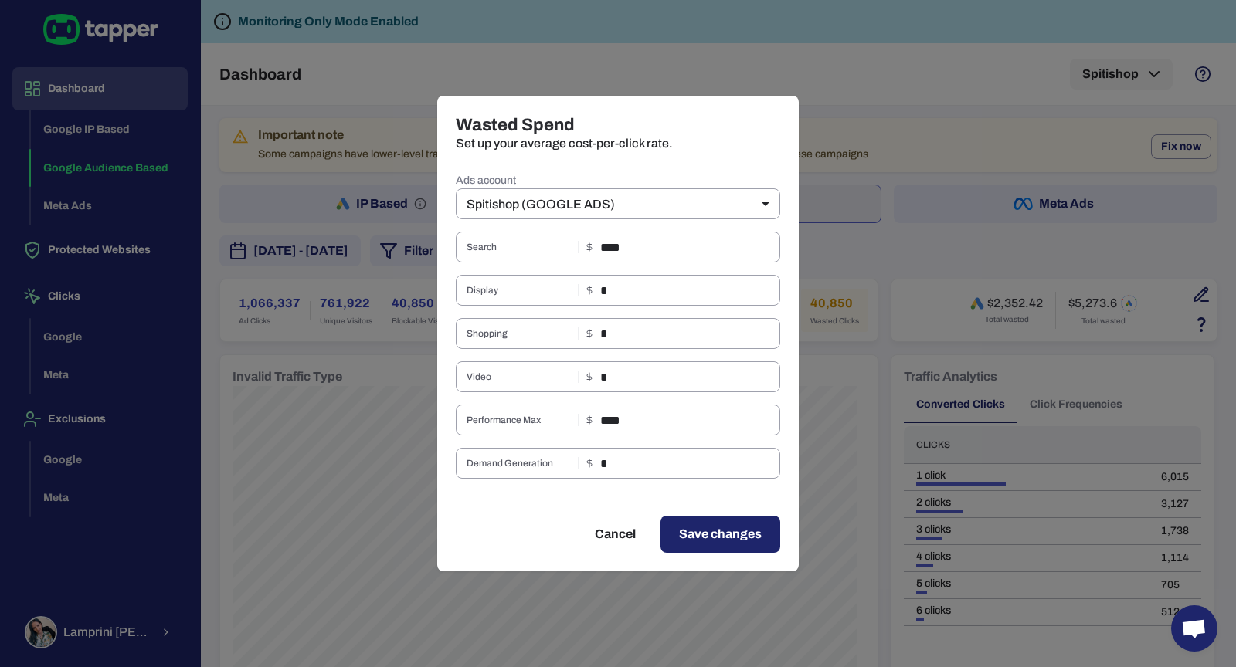
click at [727, 556] on div "Cancel Save changes" at bounding box center [618, 534] width 362 height 74
click at [727, 539] on span "Save changes" at bounding box center [720, 534] width 83 height 19
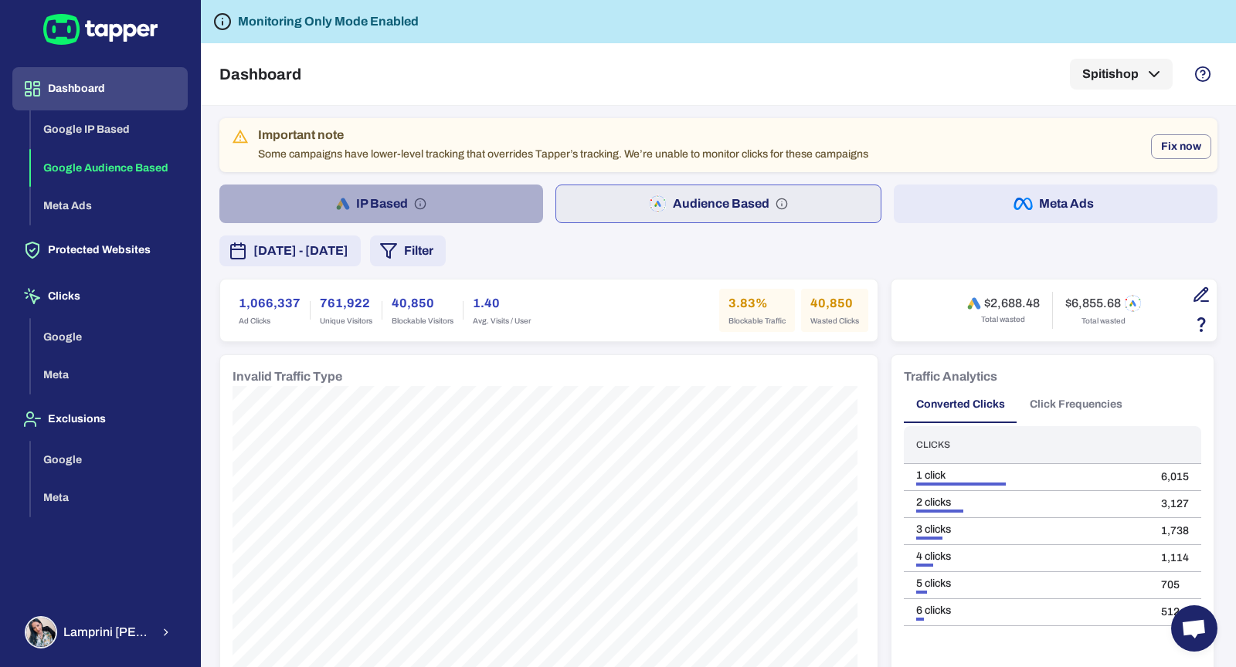
click at [493, 206] on button "IP Based" at bounding box center [381, 204] width 324 height 39
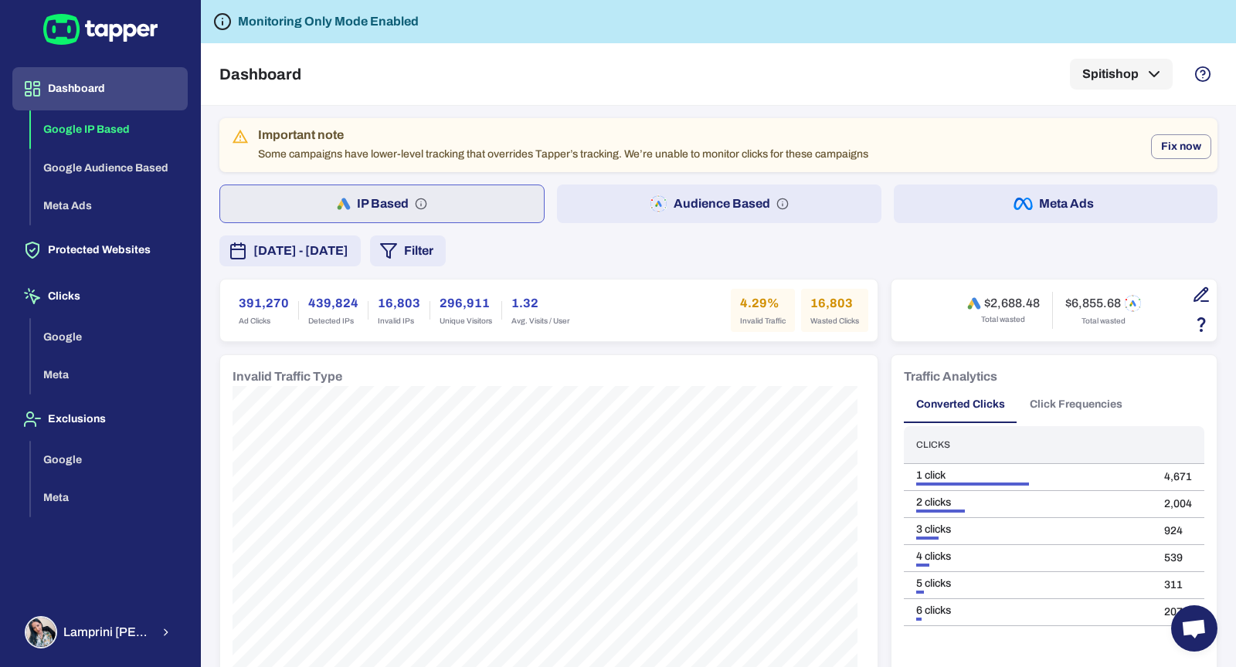
click at [347, 246] on span "June 25, 2025 - September 22, 2025" at bounding box center [300, 251] width 95 height 19
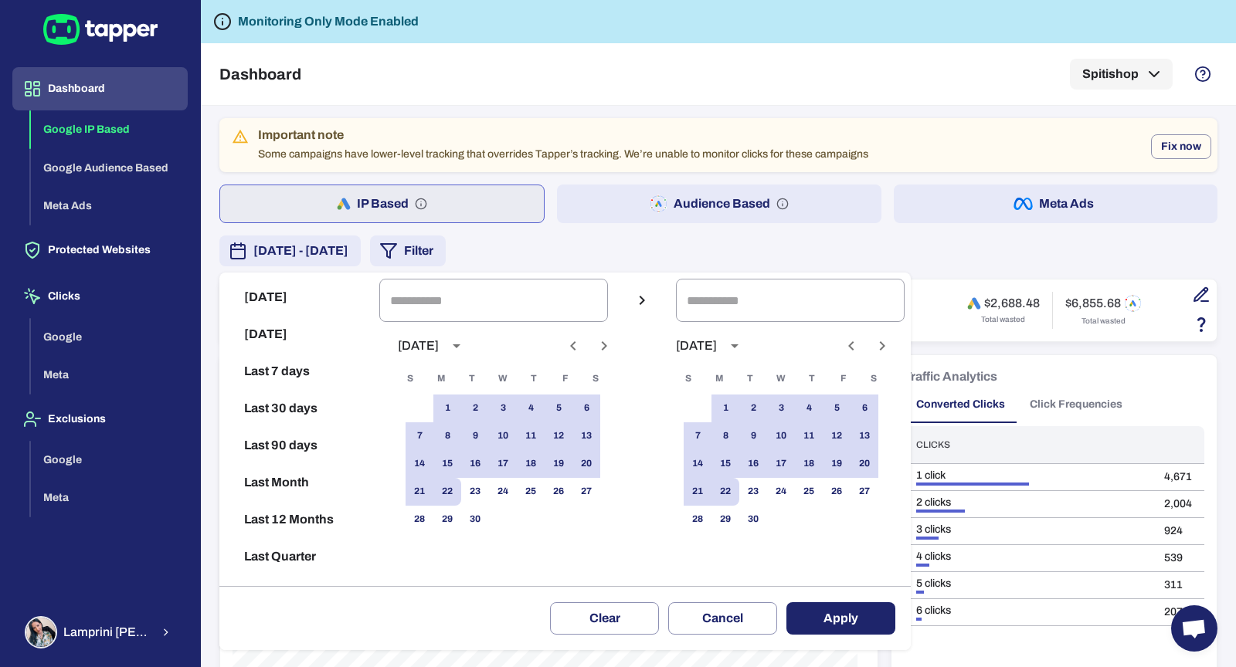
click at [335, 358] on button "Last 7 days" at bounding box center [300, 371] width 148 height 37
type input "**********"
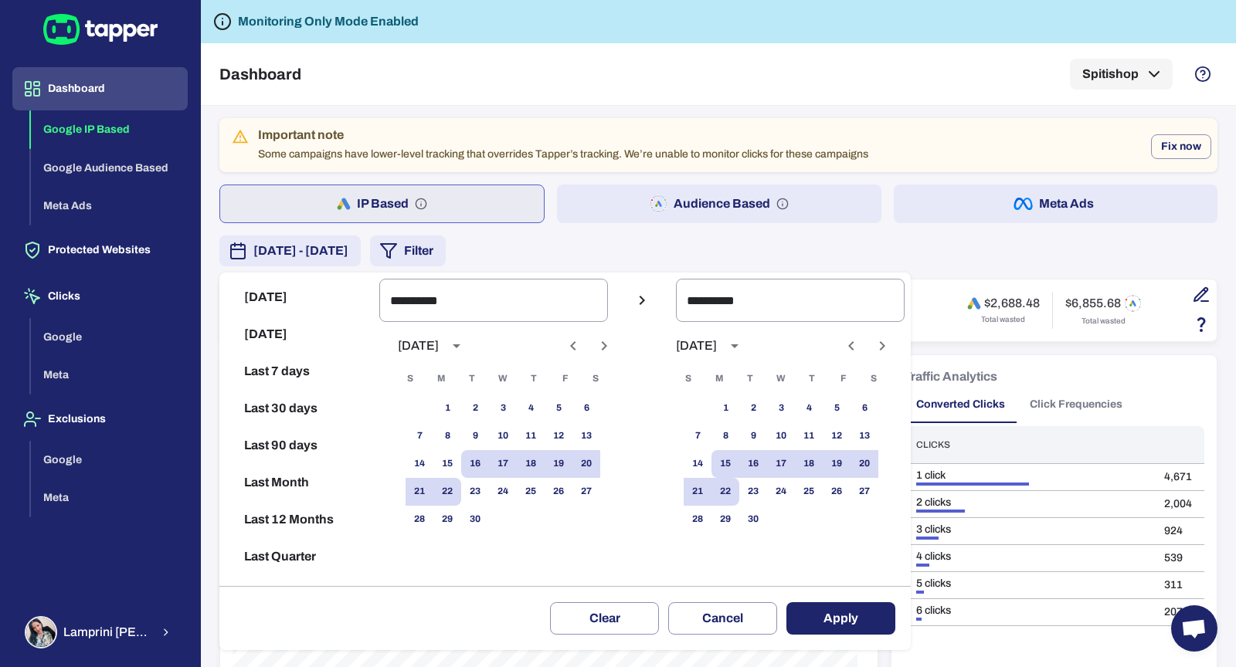
click at [326, 415] on button "Last 30 days" at bounding box center [300, 408] width 148 height 37
type input "**********"
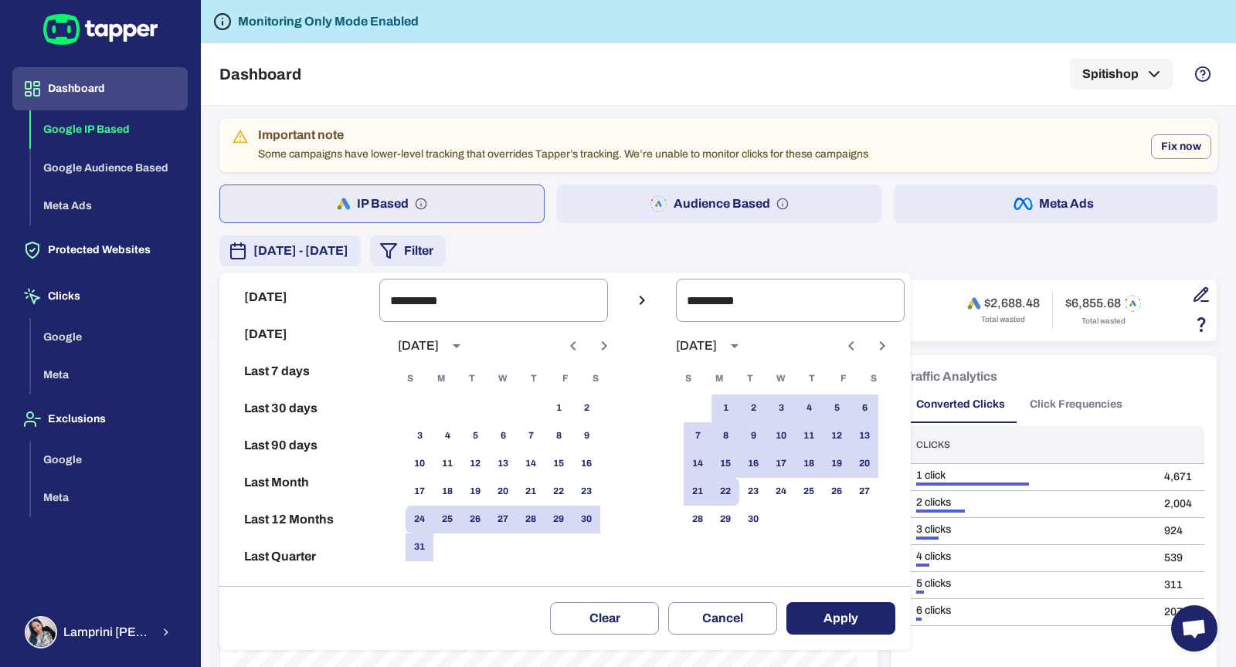
click at [823, 610] on button "Apply" at bounding box center [840, 619] width 109 height 32
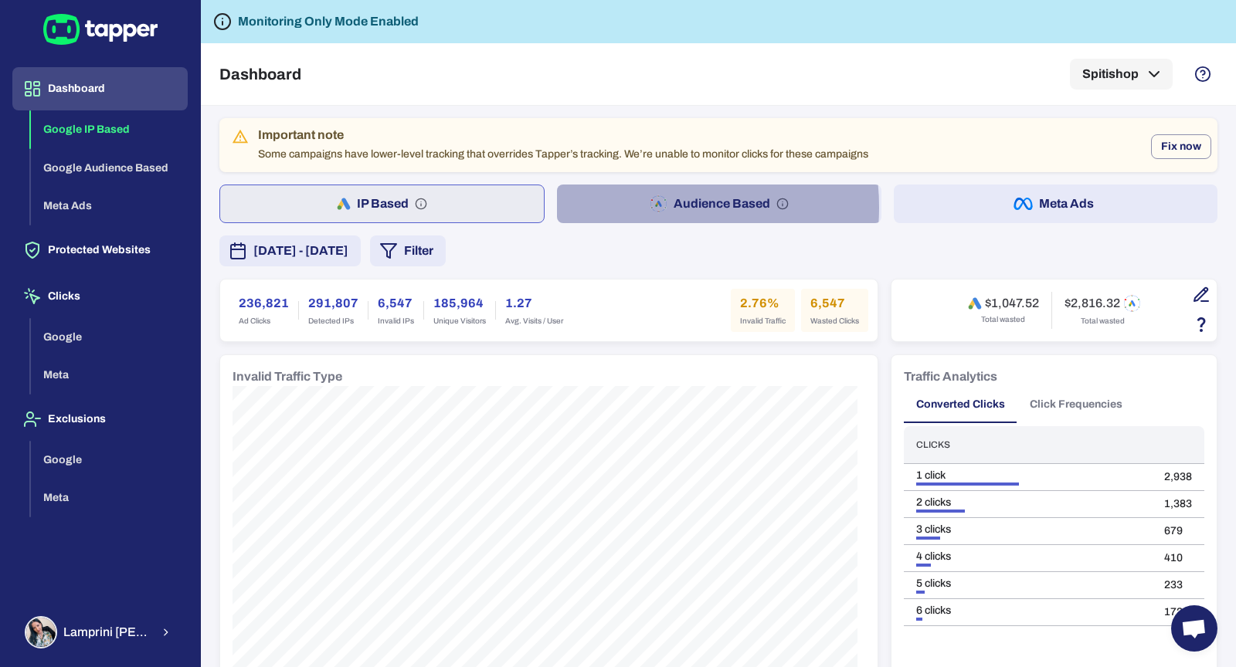
click at [629, 207] on button "Audience Based" at bounding box center [719, 204] width 324 height 39
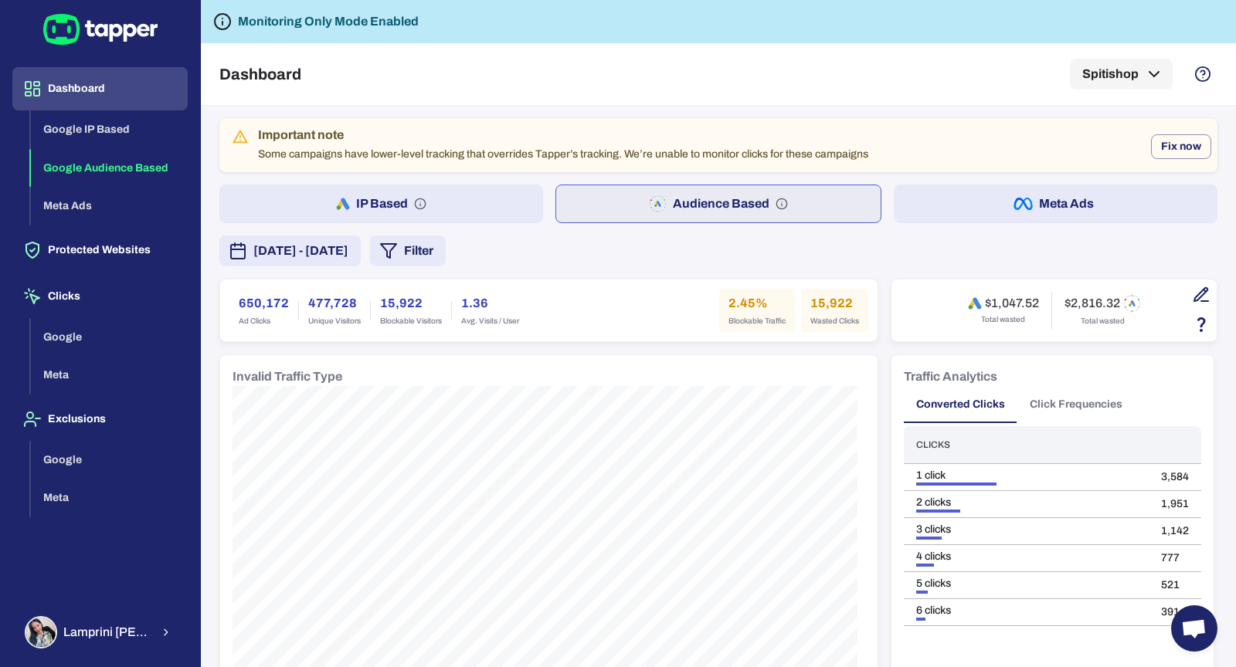
click at [389, 202] on button "IP Based" at bounding box center [381, 204] width 324 height 39
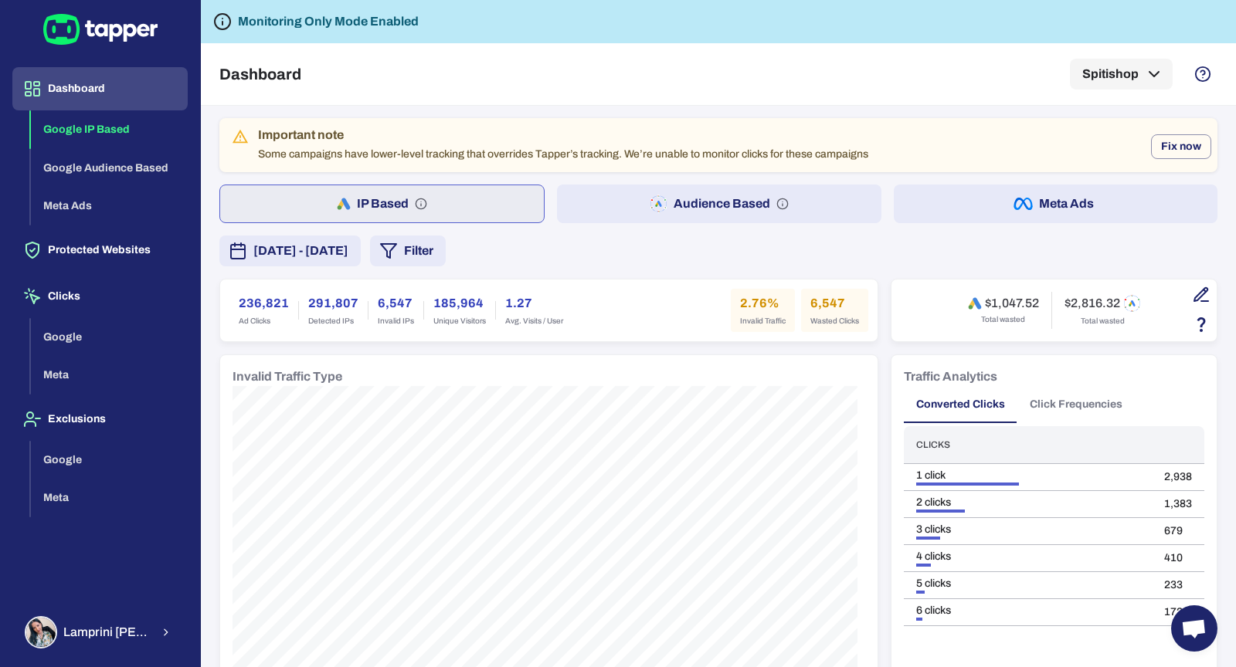
click at [576, 207] on button "Audience Based" at bounding box center [719, 204] width 324 height 39
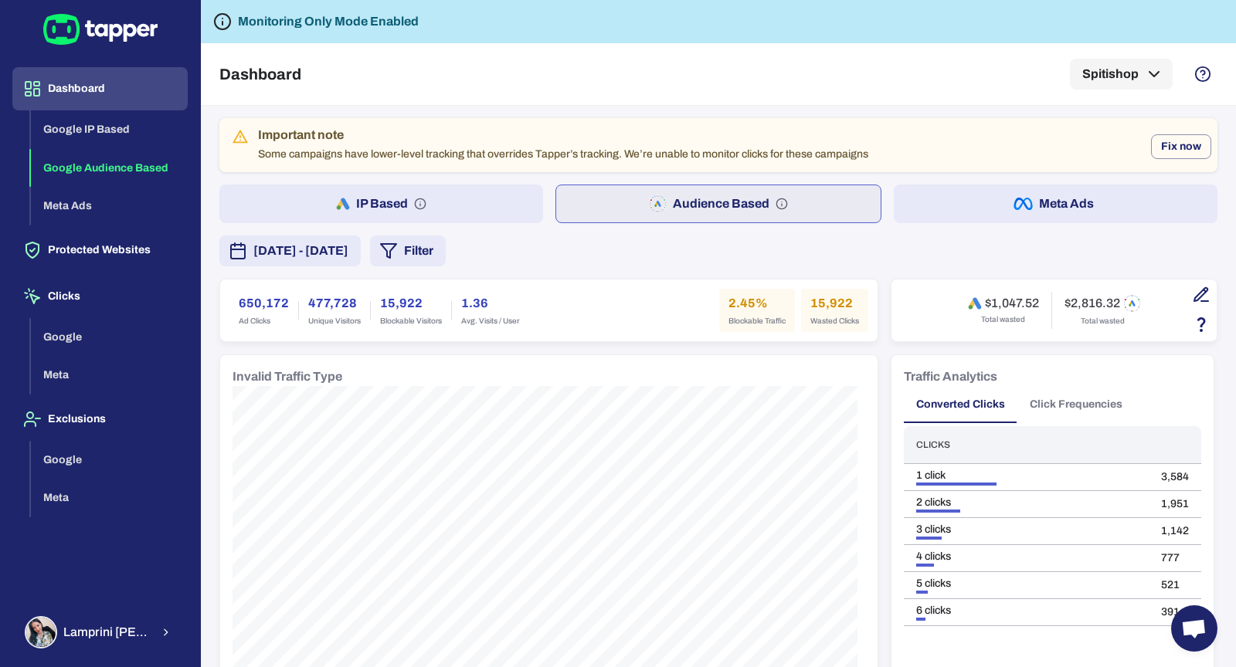
scroll to position [77, 0]
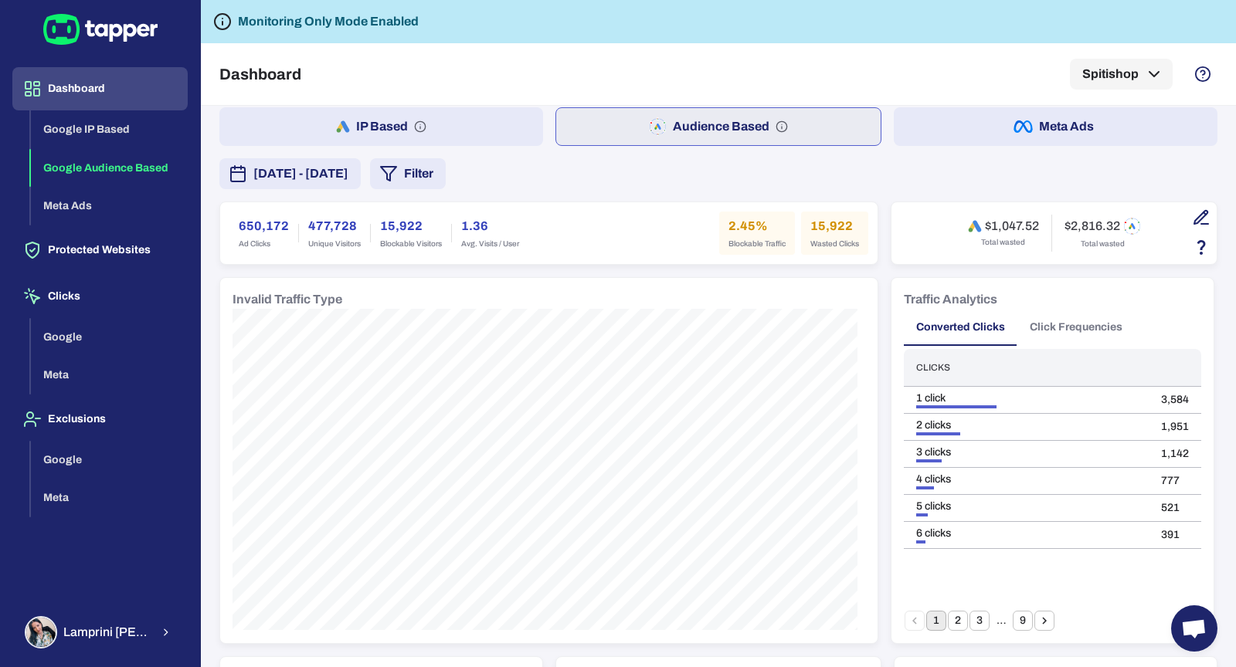
click at [338, 158] on button "August 24, 2025 - September 22, 2025" at bounding box center [289, 173] width 141 height 31
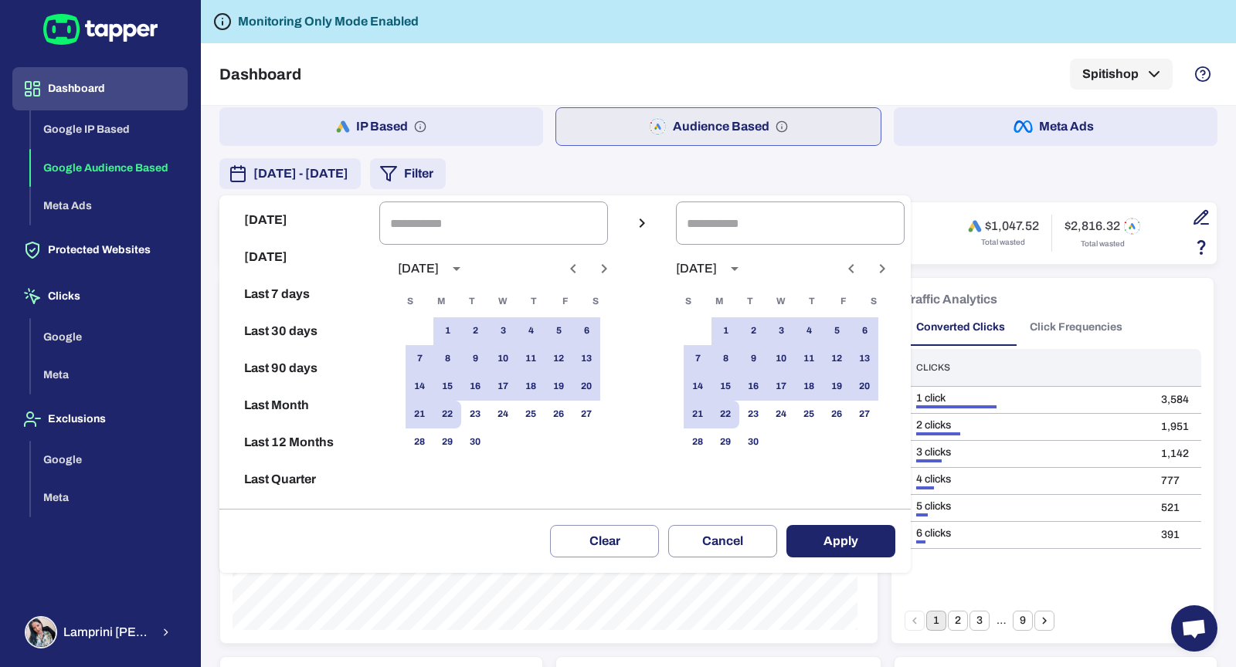
click at [301, 442] on button "Last 12 Months" at bounding box center [300, 442] width 148 height 37
type input "**********"
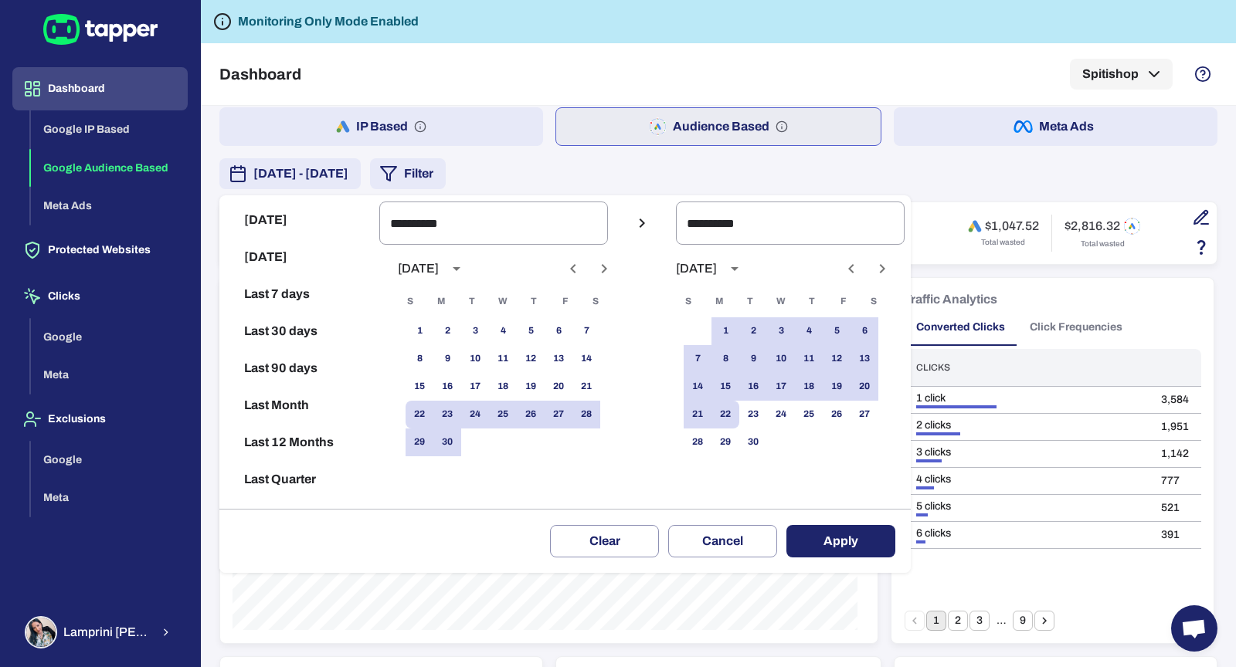
click at [854, 539] on button "Apply" at bounding box center [840, 541] width 109 height 32
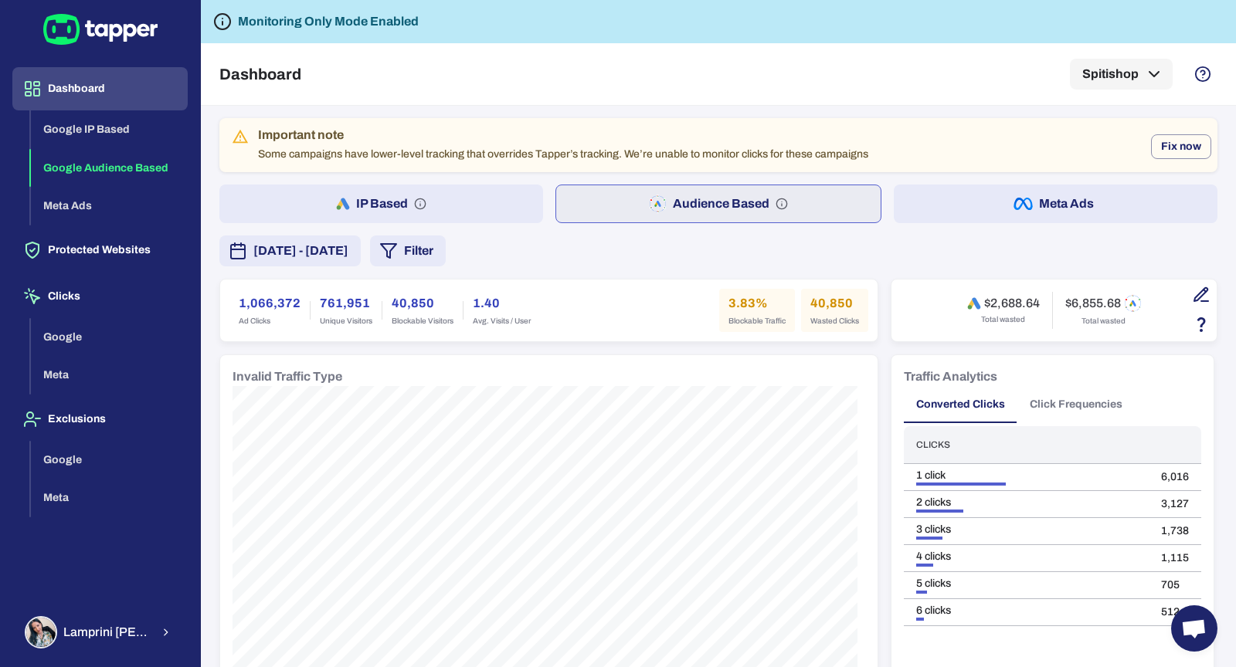
click at [1014, 204] on icon "button" at bounding box center [1016, 203] width 5 height 11
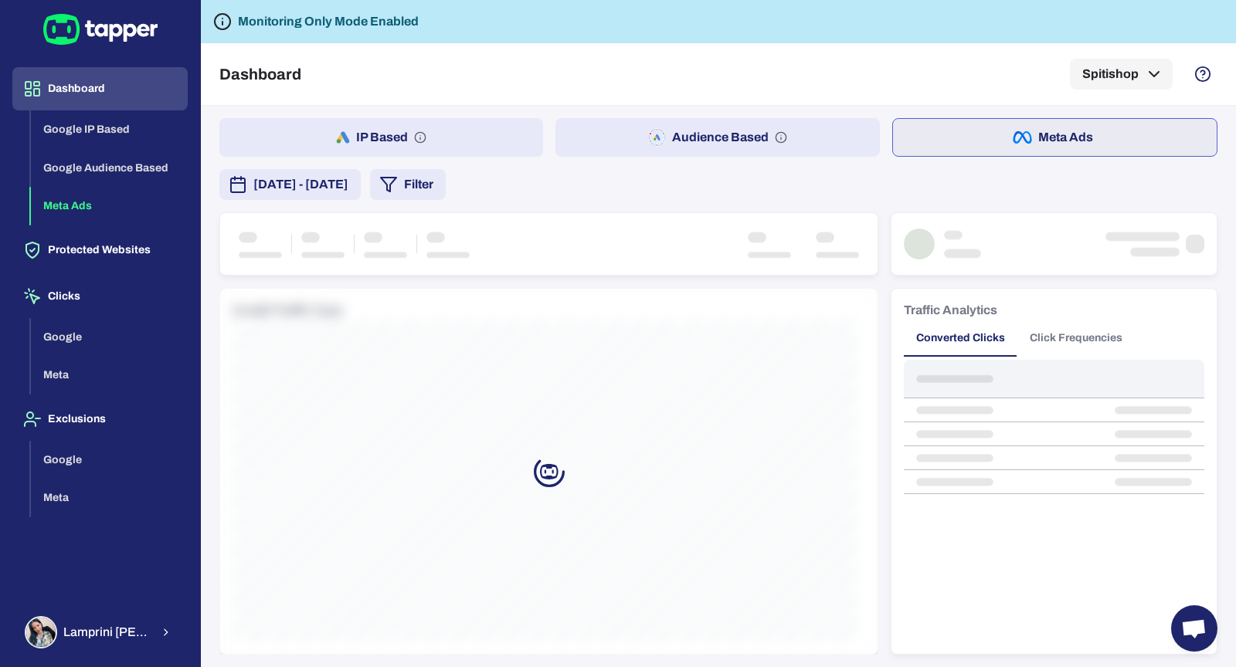
click at [348, 188] on span "[DATE] - [DATE]" at bounding box center [300, 184] width 95 height 19
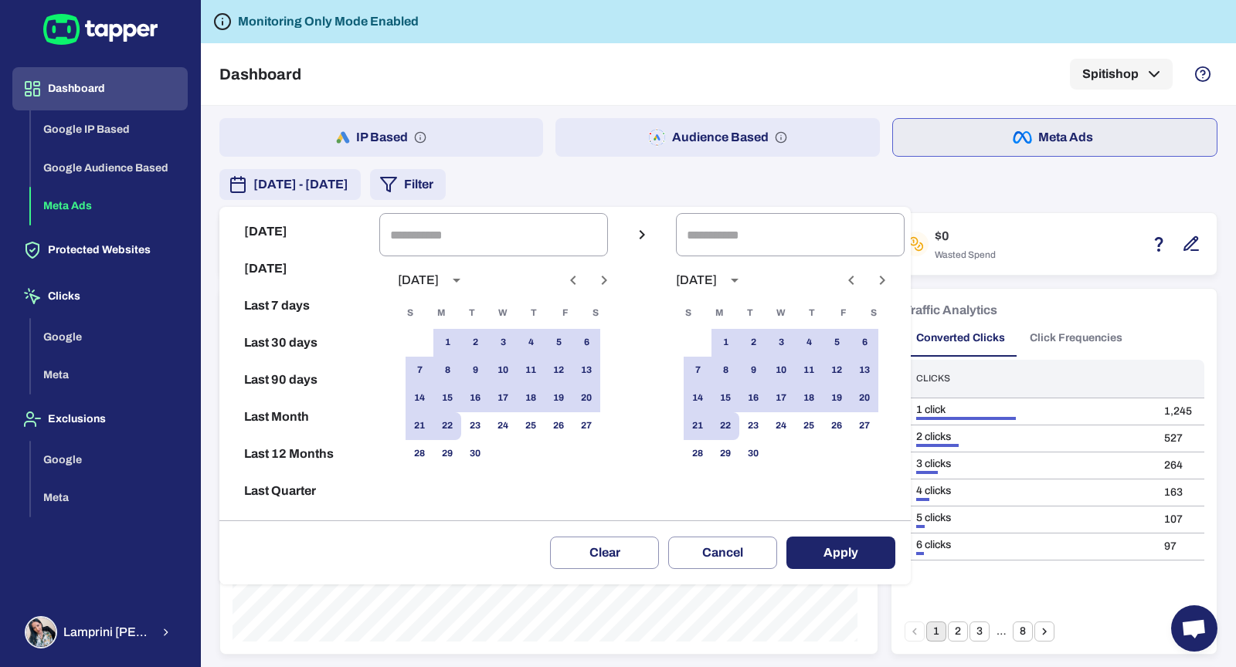
click at [324, 448] on button "Last 12 Months" at bounding box center [300, 454] width 148 height 37
type input "**********"
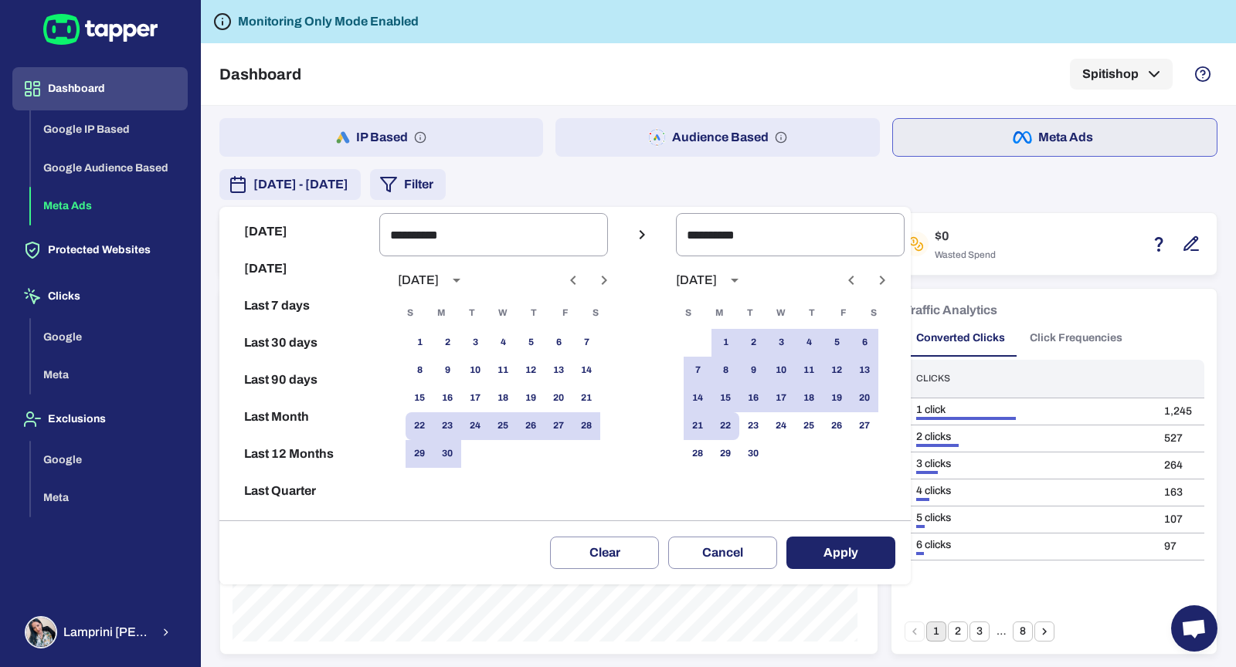
click at [817, 554] on button "Apply" at bounding box center [840, 553] width 109 height 32
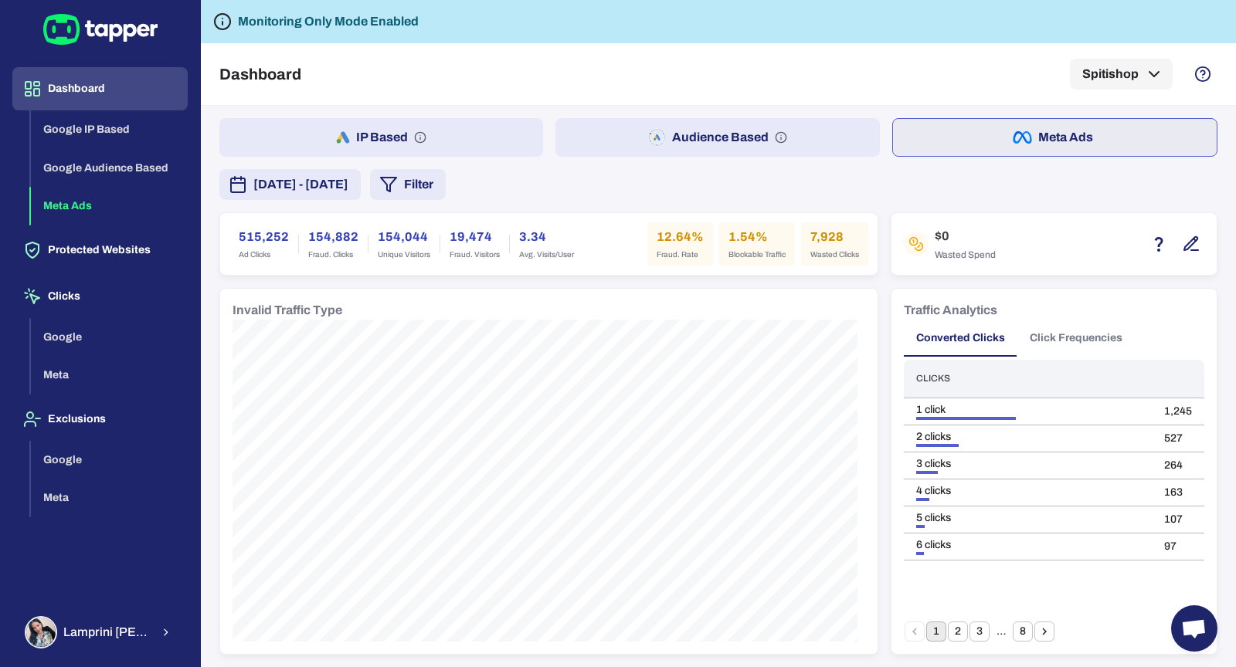
click at [679, 131] on button "Audience Based" at bounding box center [717, 137] width 324 height 39
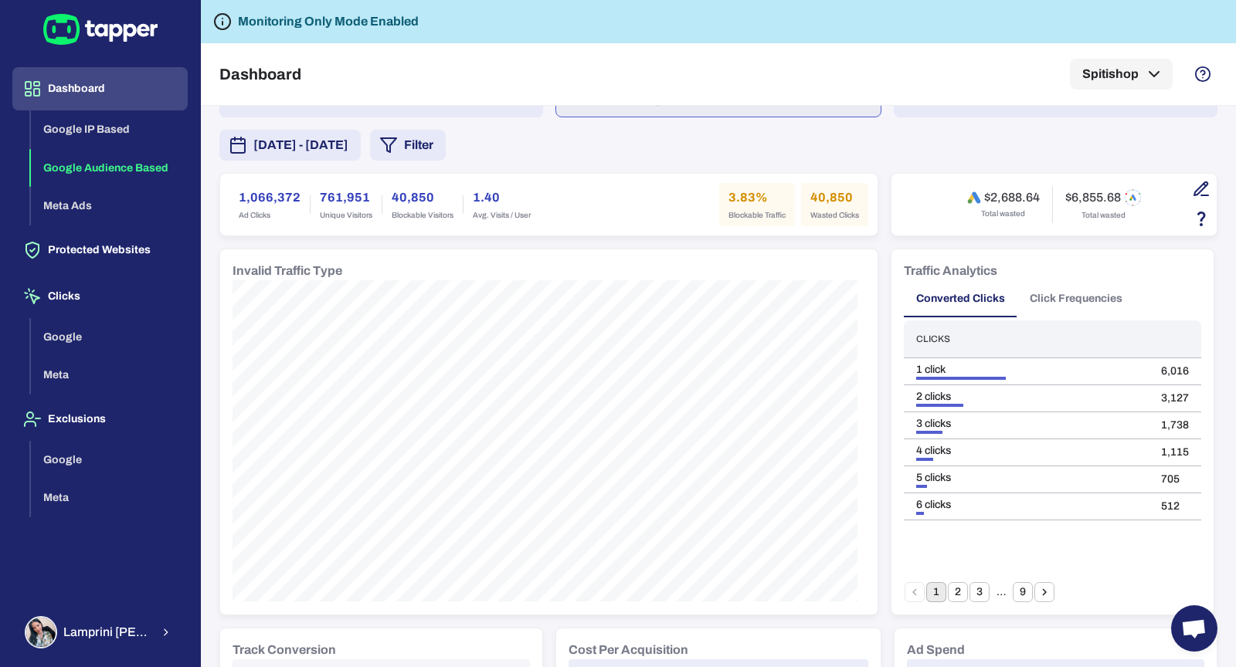
scroll to position [85, 0]
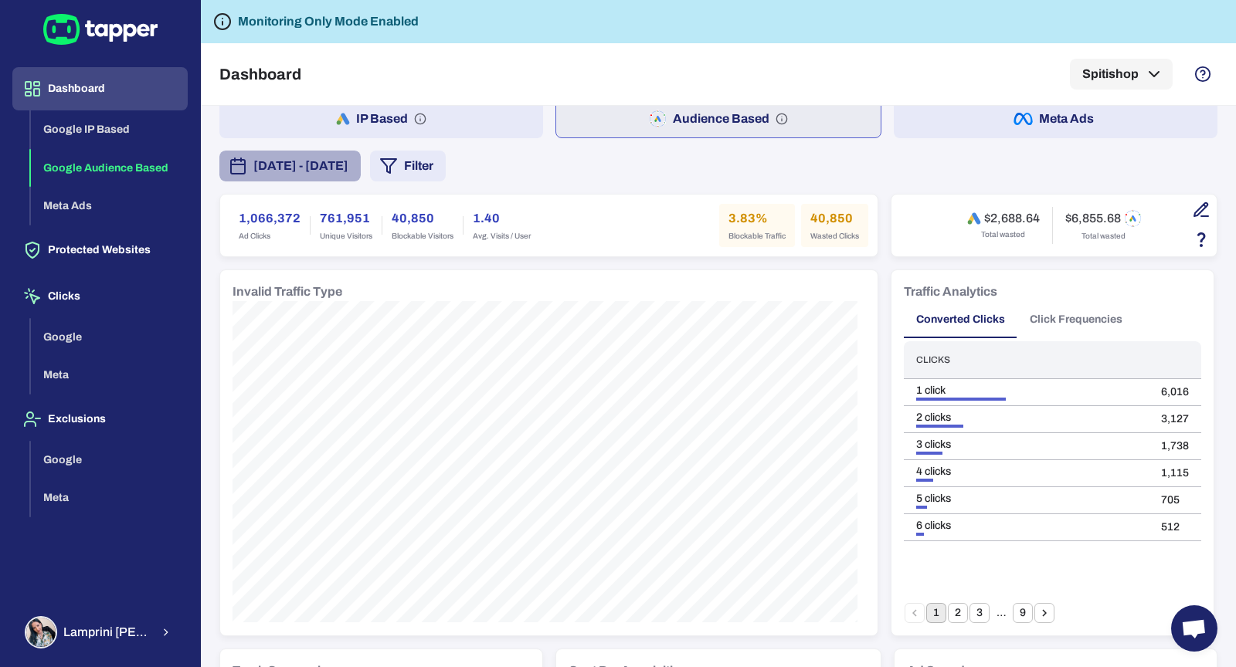
click at [319, 164] on span "[DATE] - [DATE]" at bounding box center [300, 166] width 95 height 19
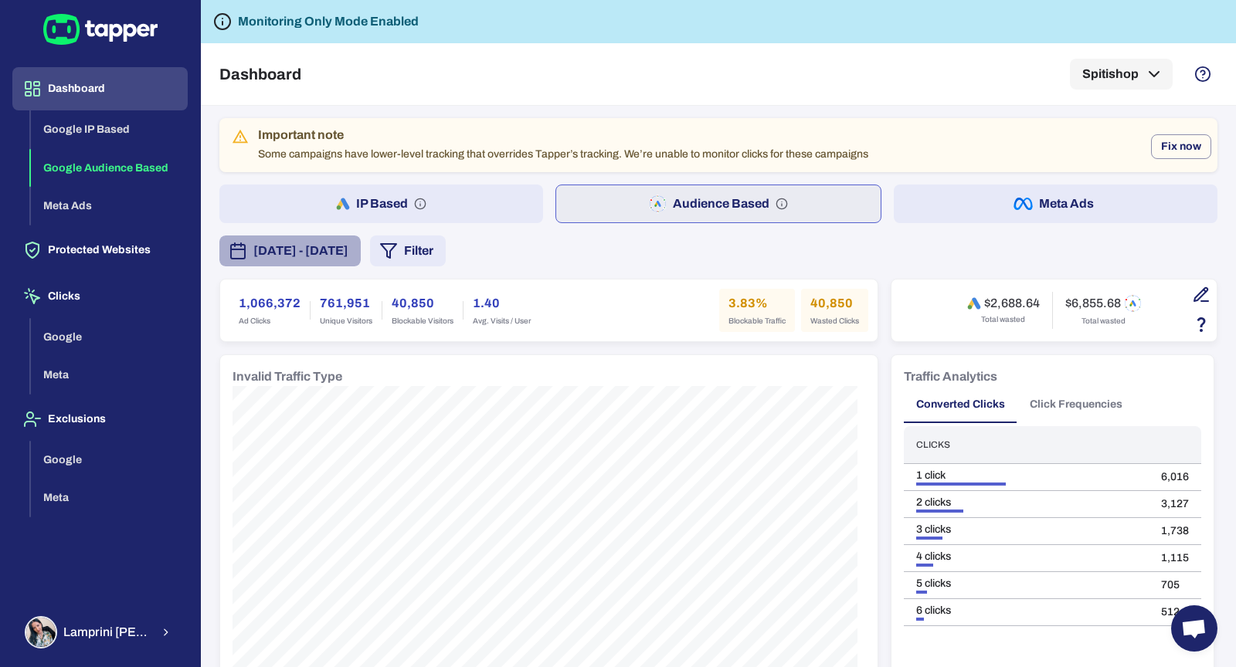
click at [355, 238] on button "[DATE] - [DATE]" at bounding box center [289, 251] width 141 height 31
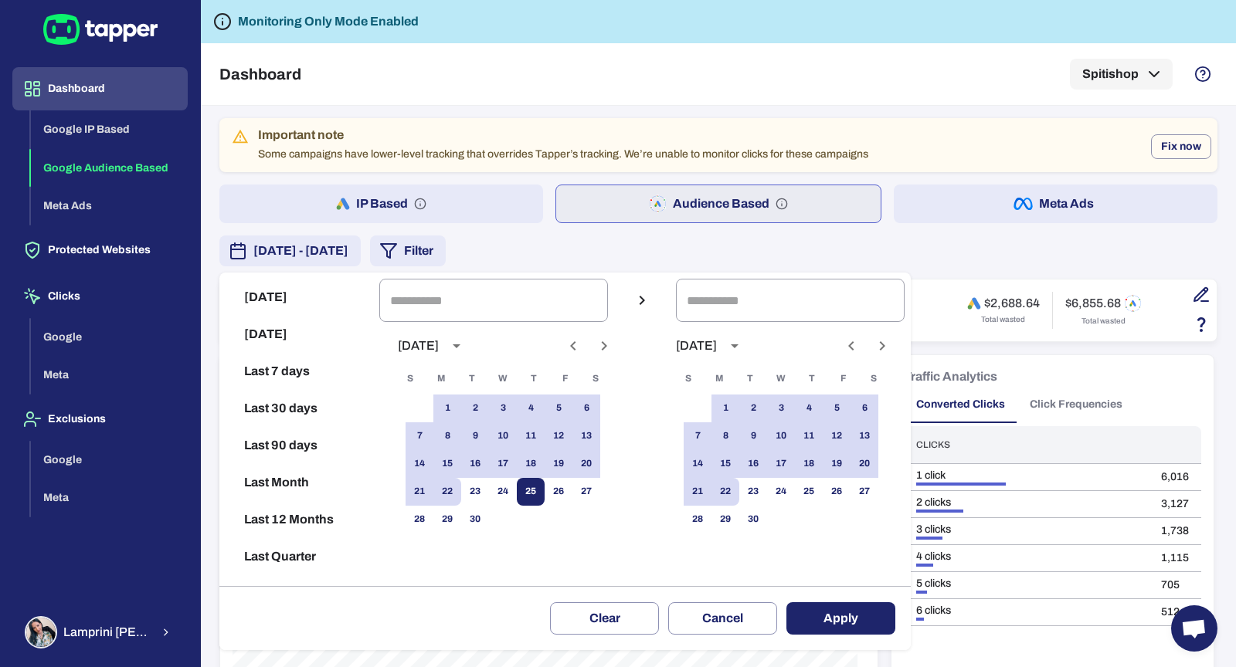
click at [540, 486] on button "25" at bounding box center [531, 492] width 28 height 28
type input "**********"
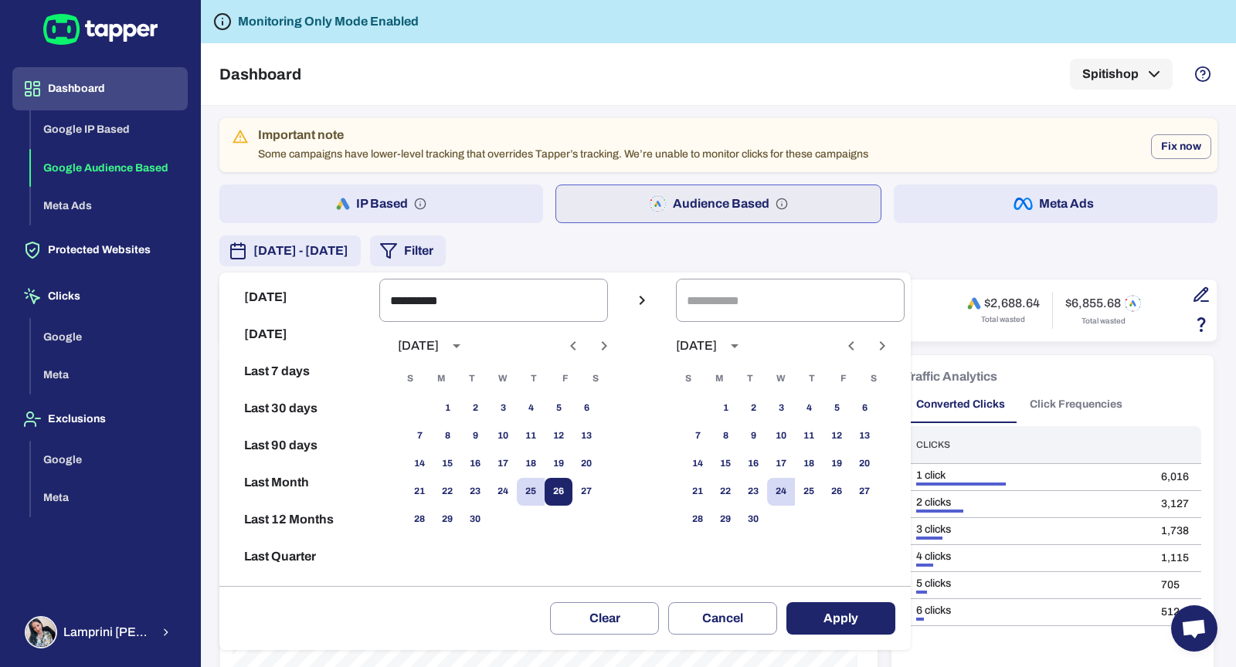
click at [572, 491] on button "26" at bounding box center [559, 492] width 28 height 28
type input "**********"
click at [846, 620] on button "Apply" at bounding box center [840, 619] width 109 height 32
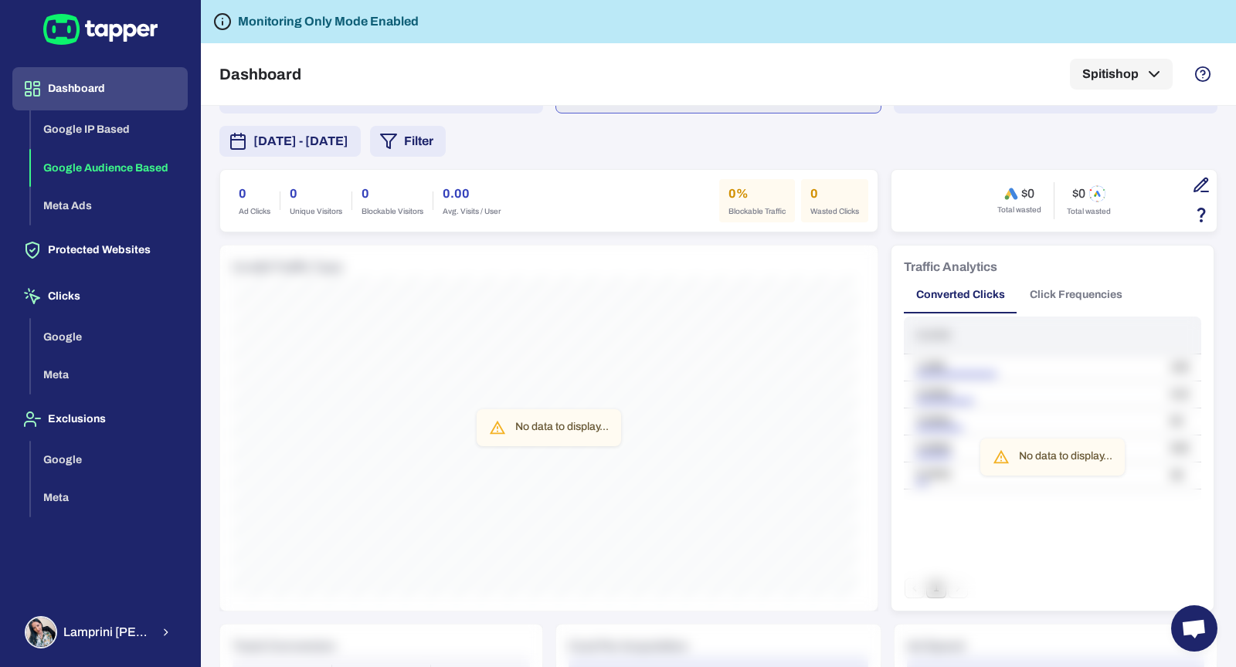
scroll to position [49, 0]
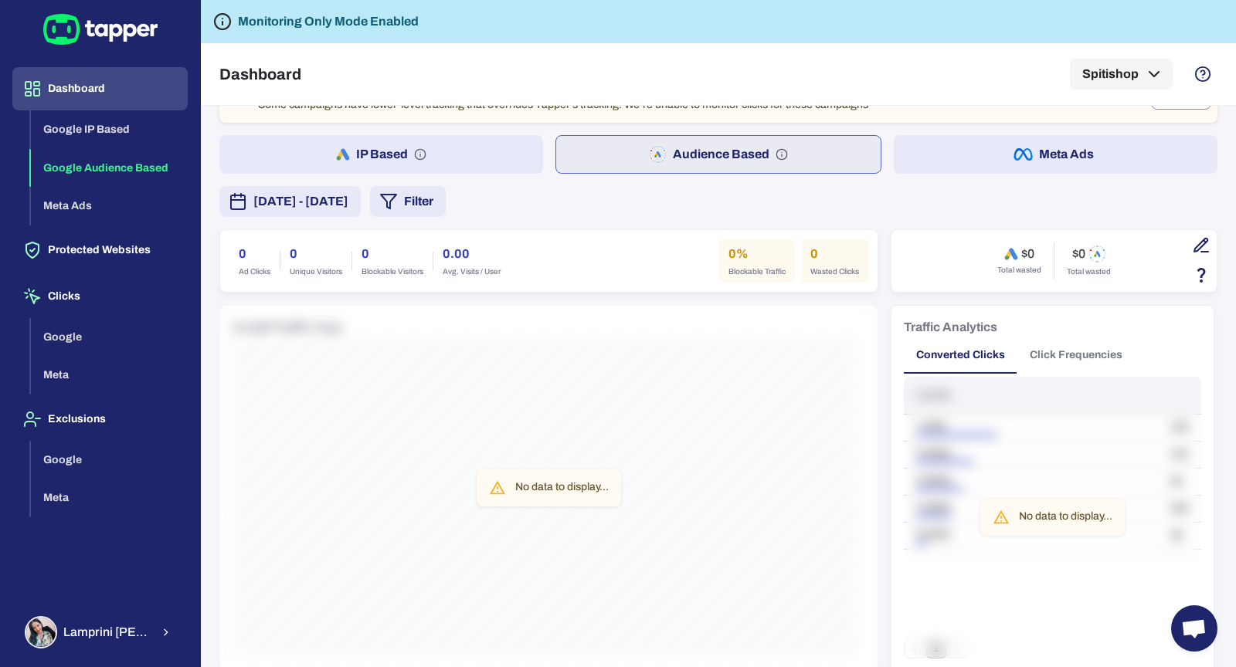
click at [328, 205] on span "[DATE] - [DATE]" at bounding box center [300, 201] width 95 height 19
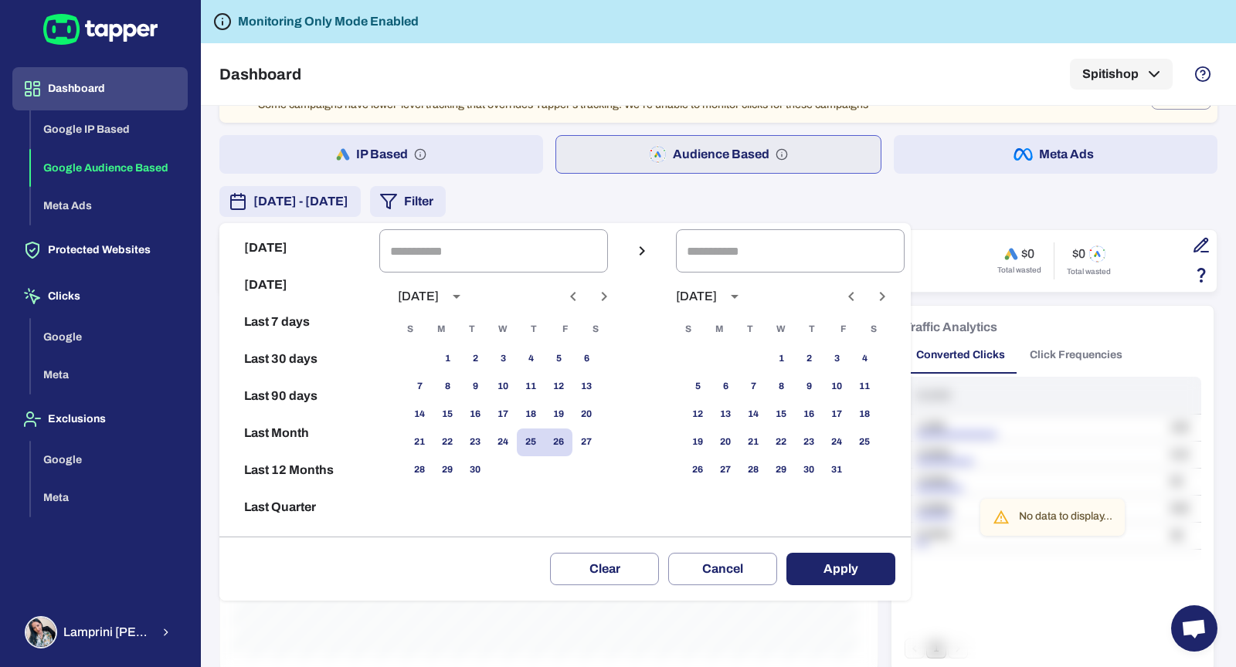
click at [296, 457] on button "Last 12 Months" at bounding box center [300, 470] width 148 height 37
type input "**********"
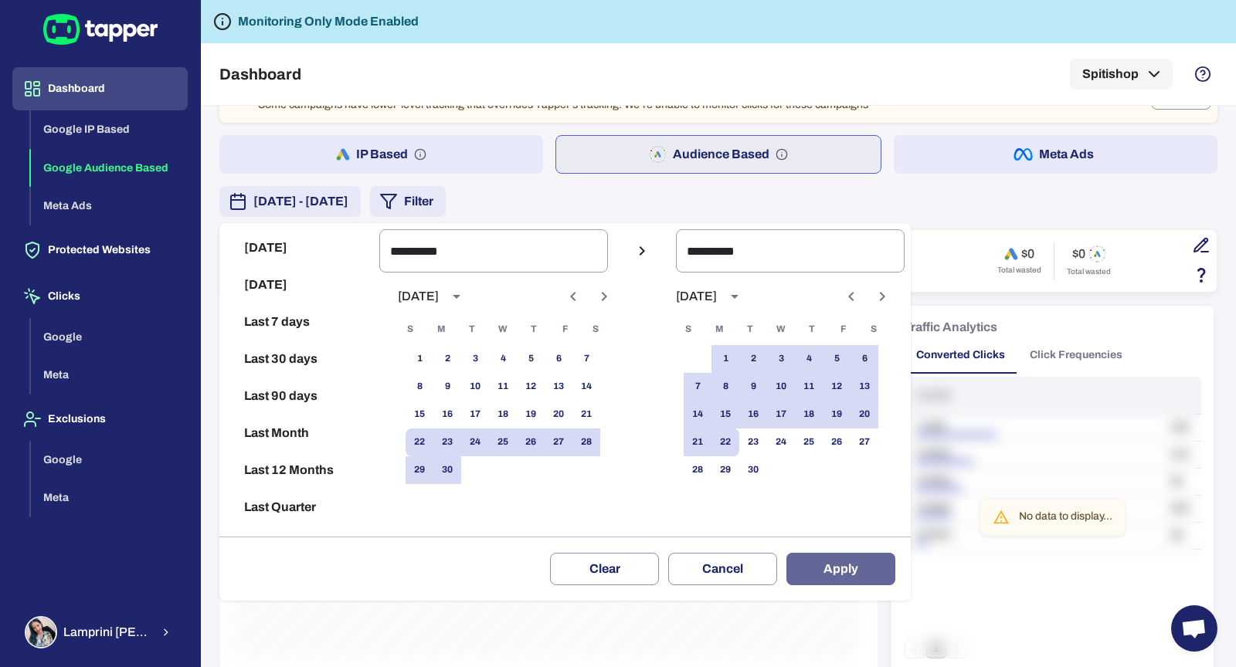
click at [849, 577] on button "Apply" at bounding box center [840, 569] width 109 height 32
